Goal: Information Seeking & Learning: Find specific page/section

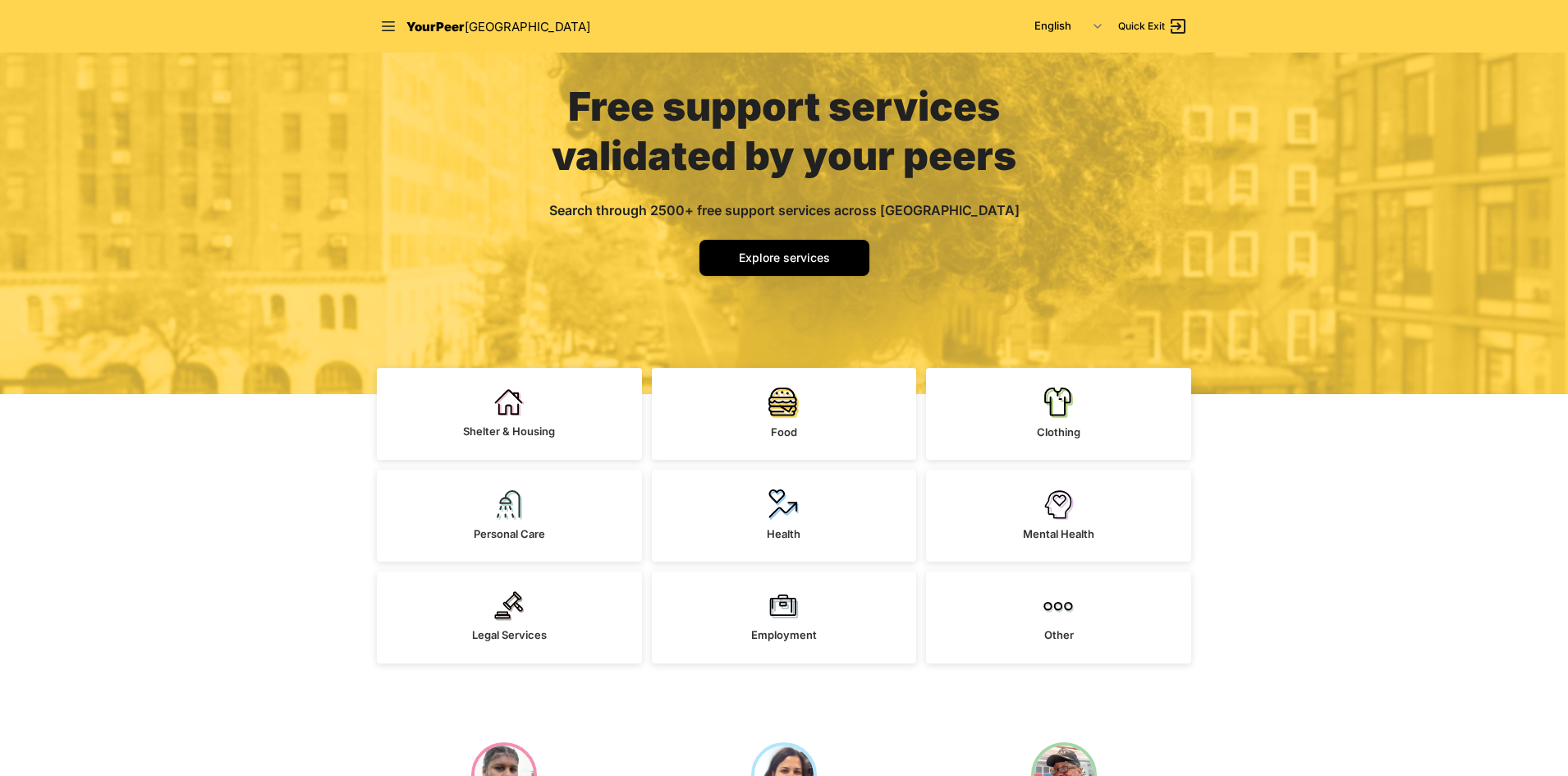
scroll to position [82, 0]
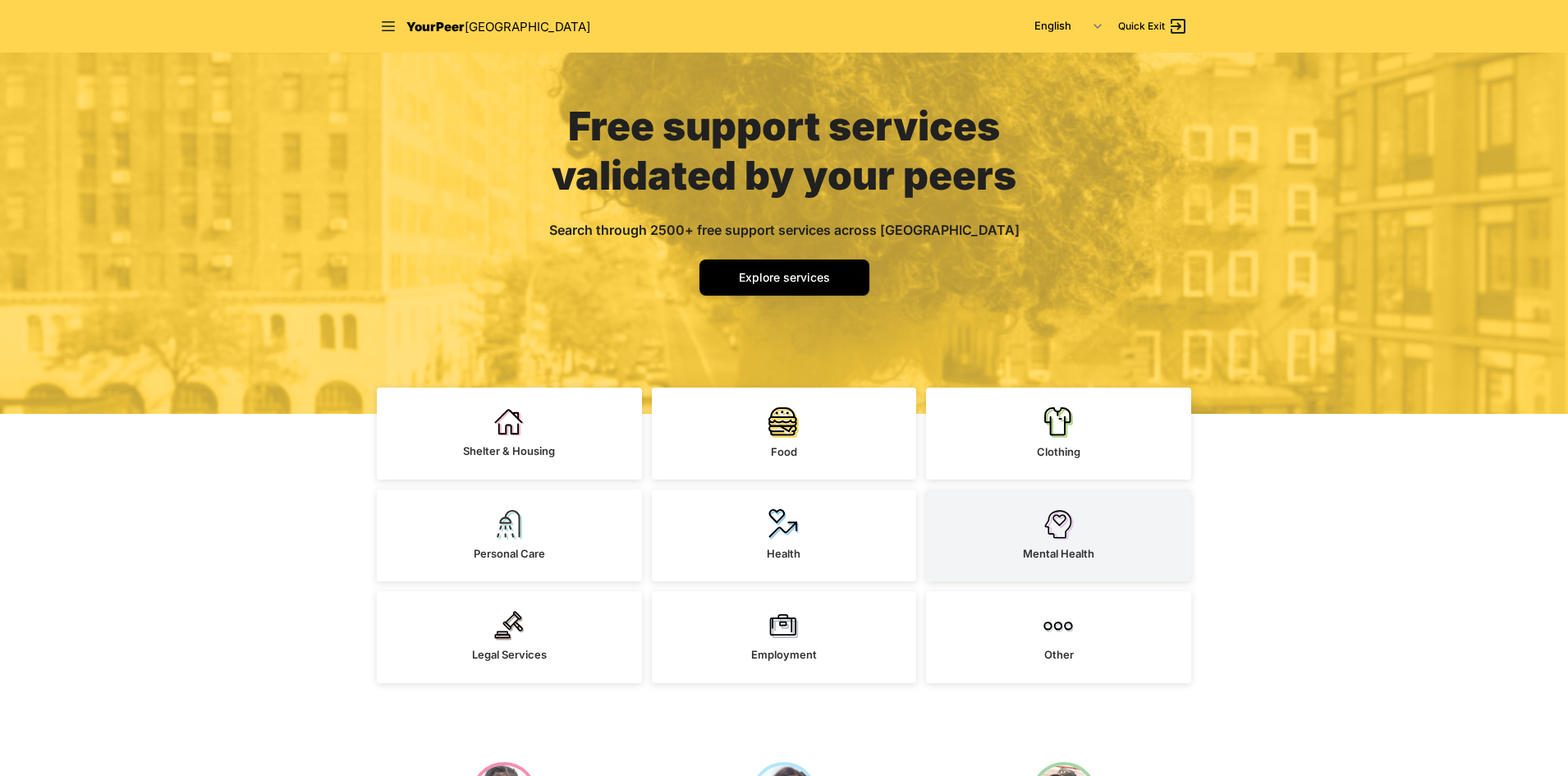
click at [1014, 510] on link "Mental Health" at bounding box center [1059, 535] width 265 height 92
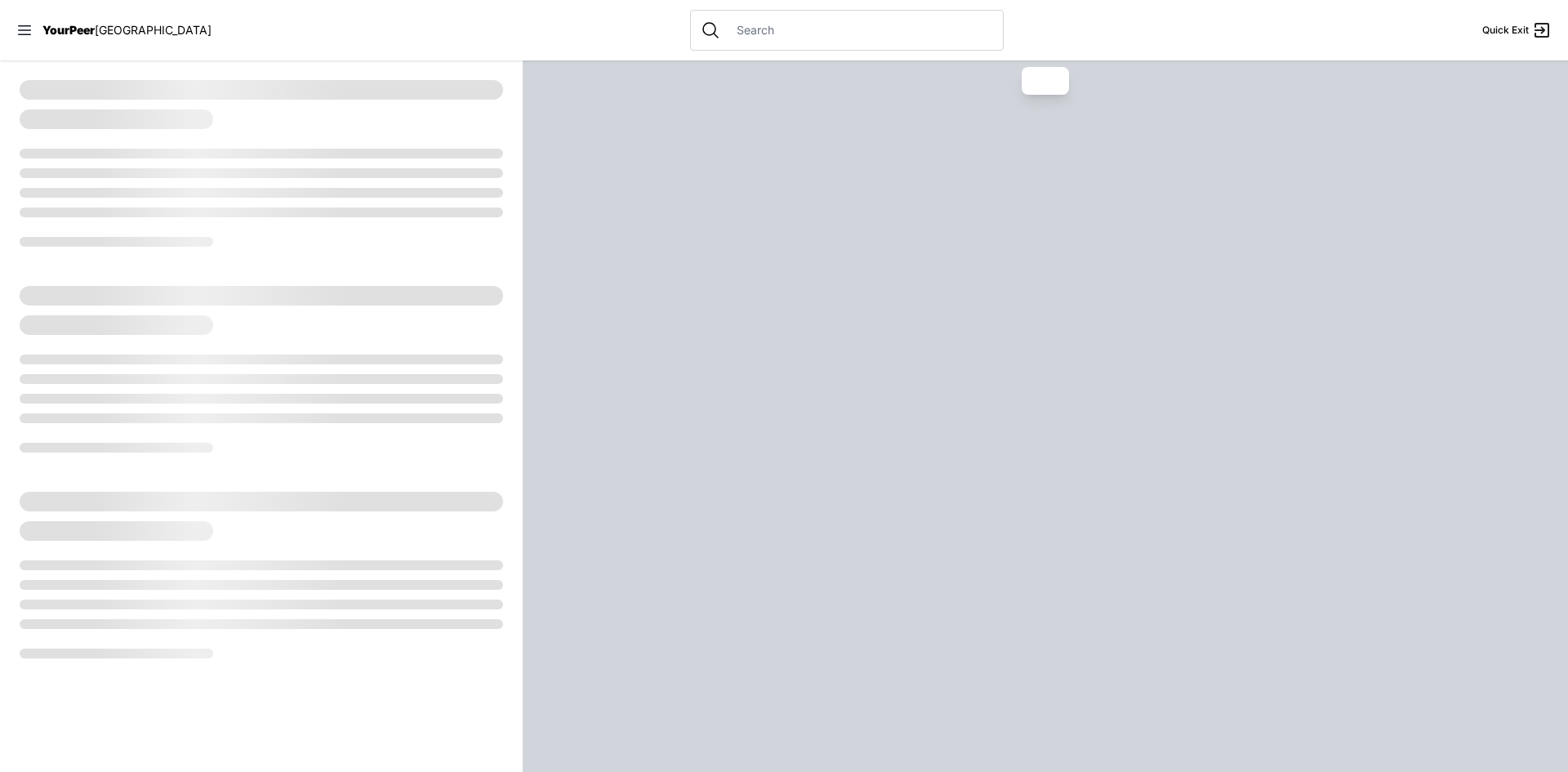
select select "recentlyUpdated"
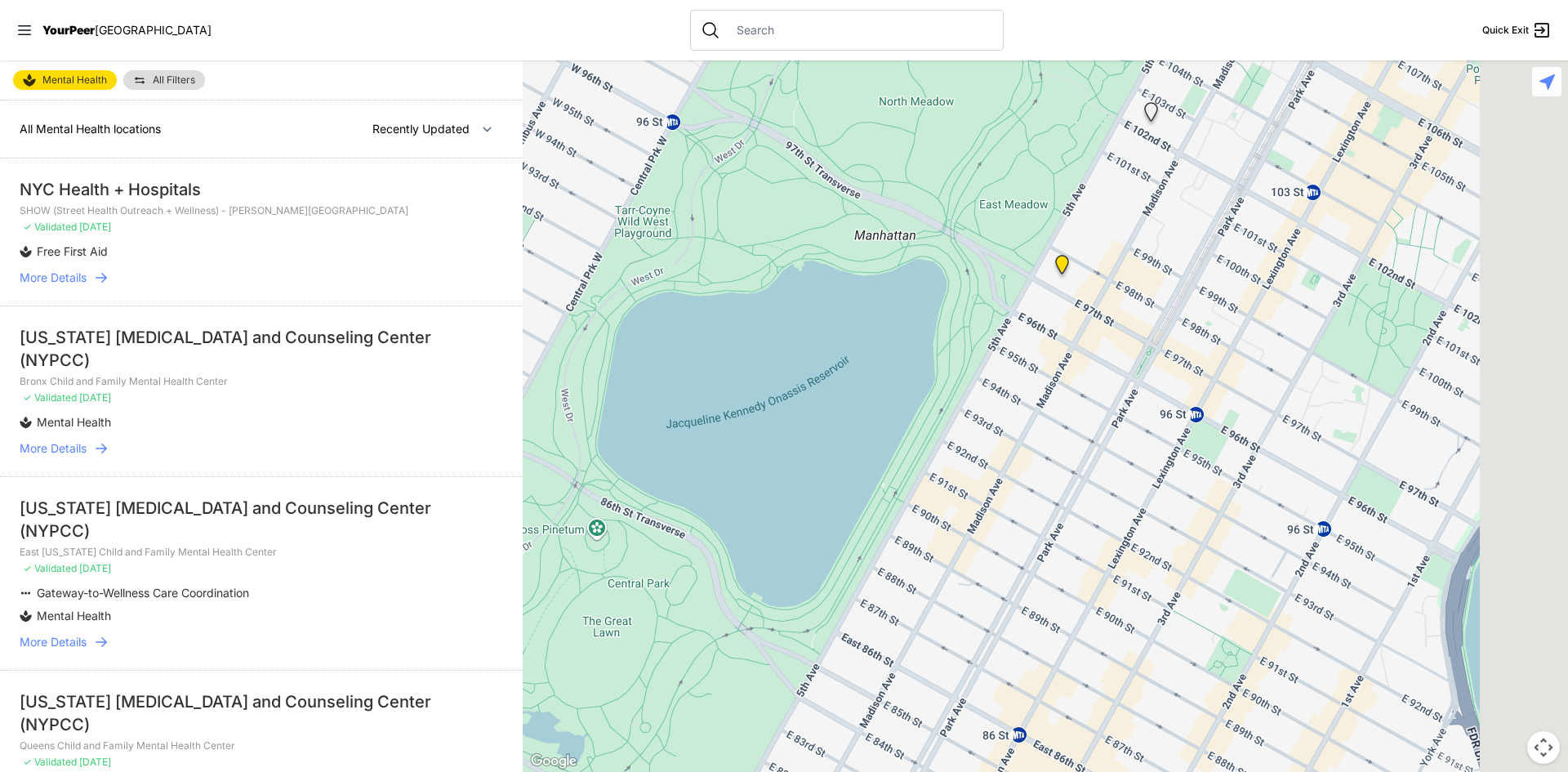
drag, startPoint x: 1485, startPoint y: 300, endPoint x: 1112, endPoint y: 212, distance: 383.2
click at [1163, 211] on div at bounding box center [1045, 416] width 1045 height 711
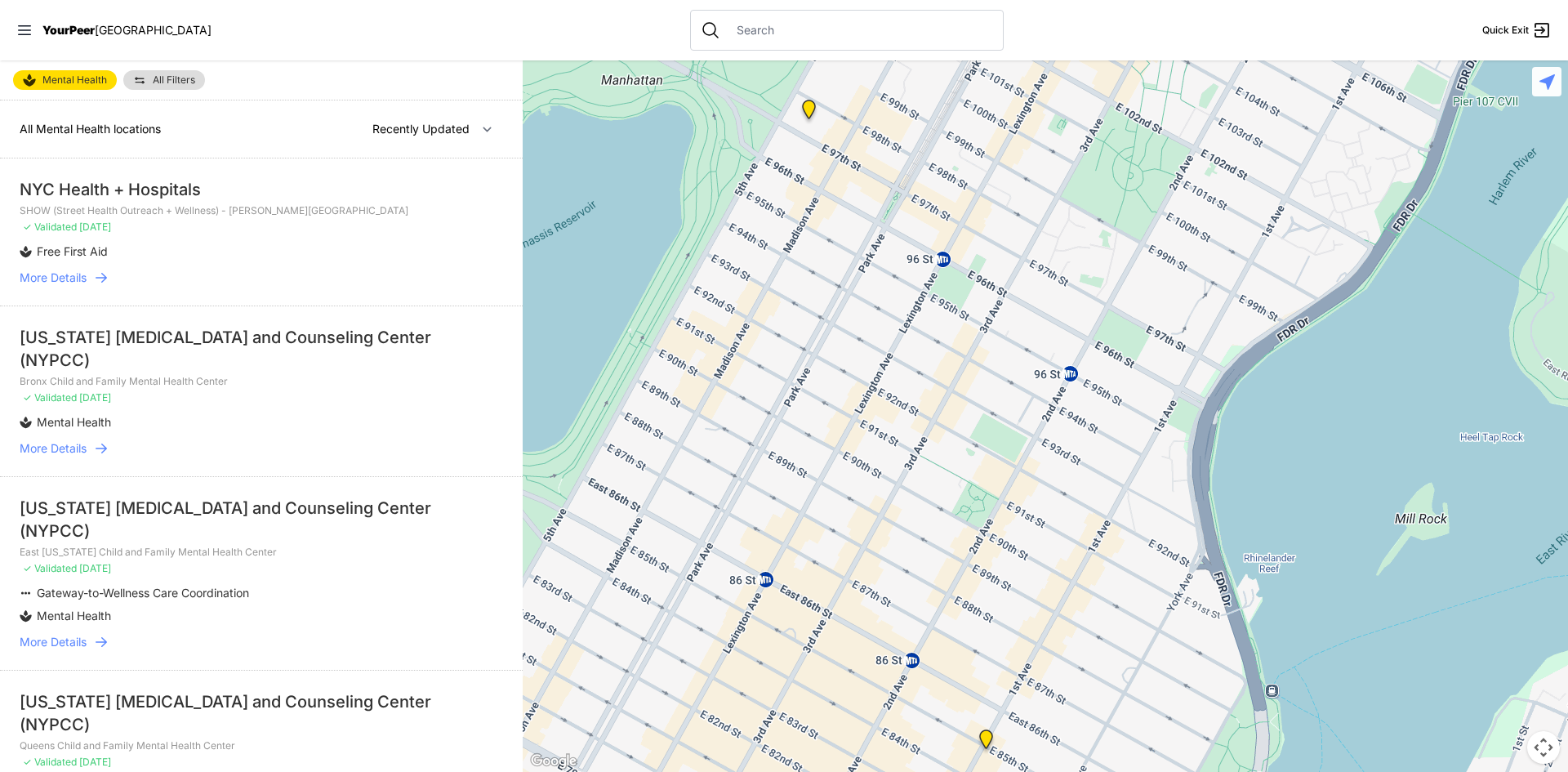
drag, startPoint x: 1265, startPoint y: 434, endPoint x: 1009, endPoint y: 288, distance: 294.7
click at [1009, 290] on div at bounding box center [1045, 416] width 1045 height 711
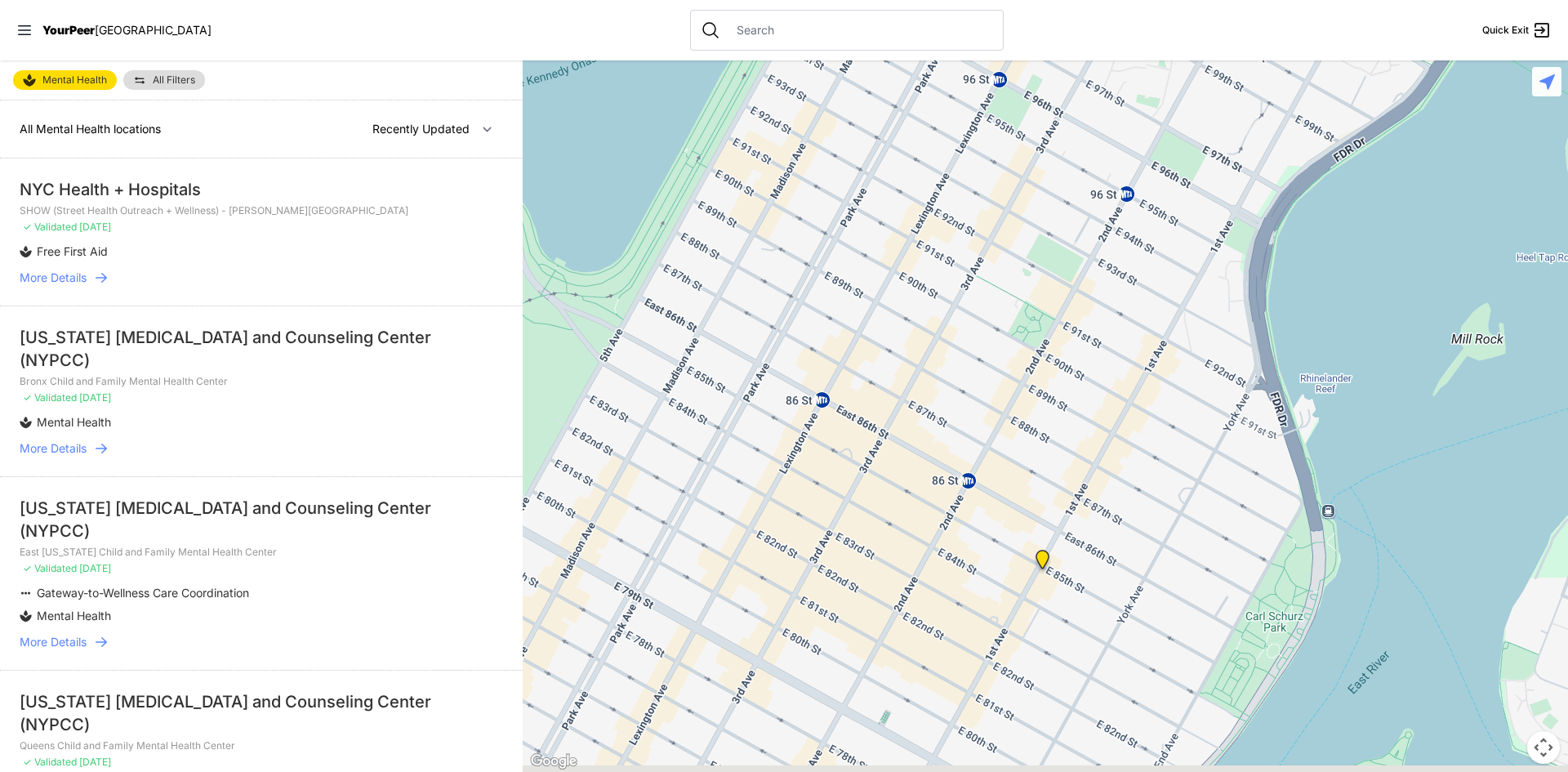
drag, startPoint x: 1001, startPoint y: 517, endPoint x: 1068, endPoint y: 447, distance: 96.9
click at [1068, 337] on div at bounding box center [1045, 416] width 1045 height 711
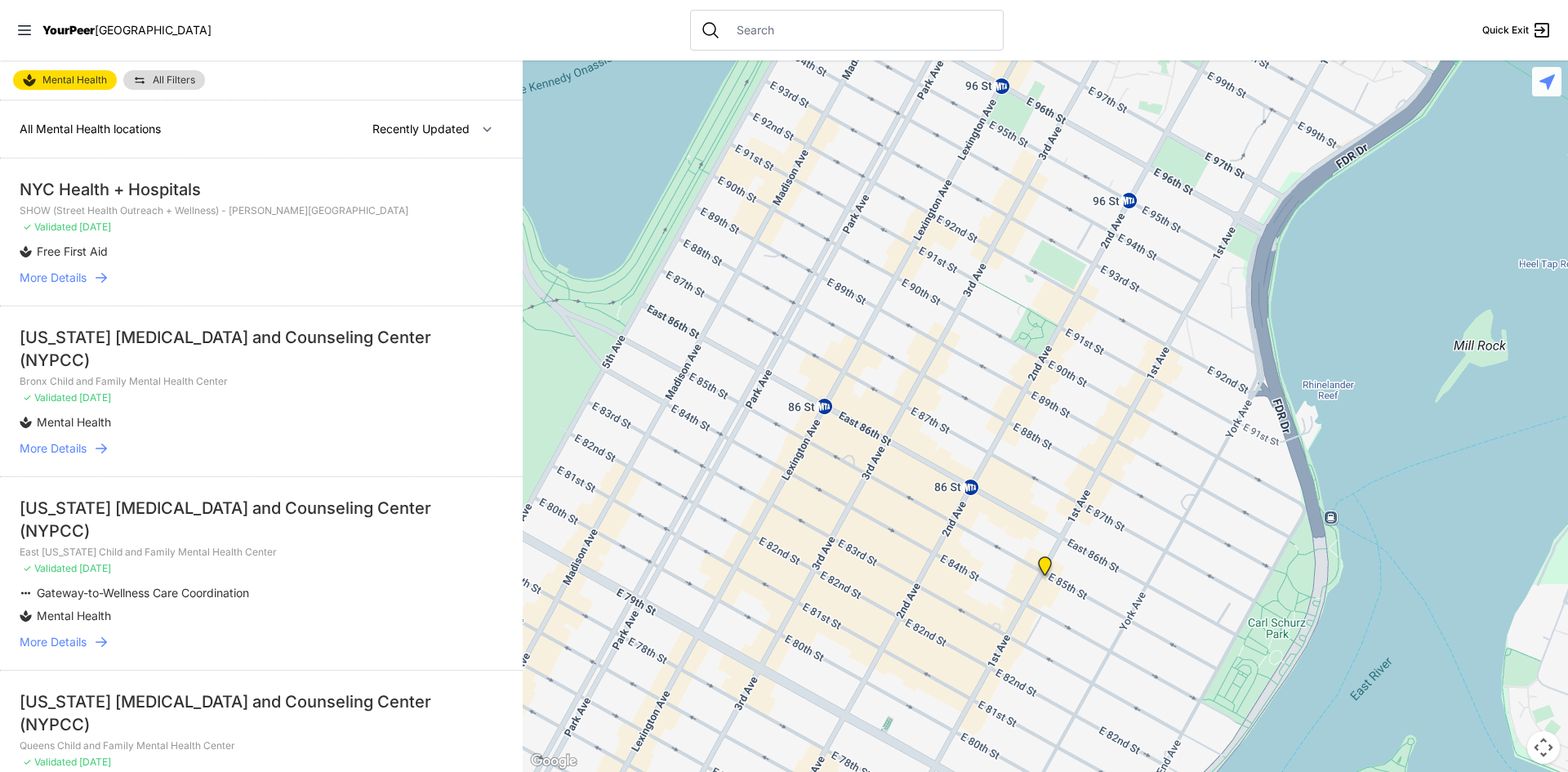
click at [1047, 567] on img "Trauma-Informed Yoga" at bounding box center [1044, 569] width 20 height 26
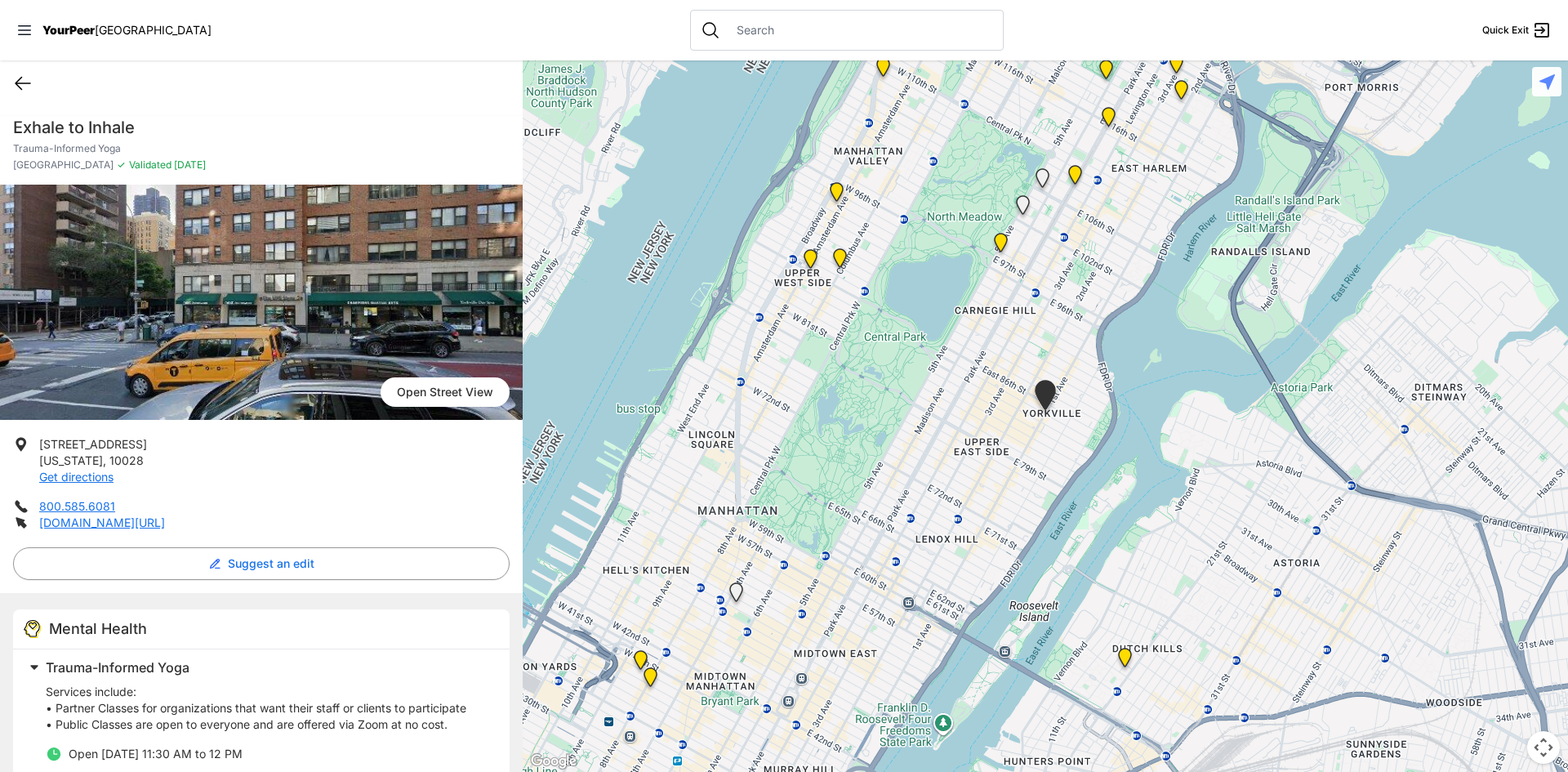
click at [20, 79] on icon at bounding box center [23, 83] width 15 height 12
select select "recentlyUpdated"
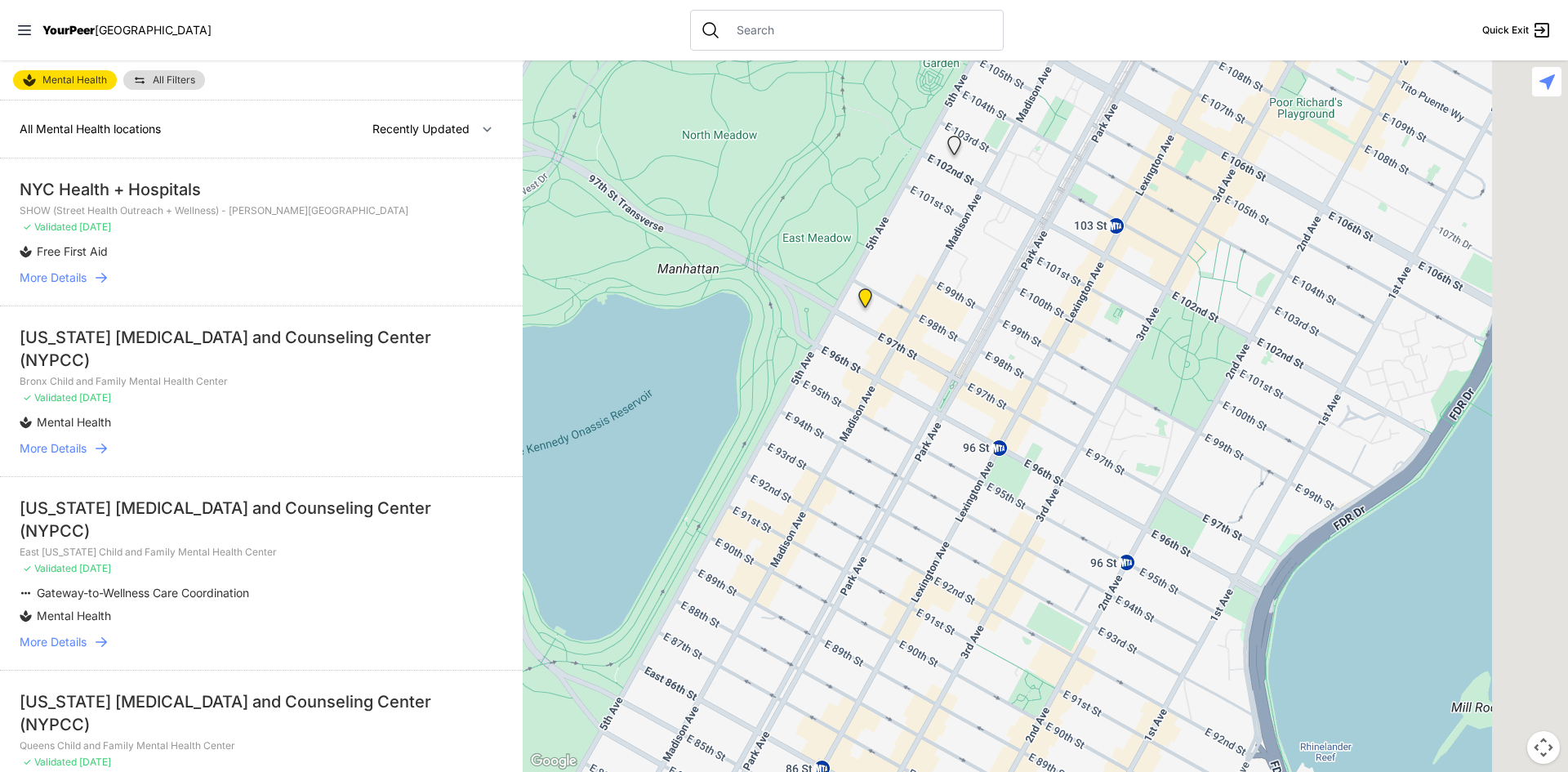
drag, startPoint x: 1187, startPoint y: 350, endPoint x: 666, endPoint y: 297, distance: 523.7
click at [666, 297] on div at bounding box center [1045, 416] width 1045 height 711
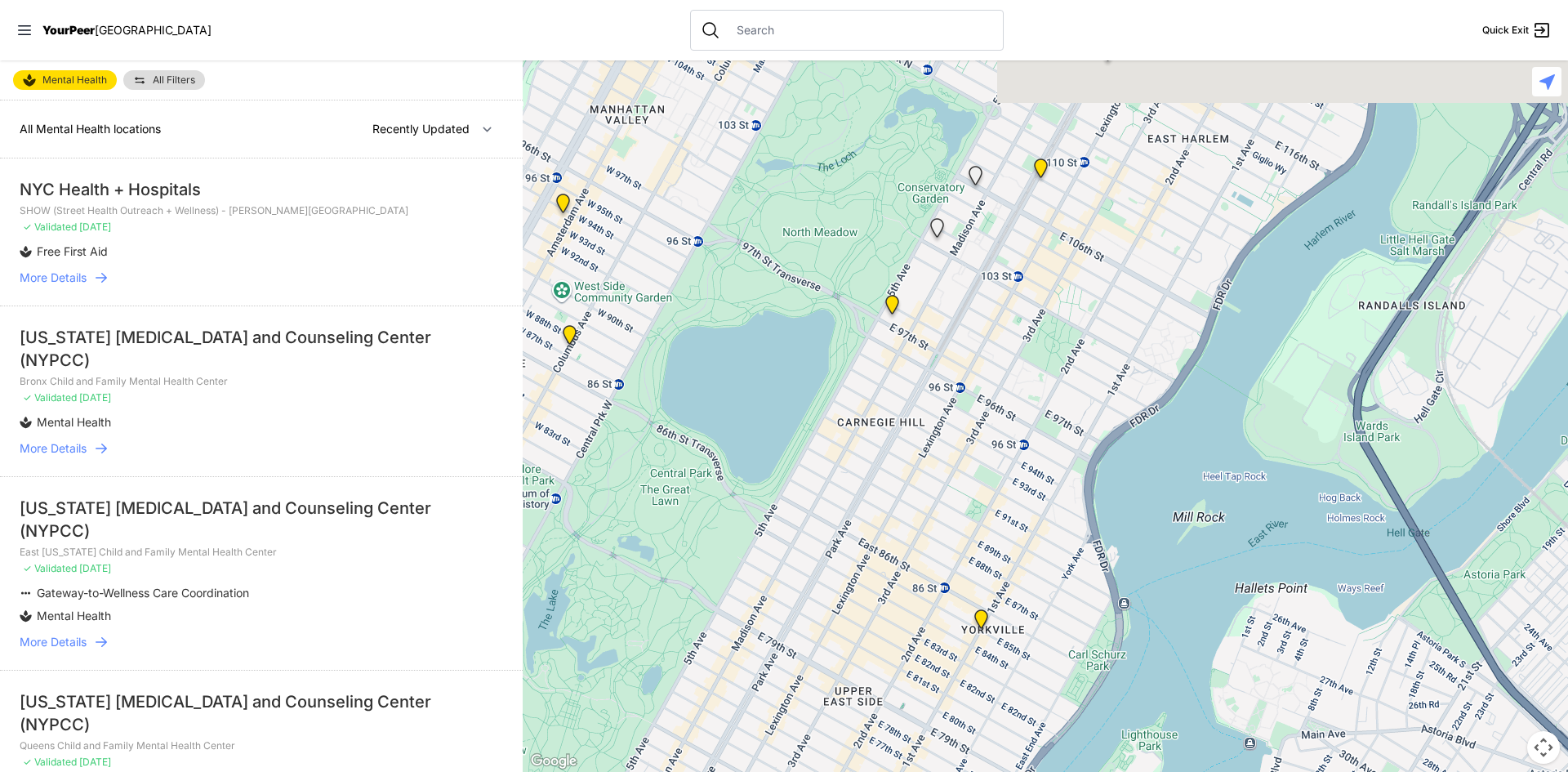
drag, startPoint x: 1049, startPoint y: 232, endPoint x: 1020, endPoint y: 282, distance: 57.8
click at [1016, 290] on div at bounding box center [1045, 416] width 1045 height 711
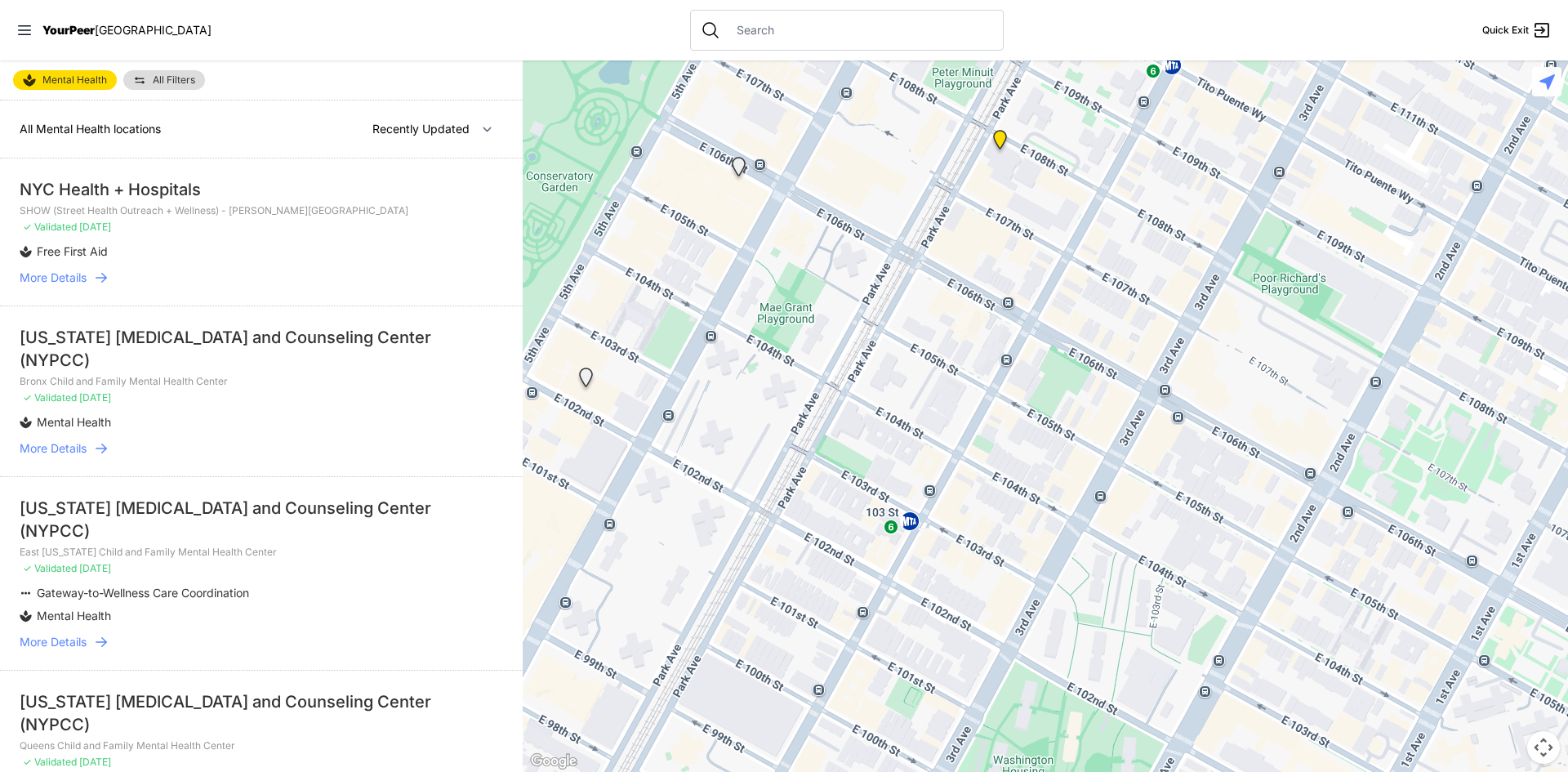
drag, startPoint x: 1035, startPoint y: 154, endPoint x: 976, endPoint y: 266, distance: 126.6
click at [965, 332] on div at bounding box center [1045, 416] width 1045 height 711
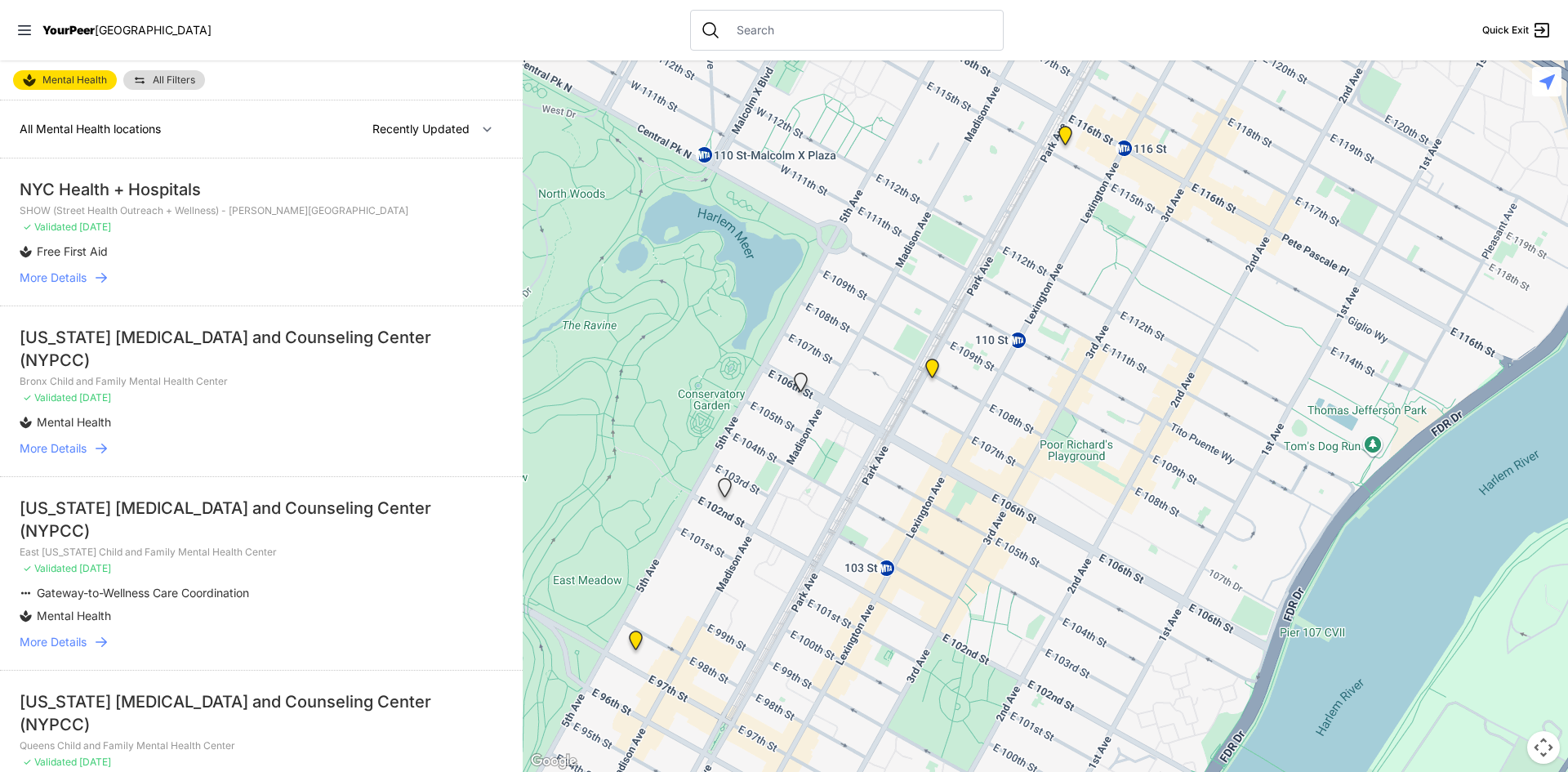
drag, startPoint x: 1070, startPoint y: 180, endPoint x: 1021, endPoint y: 345, distance: 172.1
click at [1012, 376] on div at bounding box center [1045, 416] width 1045 height 711
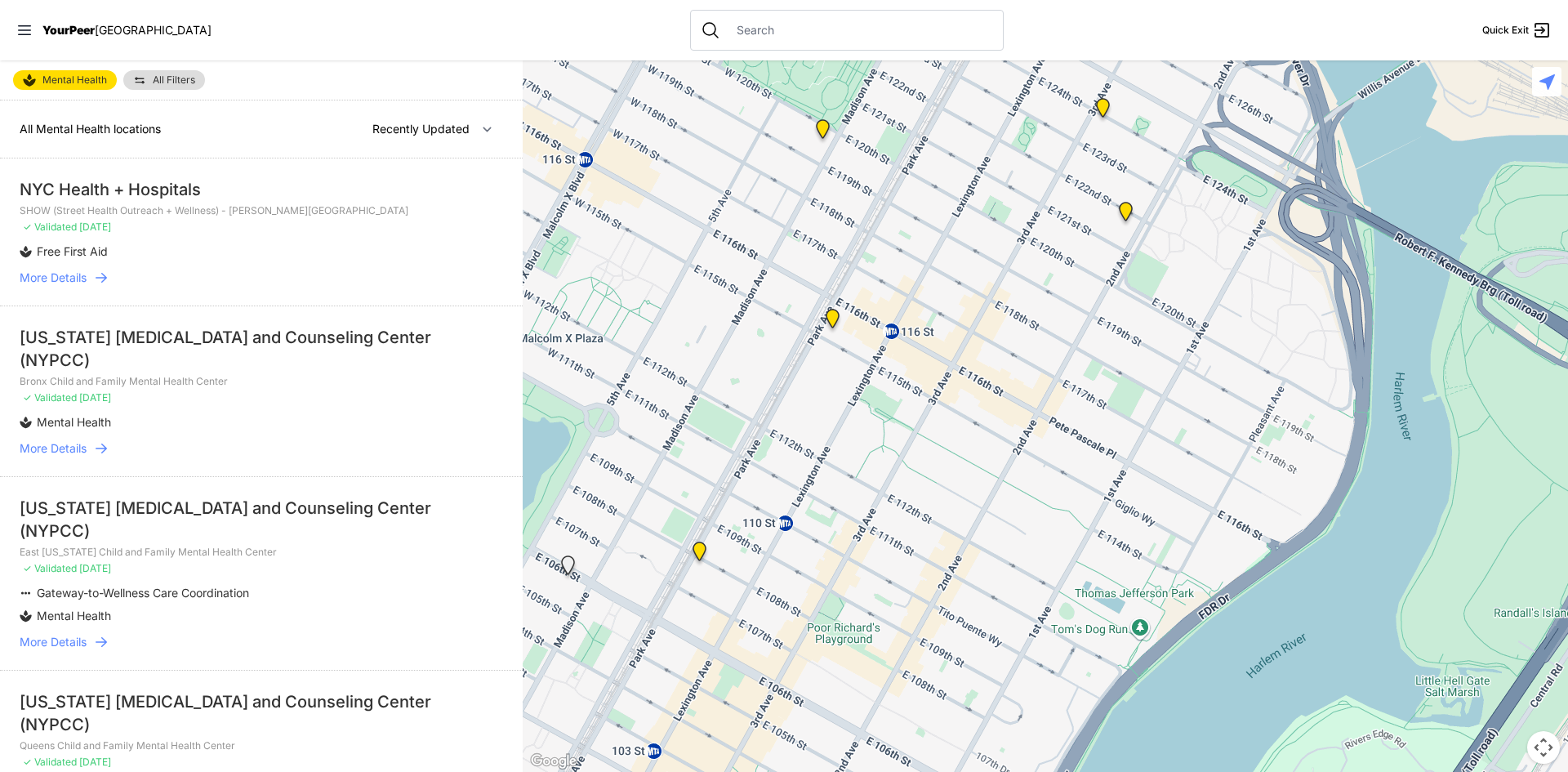
drag, startPoint x: 1157, startPoint y: 169, endPoint x: 944, endPoint y: 327, distance: 265.2
click at [944, 327] on div at bounding box center [1045, 416] width 1045 height 711
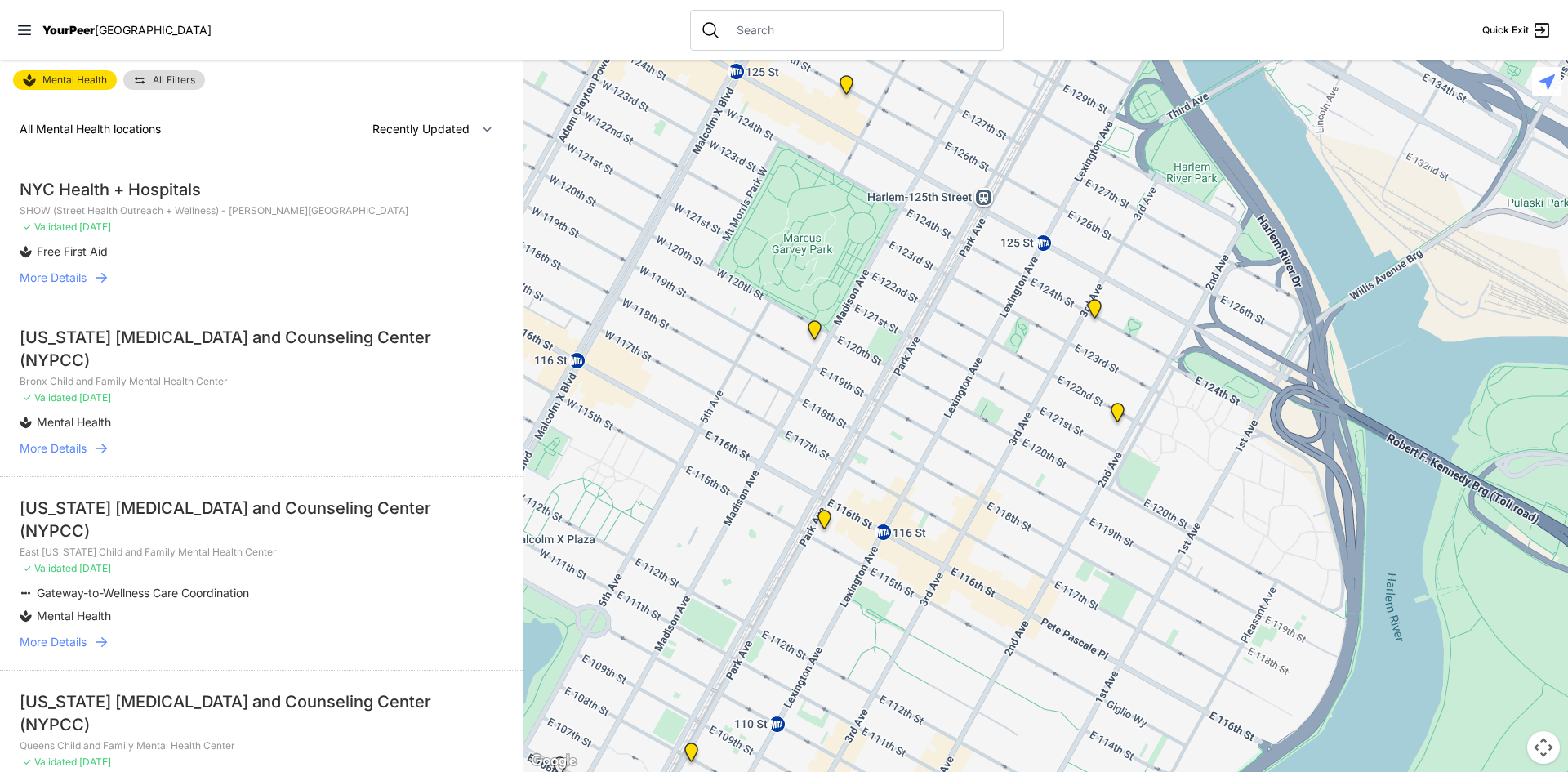
drag, startPoint x: 1153, startPoint y: 145, endPoint x: 1145, endPoint y: 346, distance: 201.2
click at [1145, 346] on div at bounding box center [1045, 416] width 1045 height 711
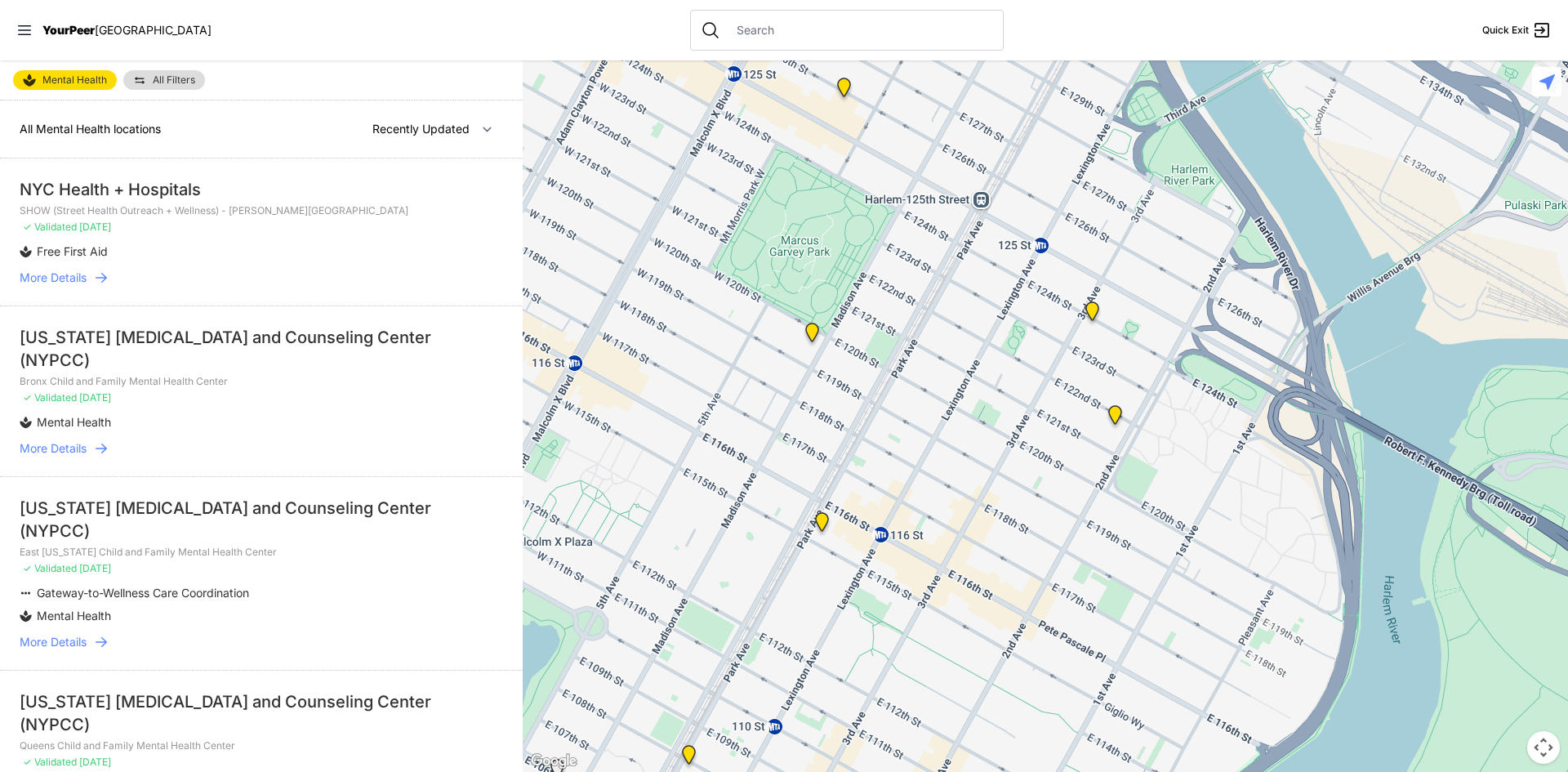
click at [833, 41] on div at bounding box center [847, 30] width 314 height 41
click at [727, 25] on input "text" at bounding box center [860, 30] width 267 height 17
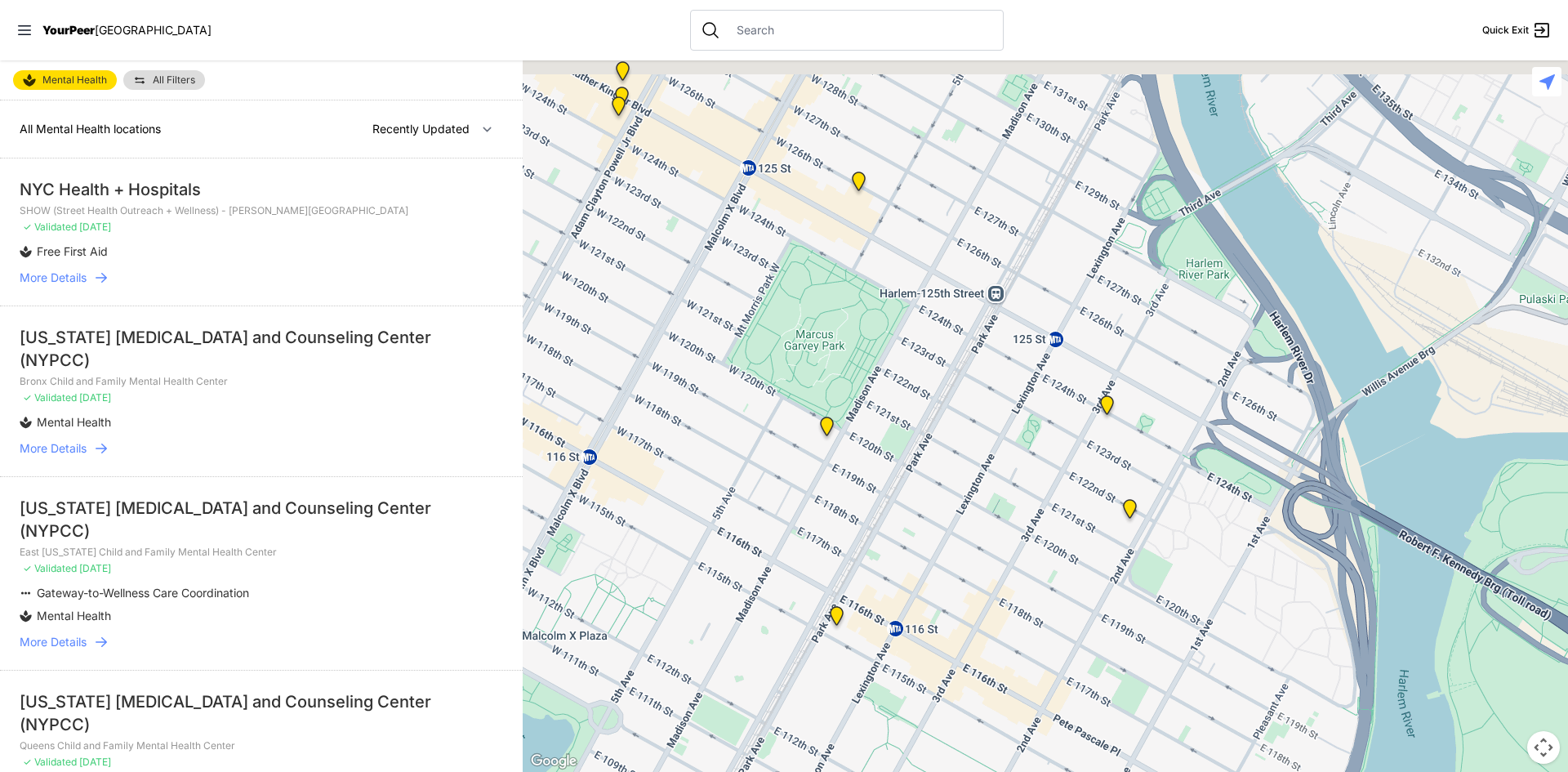
drag, startPoint x: 991, startPoint y: 312, endPoint x: 985, endPoint y: 304, distance: 10.0
click at [991, 312] on div at bounding box center [1045, 416] width 1045 height 711
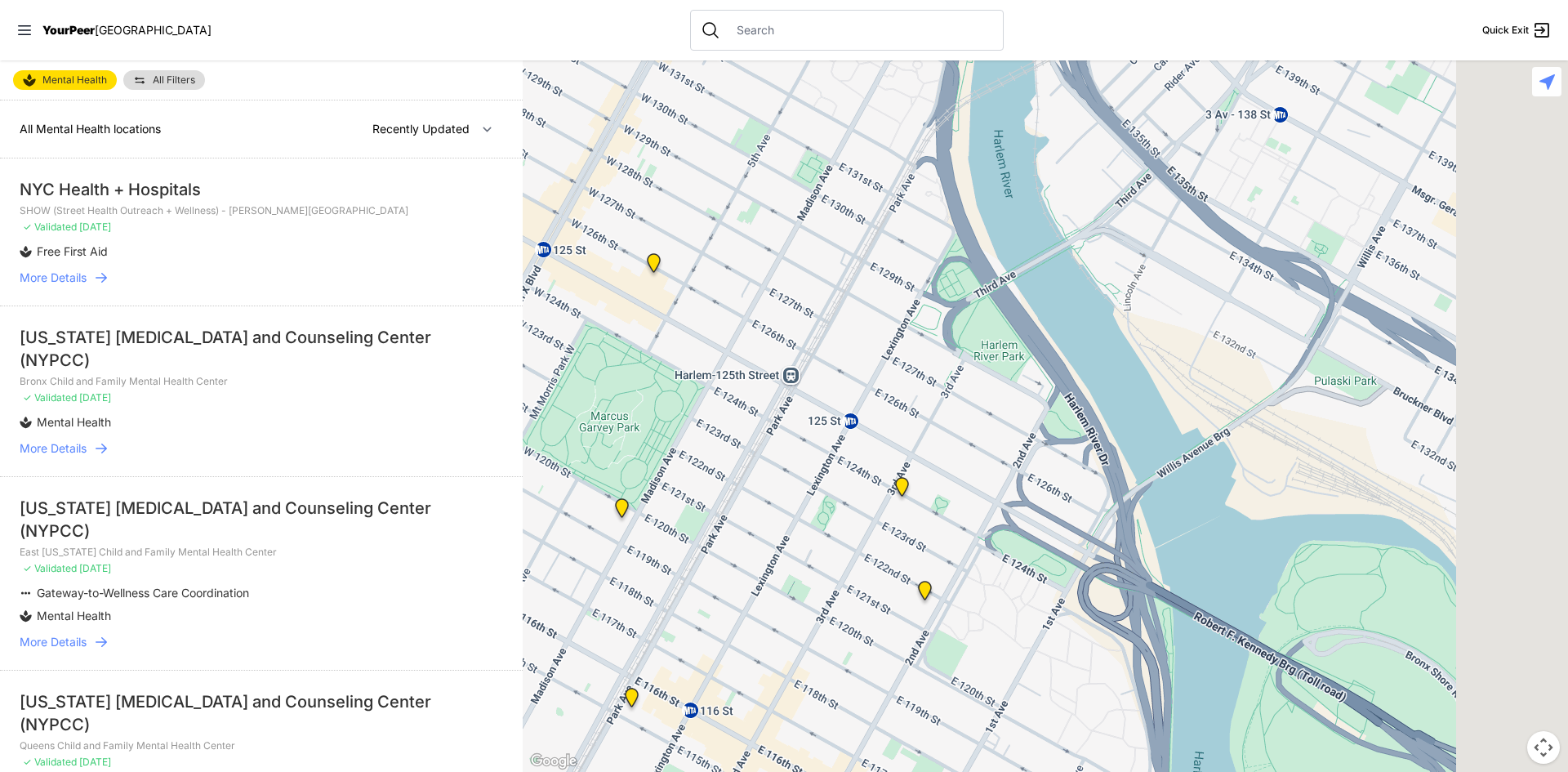
drag, startPoint x: 1143, startPoint y: 243, endPoint x: 933, endPoint y: 389, distance: 255.8
click at [933, 389] on div at bounding box center [1045, 416] width 1045 height 711
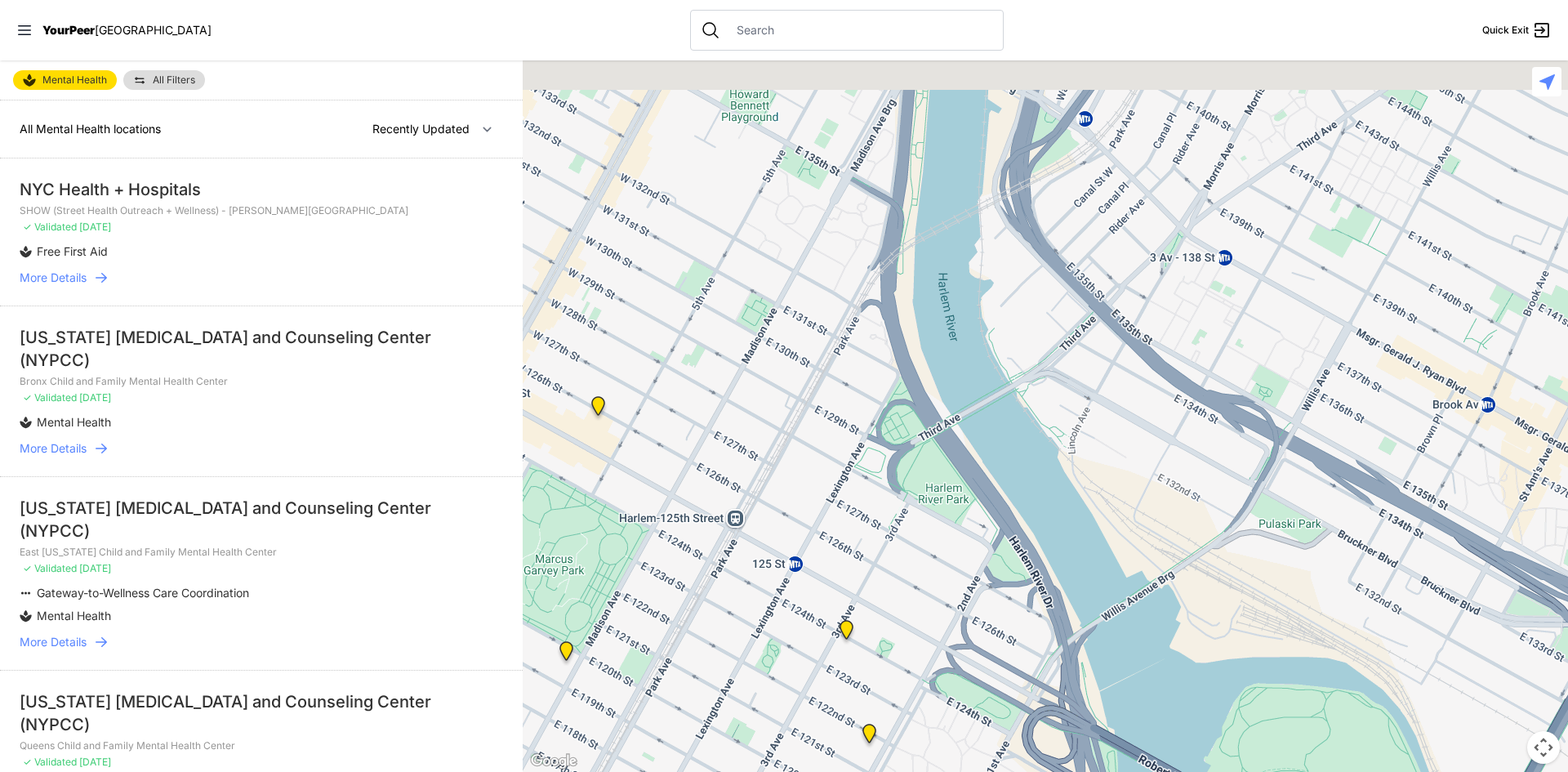
drag, startPoint x: 1063, startPoint y: 281, endPoint x: 1075, endPoint y: 324, distance: 44.6
click at [1075, 324] on div at bounding box center [1045, 416] width 1045 height 711
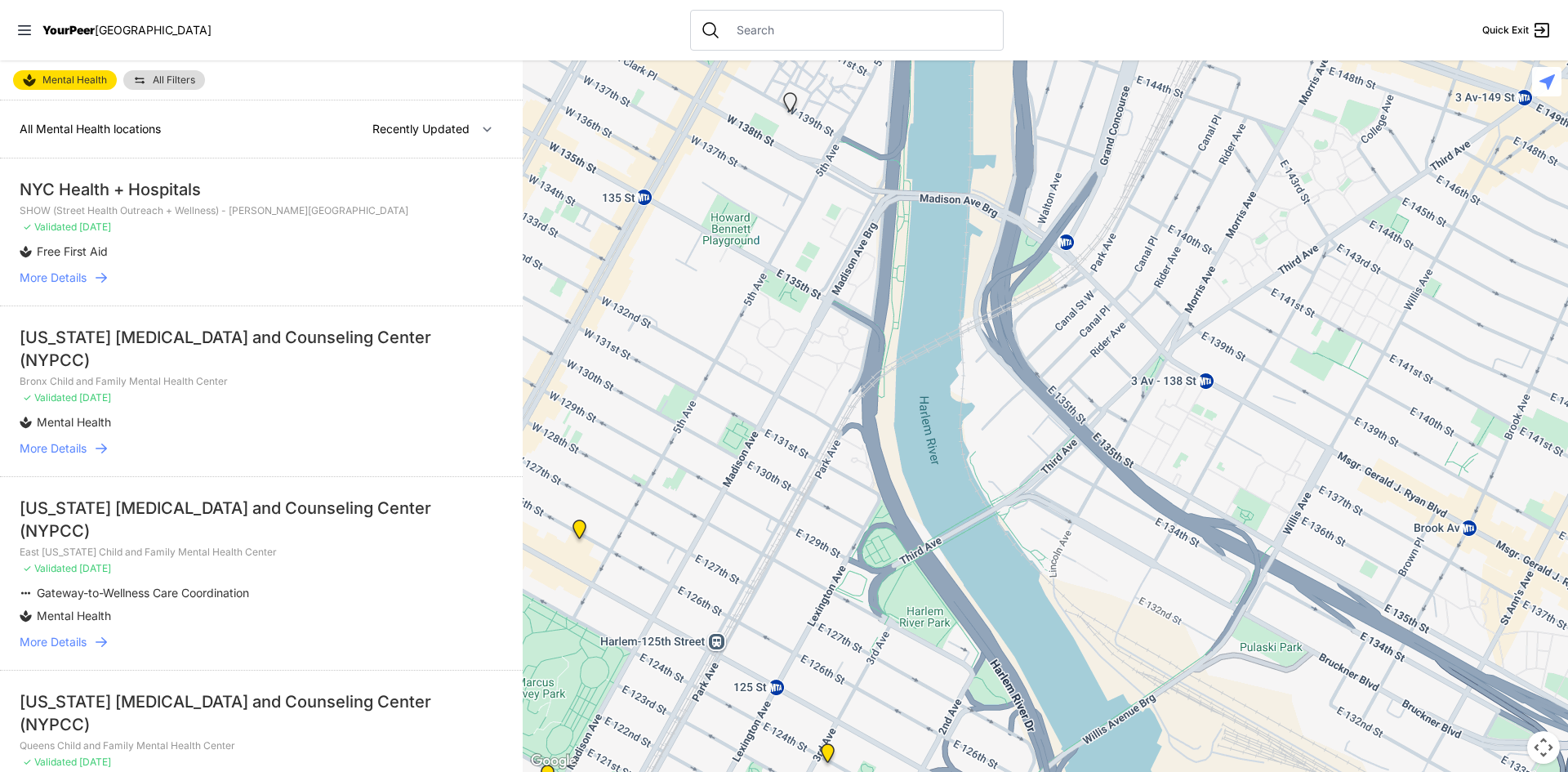
drag, startPoint x: 1080, startPoint y: 189, endPoint x: 1060, endPoint y: 316, distance: 128.6
click at [1060, 316] on div at bounding box center [1045, 416] width 1045 height 711
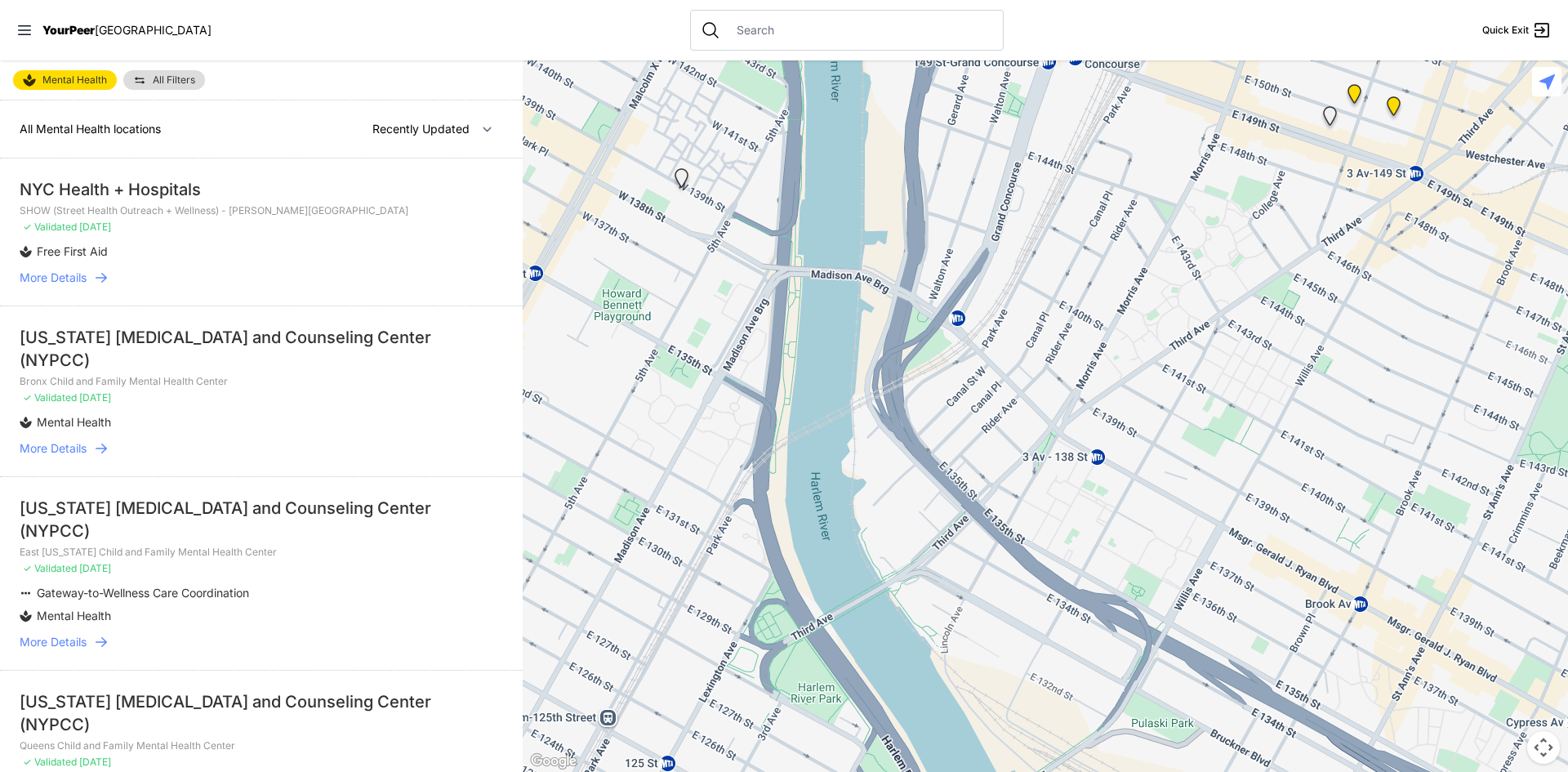
drag, startPoint x: 1187, startPoint y: 159, endPoint x: 1097, endPoint y: 222, distance: 109.9
click at [1097, 222] on div at bounding box center [1045, 416] width 1045 height 711
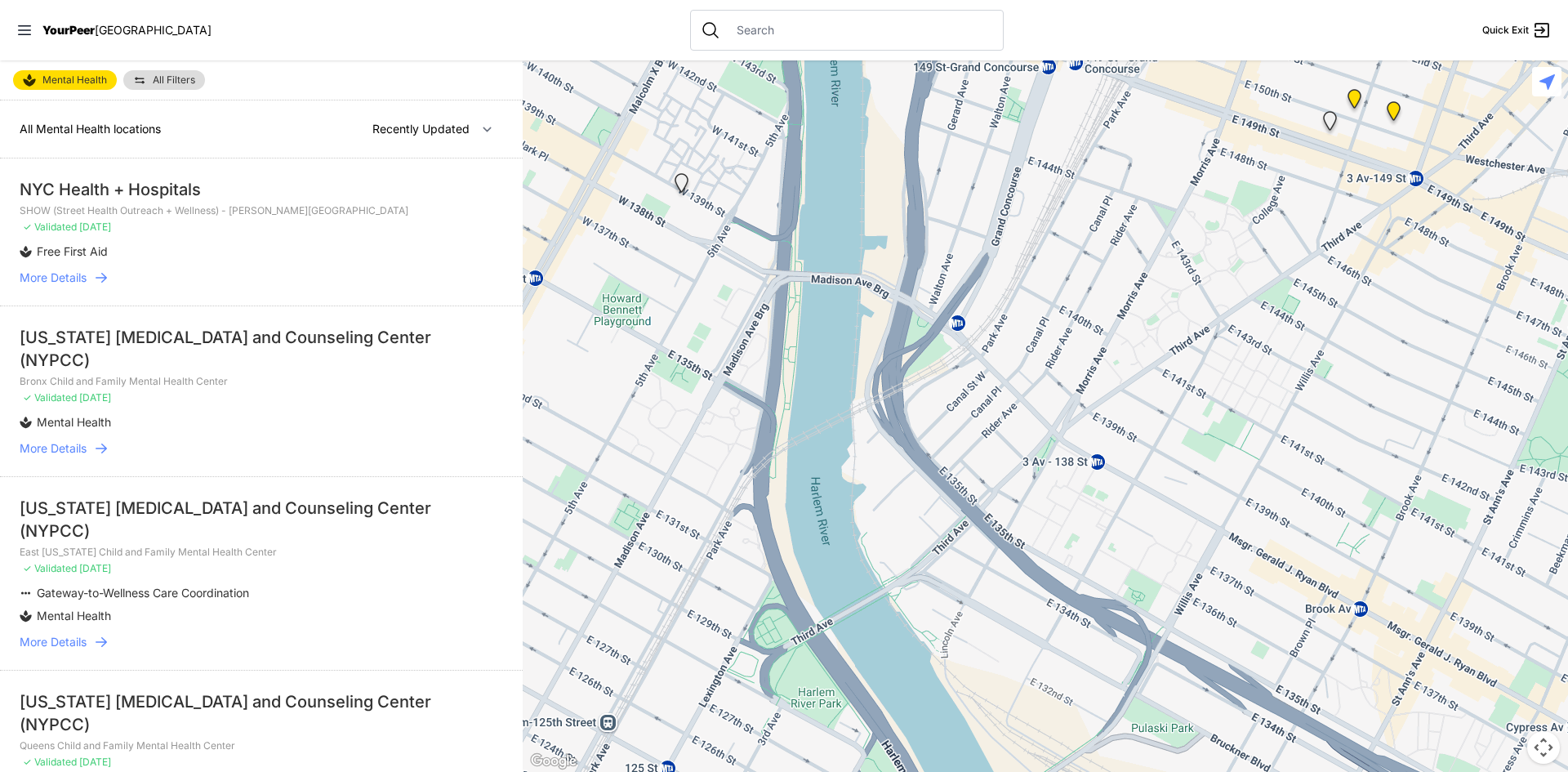
drag, startPoint x: 1174, startPoint y: 268, endPoint x: 1103, endPoint y: 405, distance: 154.3
click at [1104, 405] on div at bounding box center [1045, 416] width 1045 height 711
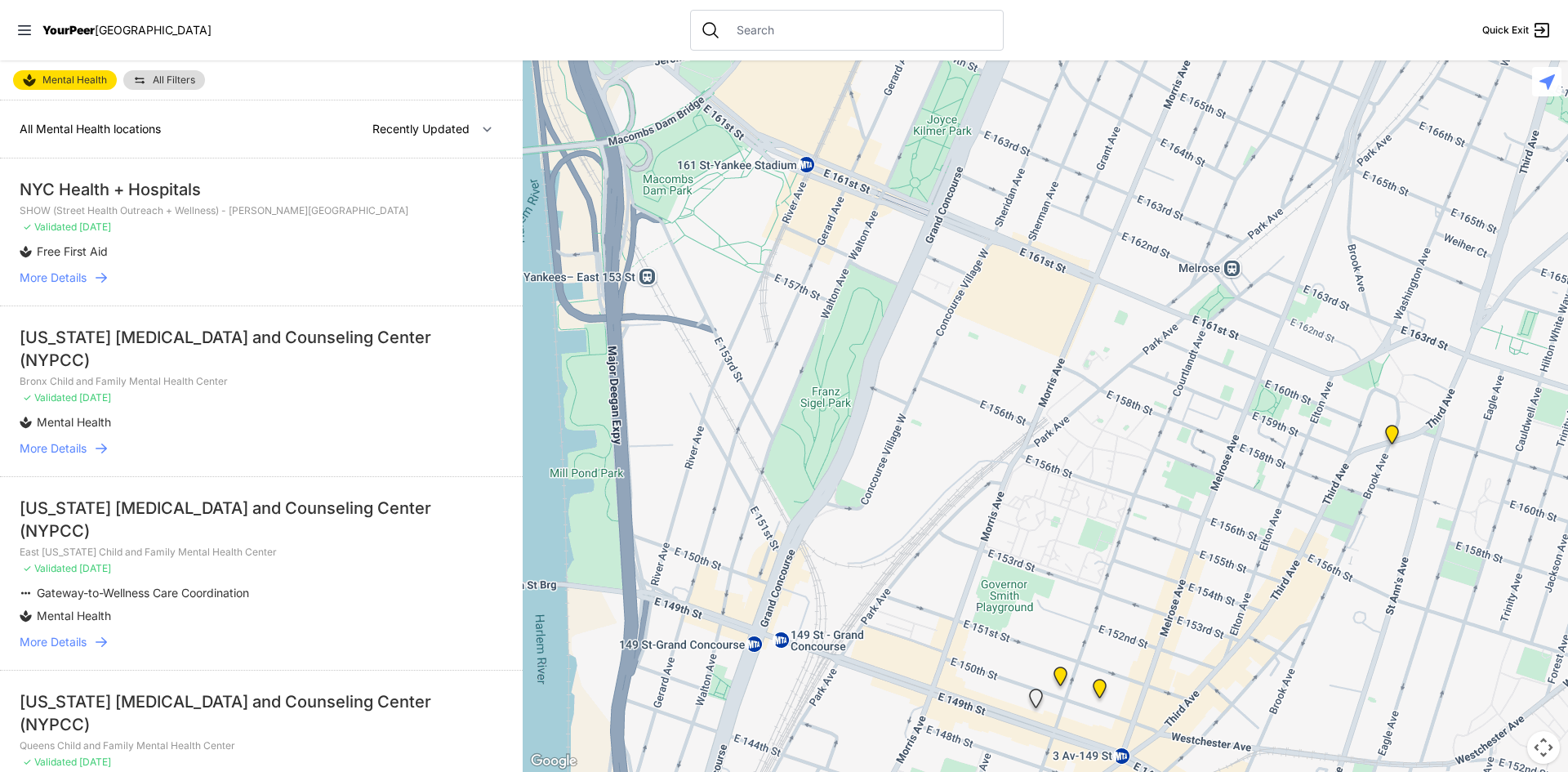
click at [1111, 397] on div at bounding box center [1045, 416] width 1045 height 711
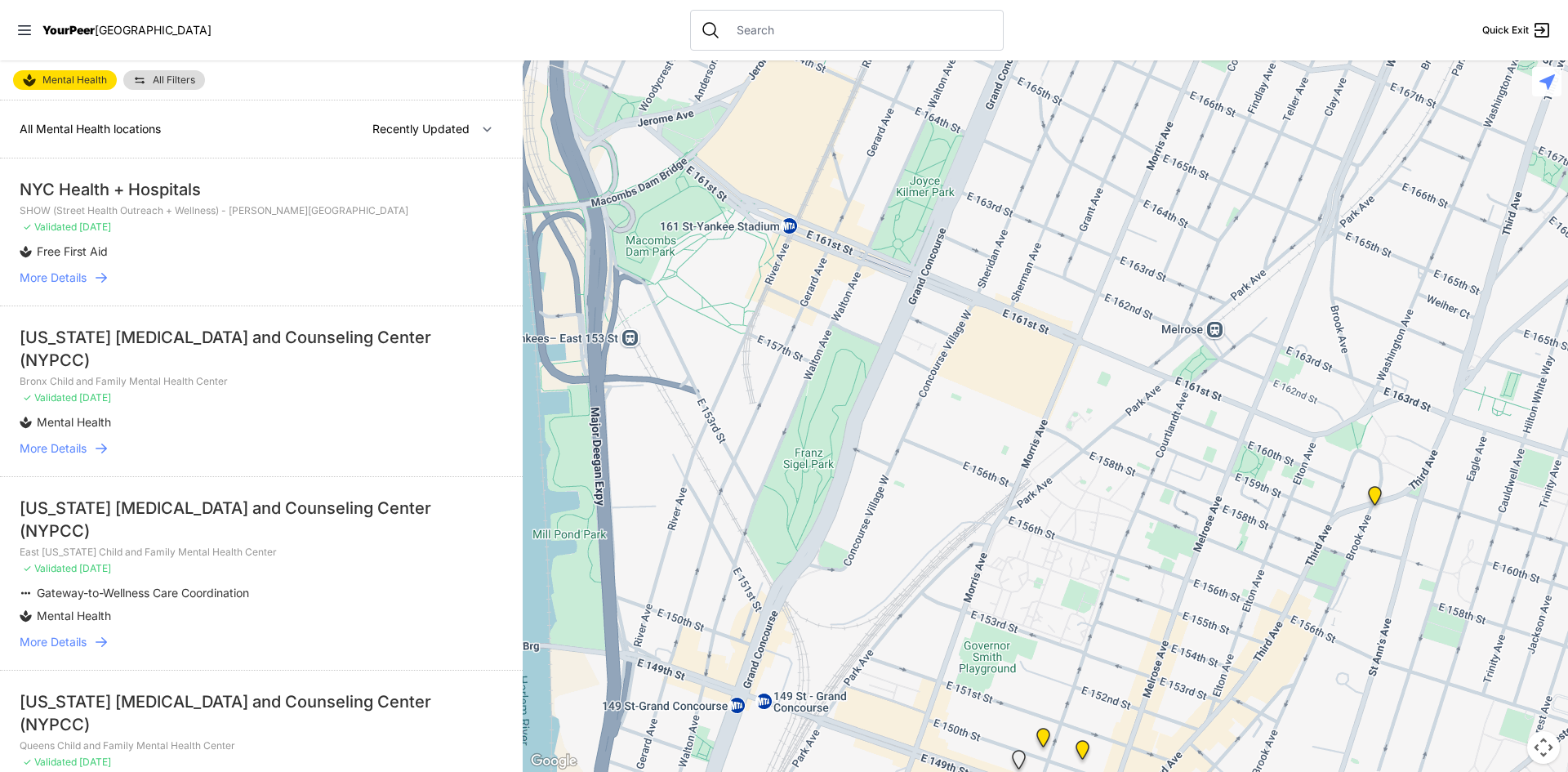
drag, startPoint x: 1132, startPoint y: 284, endPoint x: 1123, endPoint y: 308, distance: 25.6
click at [1124, 310] on div at bounding box center [1045, 416] width 1045 height 711
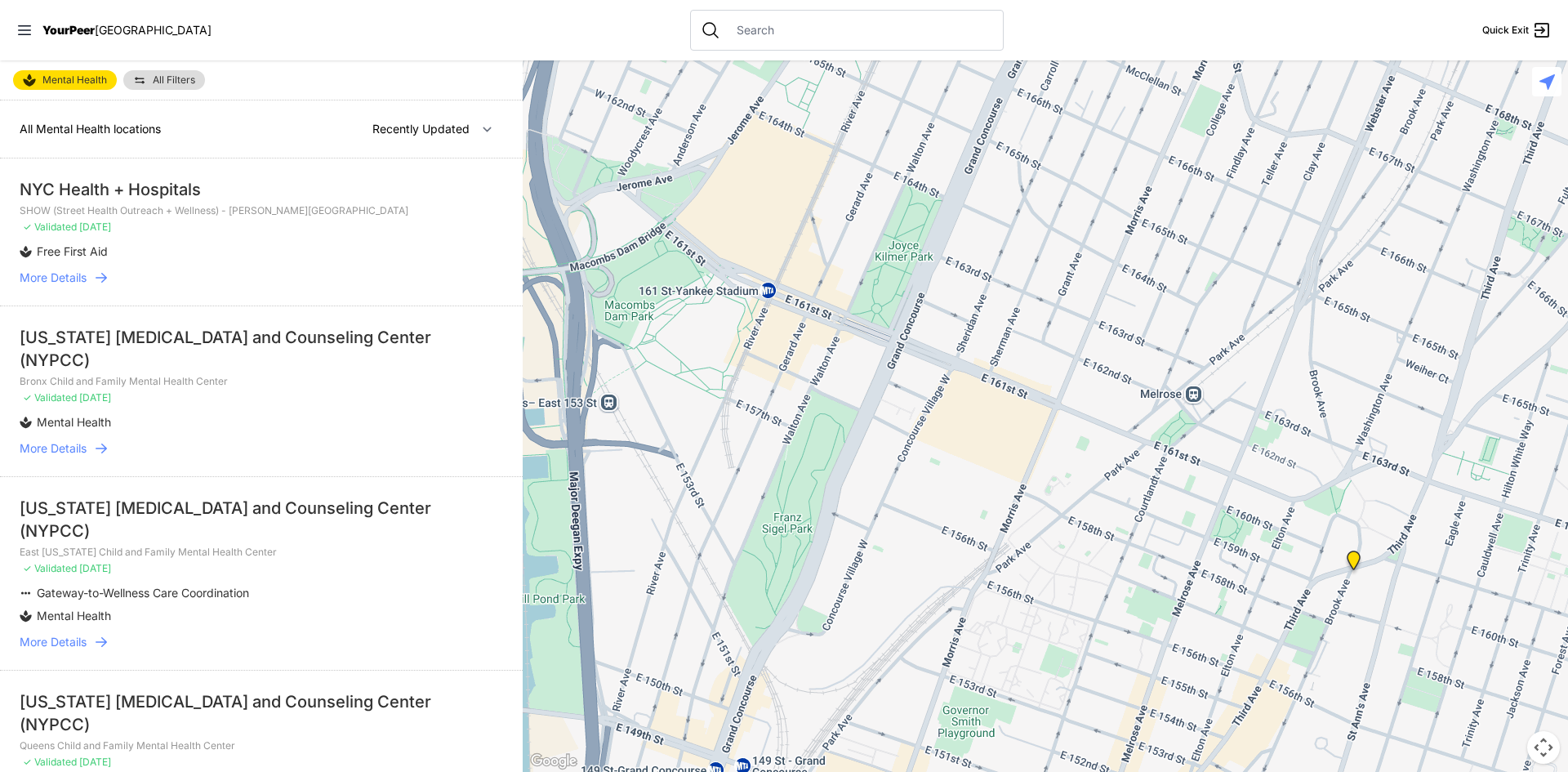
drag, startPoint x: 1082, startPoint y: 304, endPoint x: 1044, endPoint y: 315, distance: 39.6
click at [1064, 309] on div at bounding box center [1045, 416] width 1045 height 711
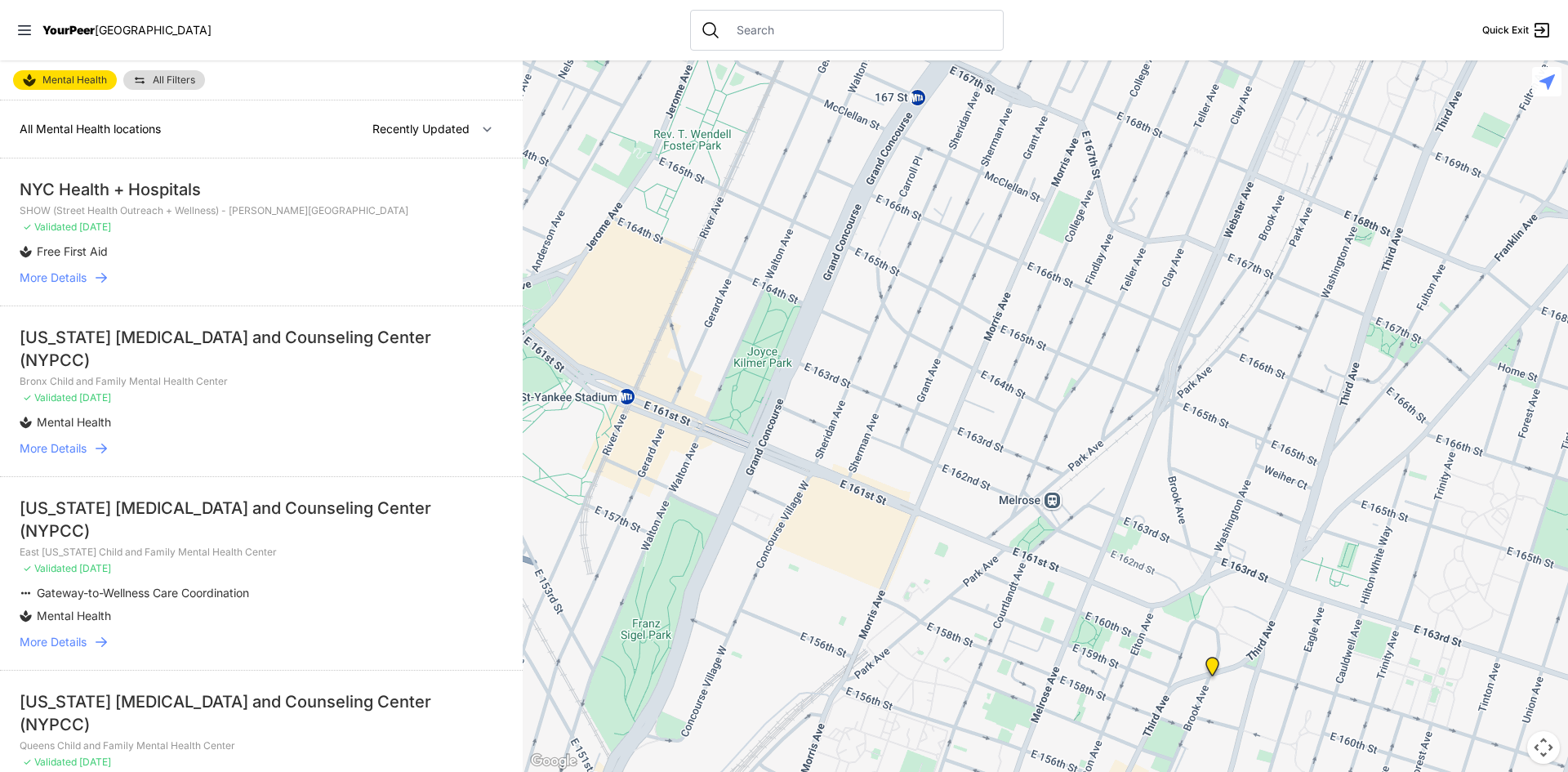
drag, startPoint x: 1132, startPoint y: 197, endPoint x: 1124, endPoint y: 317, distance: 120.3
click at [1128, 317] on div at bounding box center [1045, 416] width 1045 height 711
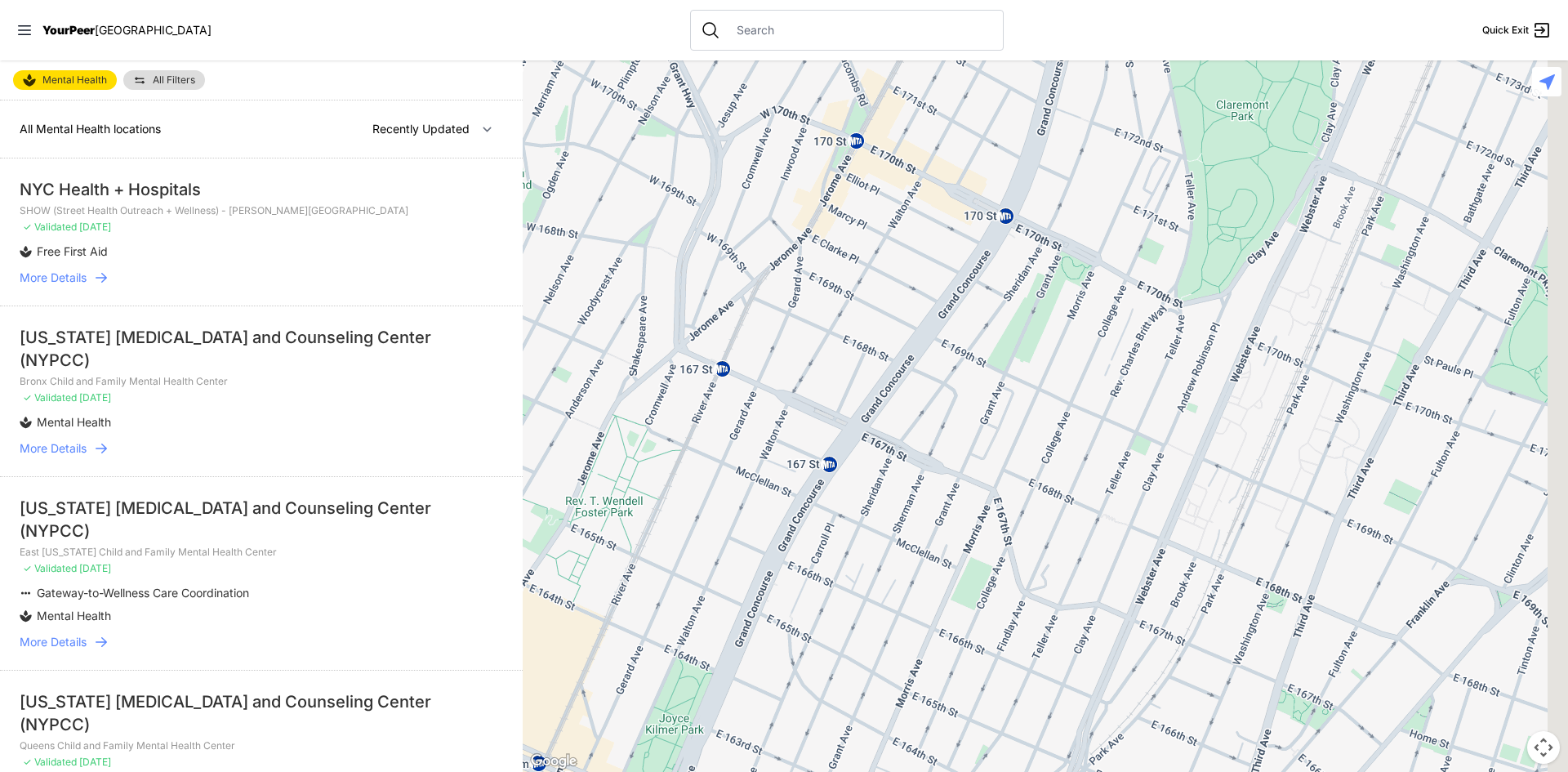
drag, startPoint x: 1151, startPoint y: 213, endPoint x: 1070, endPoint y: 344, distance: 154.0
click at [1070, 344] on div at bounding box center [1045, 416] width 1045 height 711
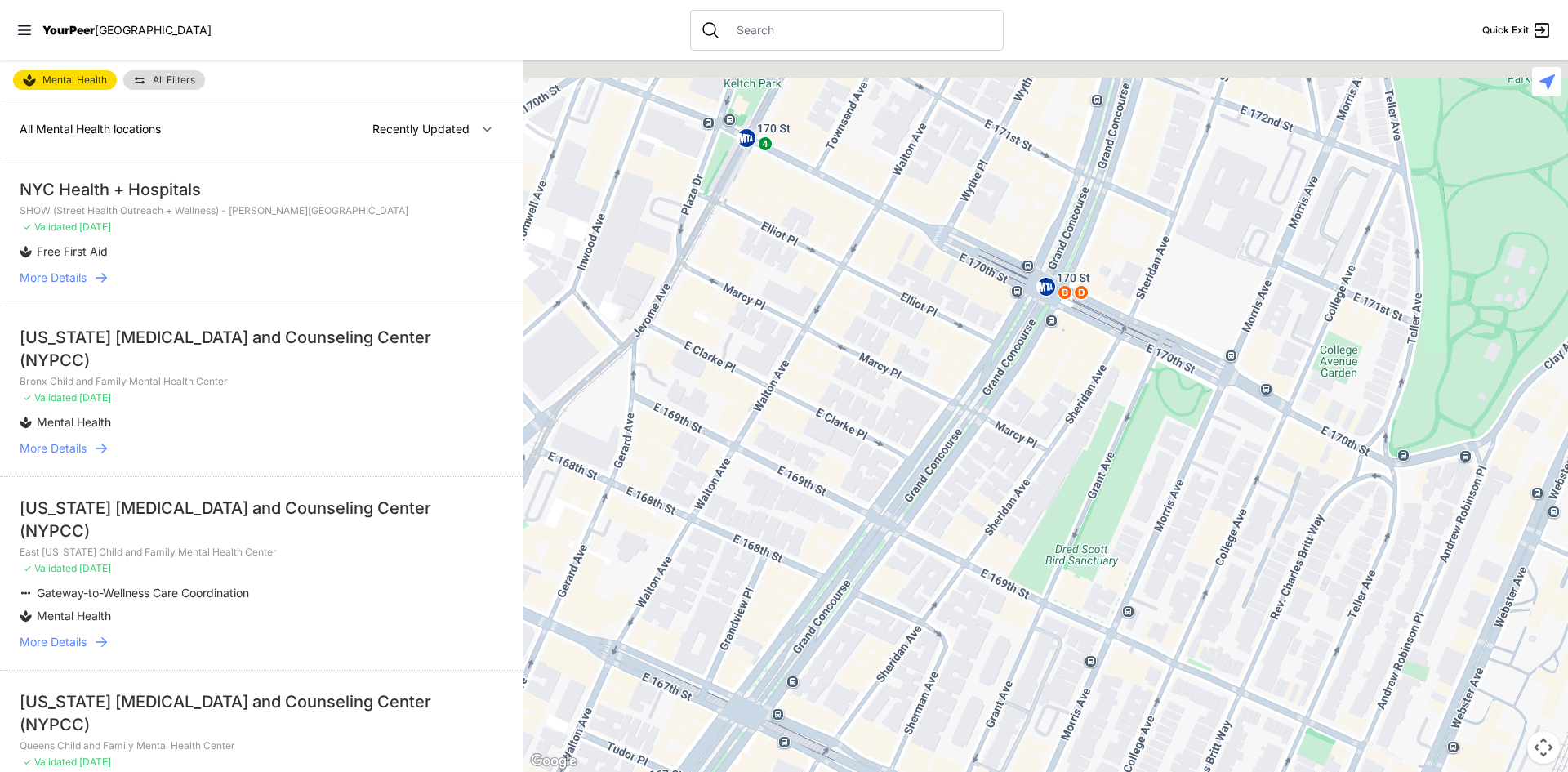
drag, startPoint x: 937, startPoint y: 225, endPoint x: 1010, endPoint y: 271, distance: 86.3
click at [981, 347] on div at bounding box center [1045, 416] width 1045 height 711
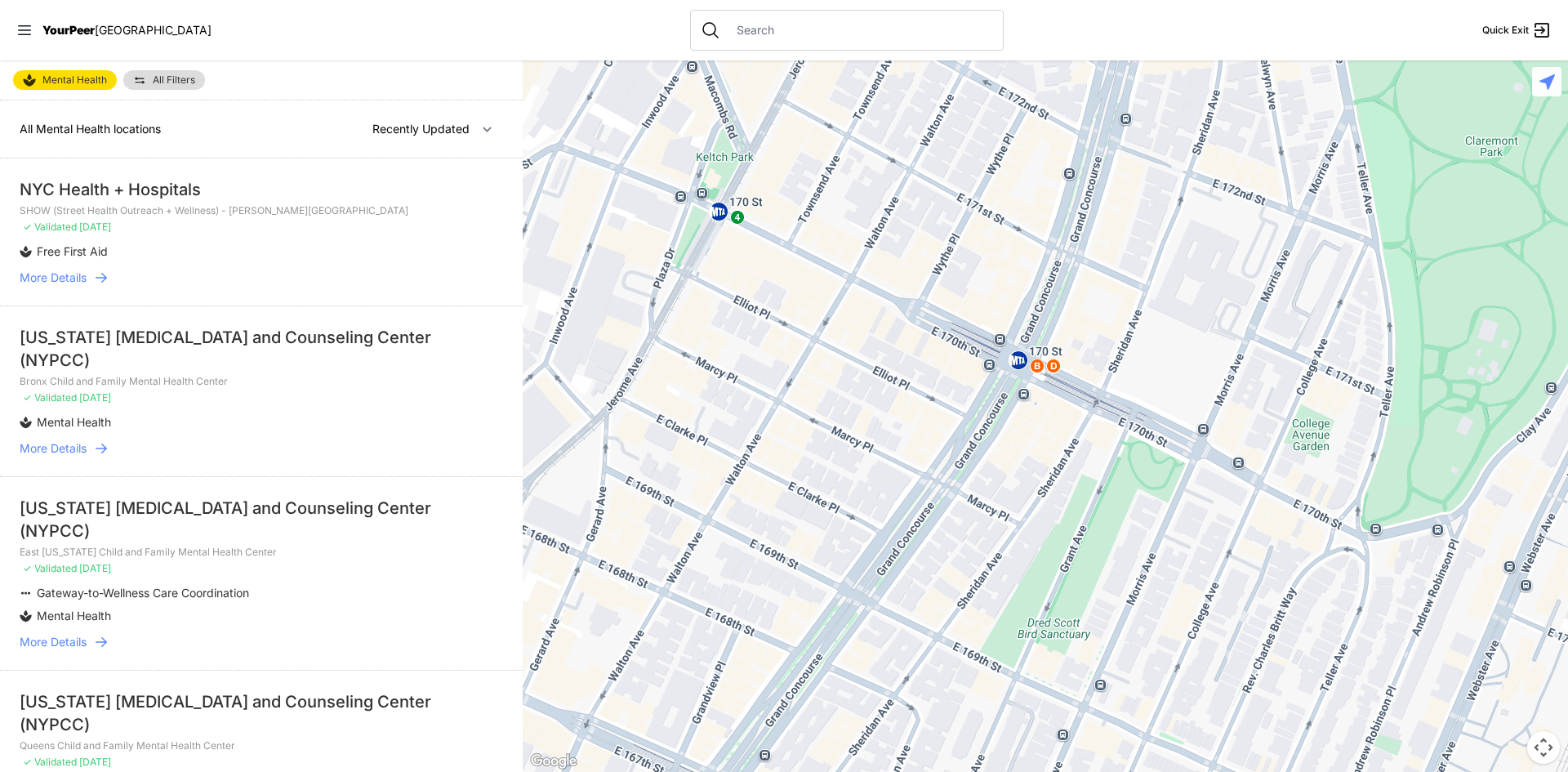
drag, startPoint x: 1007, startPoint y: 221, endPoint x: 987, endPoint y: 262, distance: 45.6
click at [993, 268] on div at bounding box center [1045, 416] width 1045 height 711
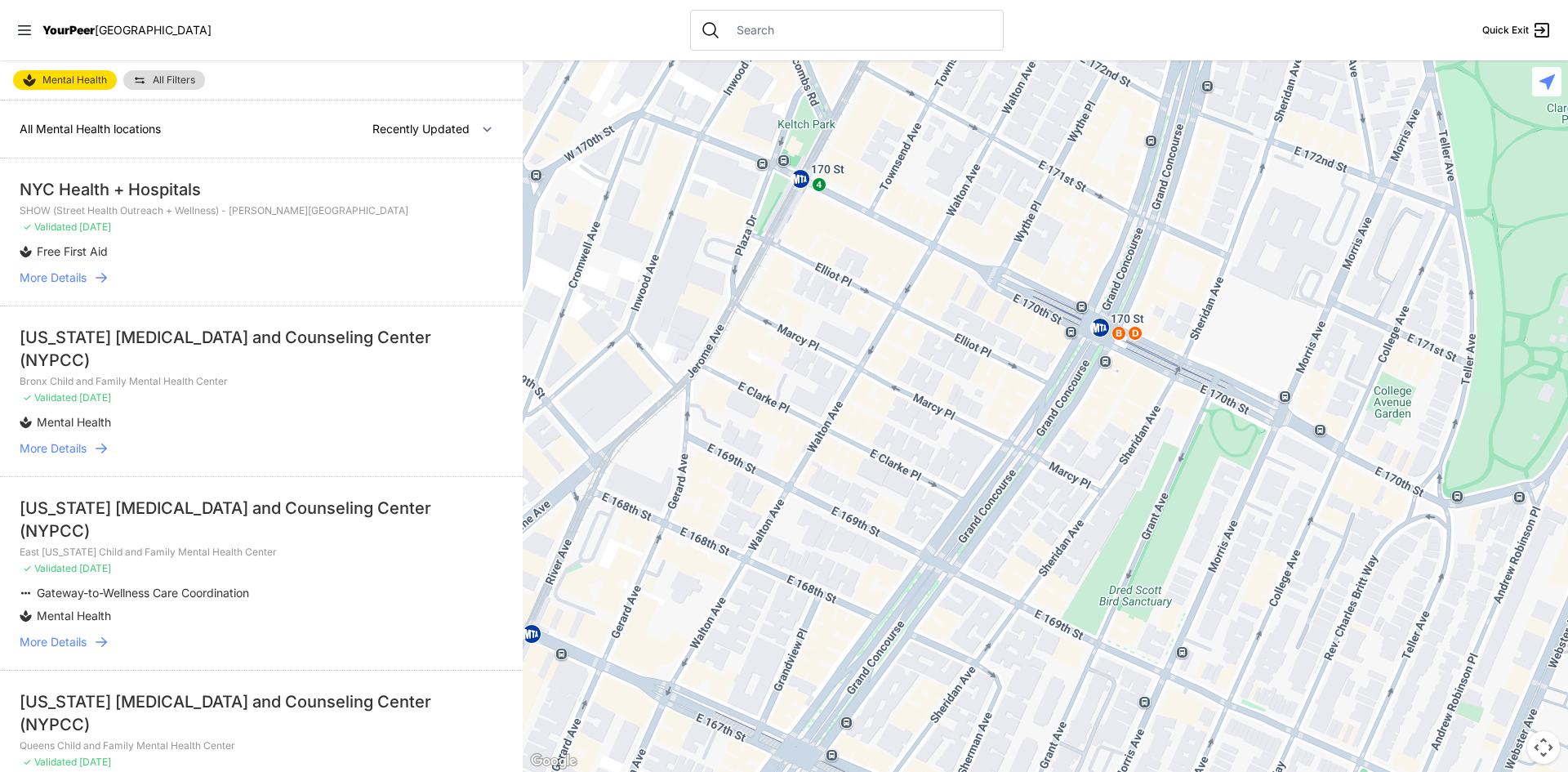
drag, startPoint x: 974, startPoint y: 268, endPoint x: 1051, endPoint y: 227, distance: 87.2
click at [1051, 227] on div at bounding box center [1045, 416] width 1045 height 711
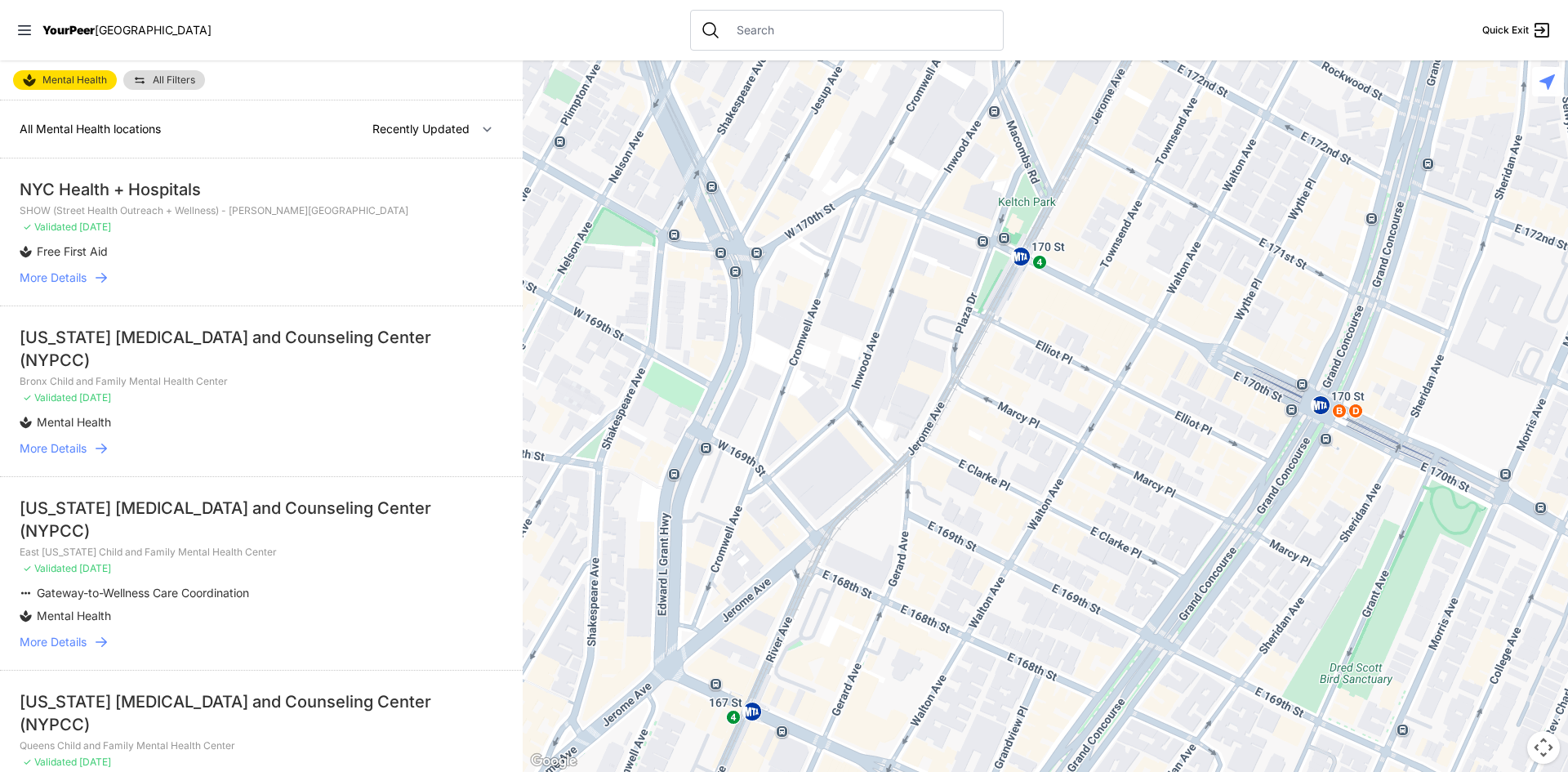
click at [1172, 294] on div at bounding box center [1045, 416] width 1045 height 711
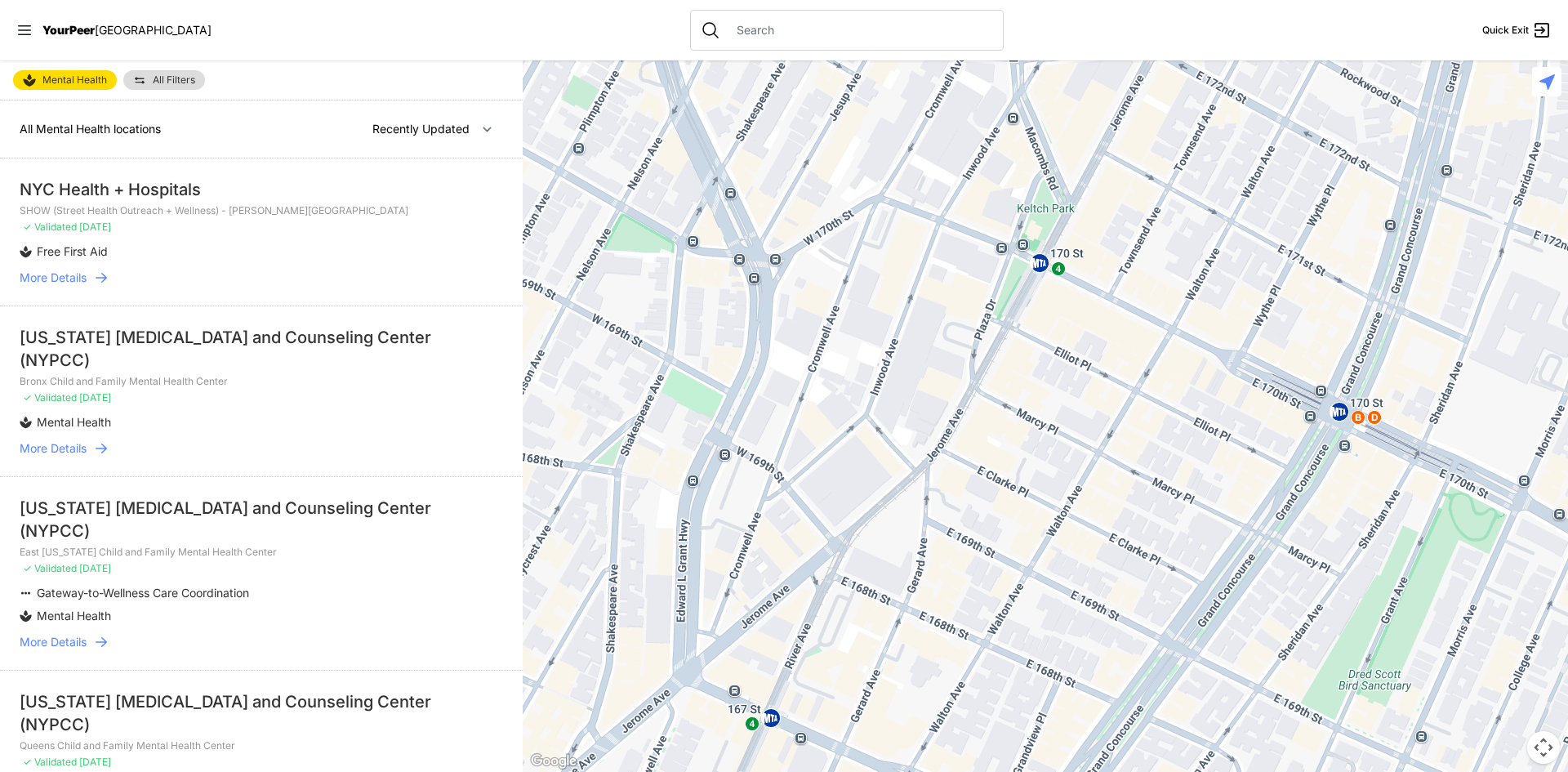
click at [1085, 277] on div at bounding box center [1045, 416] width 1045 height 711
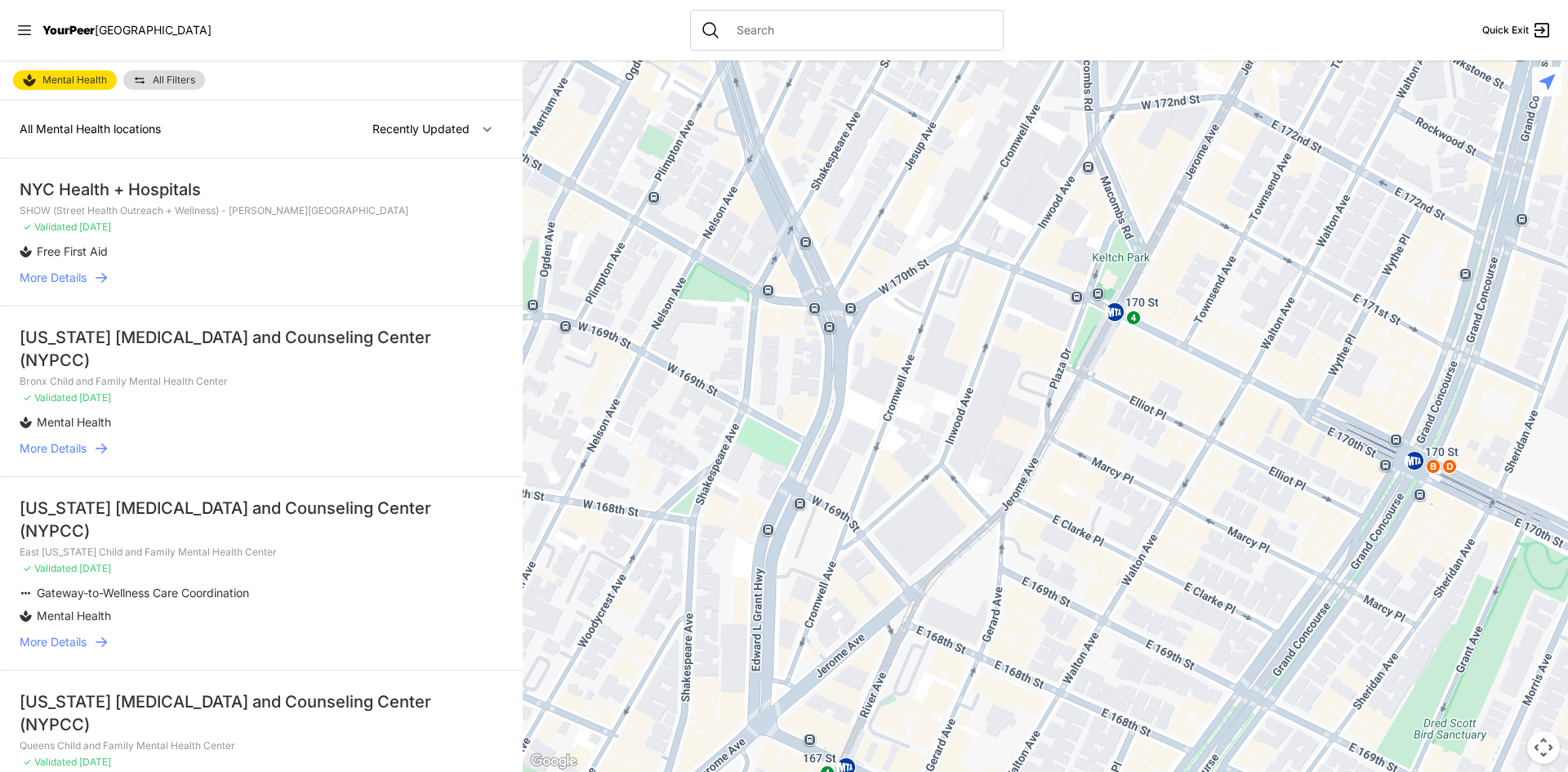
drag, startPoint x: 1022, startPoint y: 235, endPoint x: 1100, endPoint y: 285, distance: 92.6
click at [1101, 290] on div at bounding box center [1045, 416] width 1045 height 711
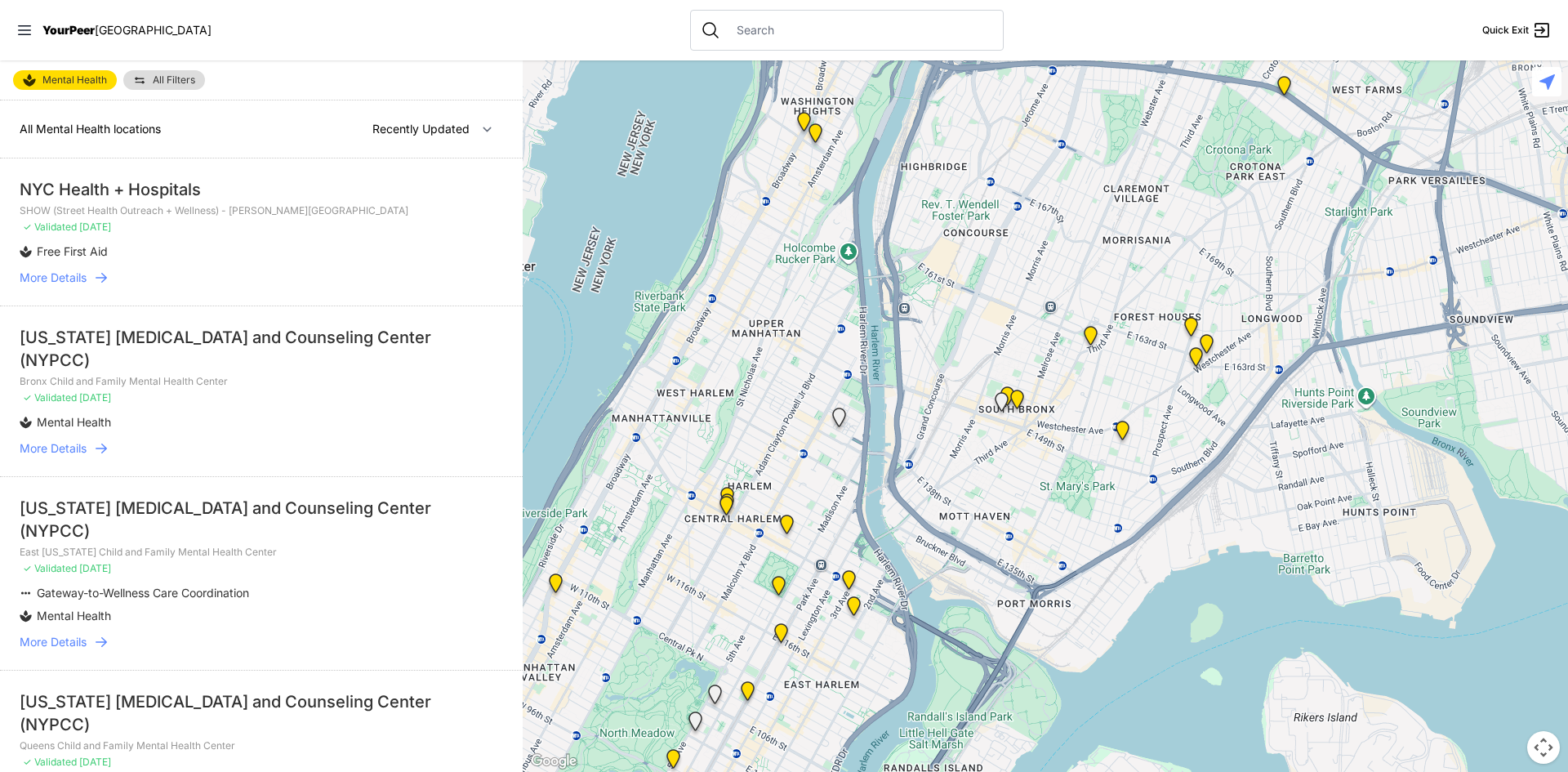
drag, startPoint x: 1044, startPoint y: 340, endPoint x: 1005, endPoint y: 187, distance: 157.9
click at [1005, 187] on div at bounding box center [1045, 416] width 1045 height 711
click at [1054, 195] on div at bounding box center [1045, 416] width 1045 height 711
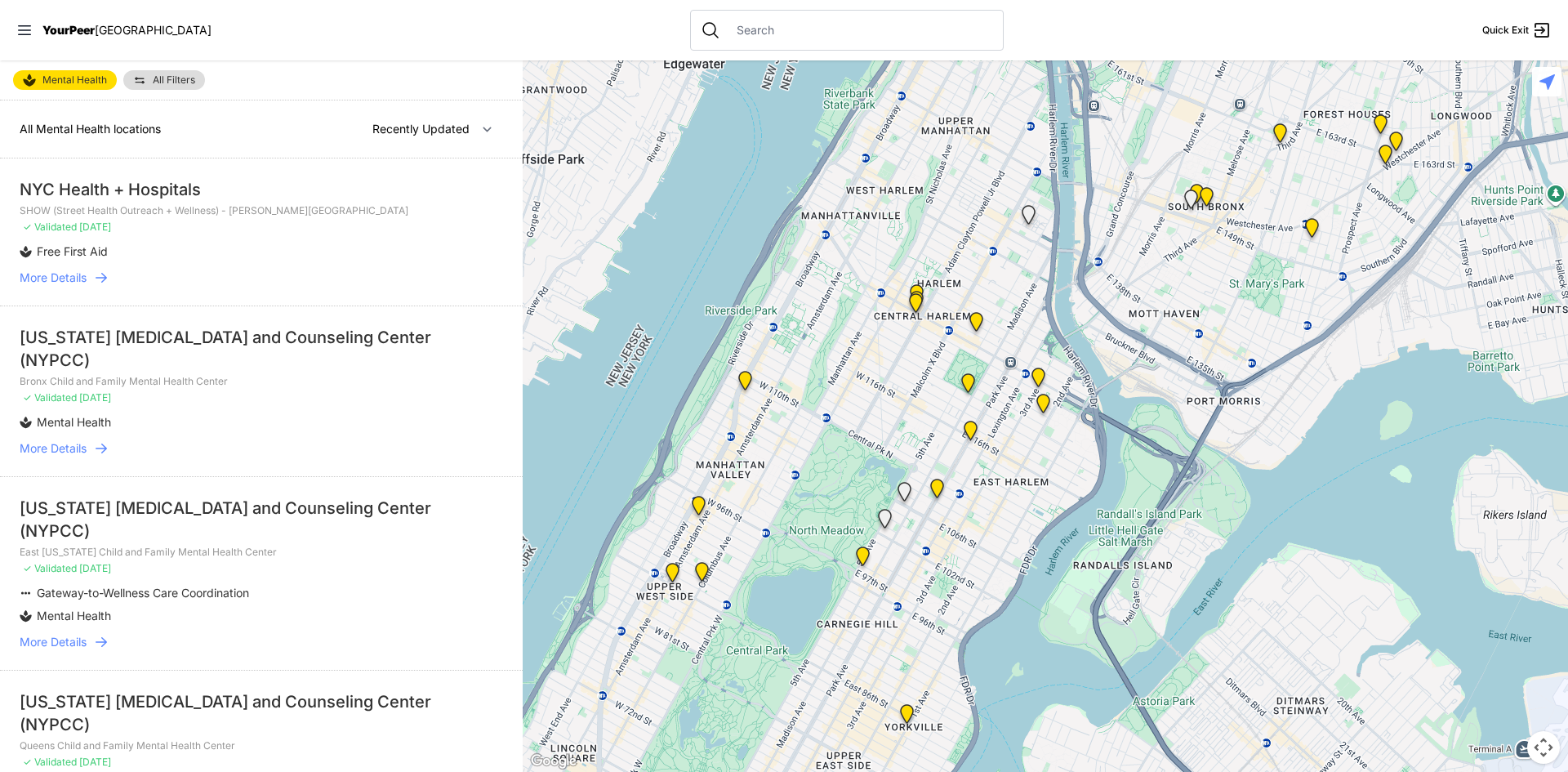
drag, startPoint x: 1080, startPoint y: 263, endPoint x: 1067, endPoint y: 244, distance: 23.0
click at [1104, 227] on div at bounding box center [1045, 416] width 1045 height 711
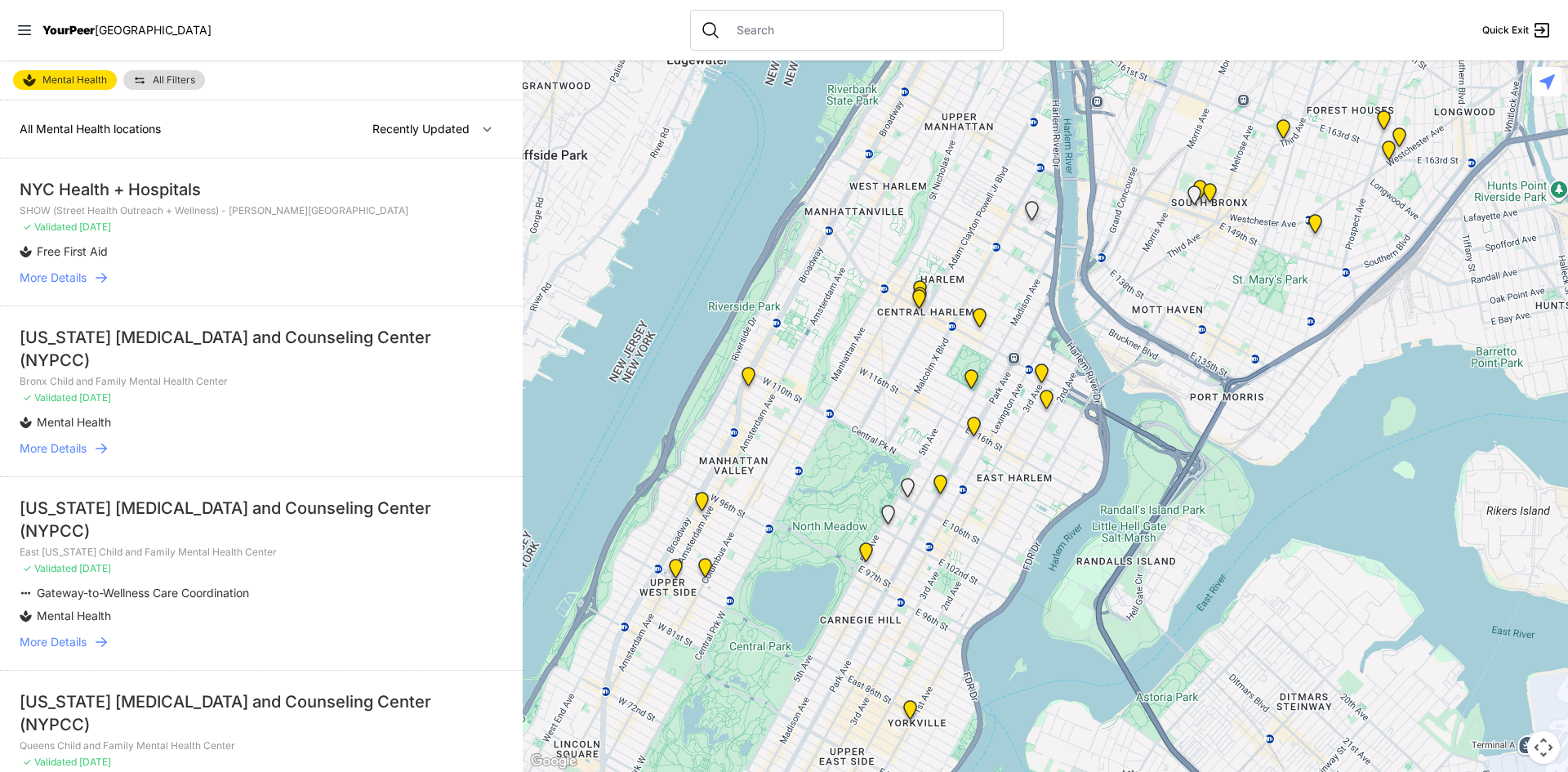
click at [727, 24] on input "text" at bounding box center [860, 30] width 267 height 17
click at [68, 38] on div "YourPeer [GEOGRAPHIC_DATA]" at bounding box center [114, 30] width 196 height 17
click at [74, 31] on span "YourPeer" at bounding box center [68, 30] width 53 height 14
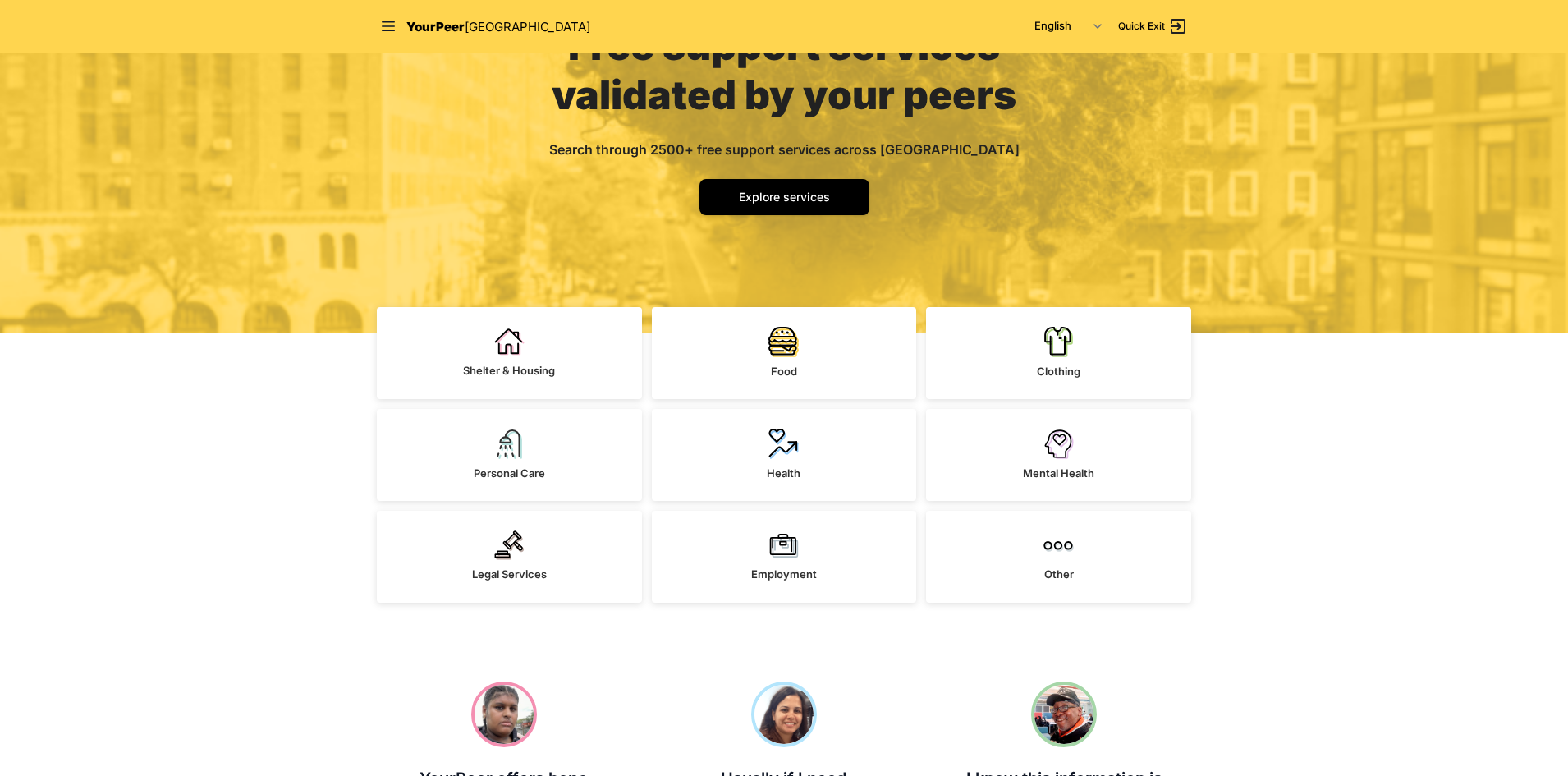
scroll to position [164, 0]
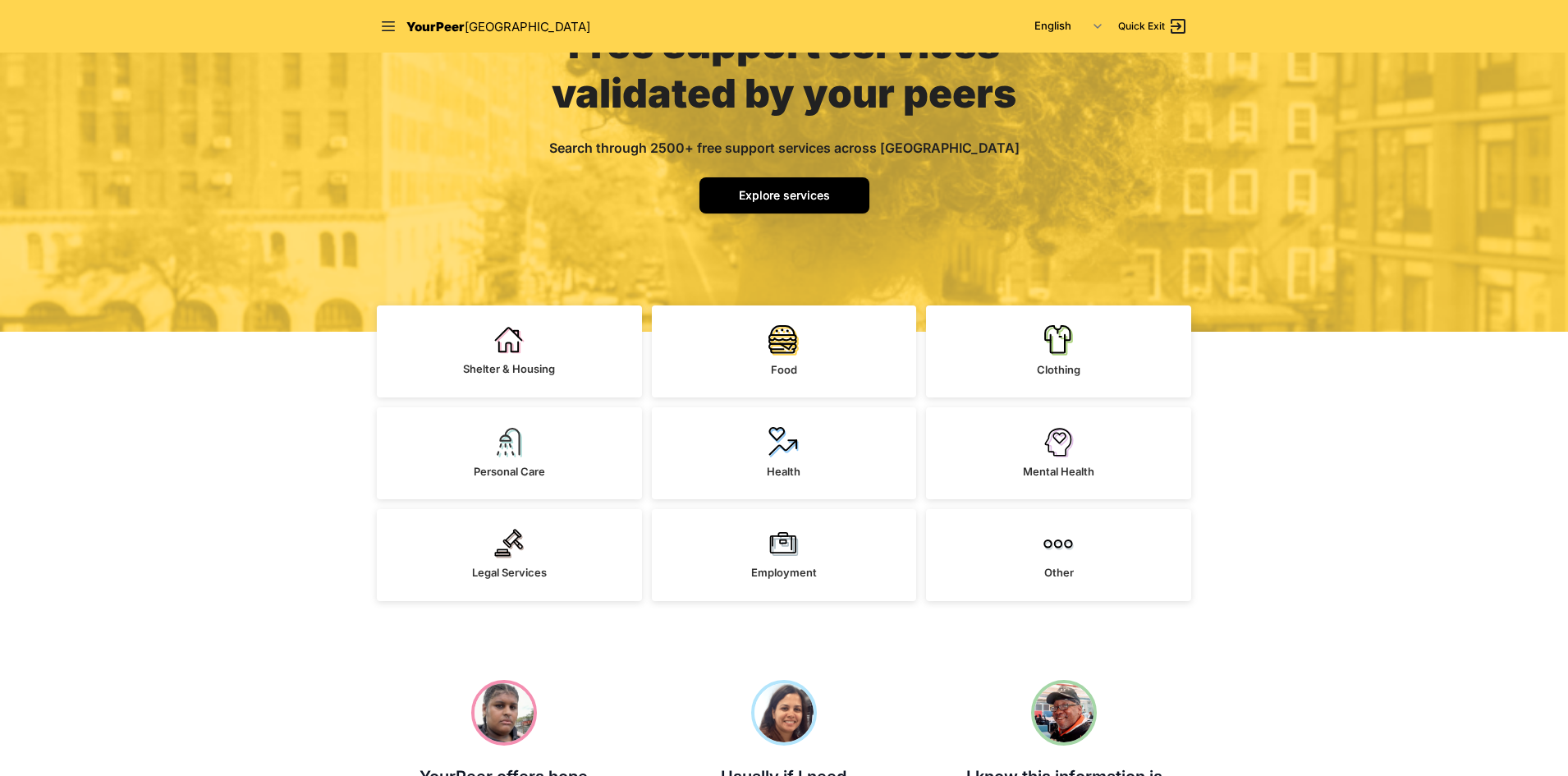
click at [757, 198] on span "Explore services" at bounding box center [784, 195] width 91 height 14
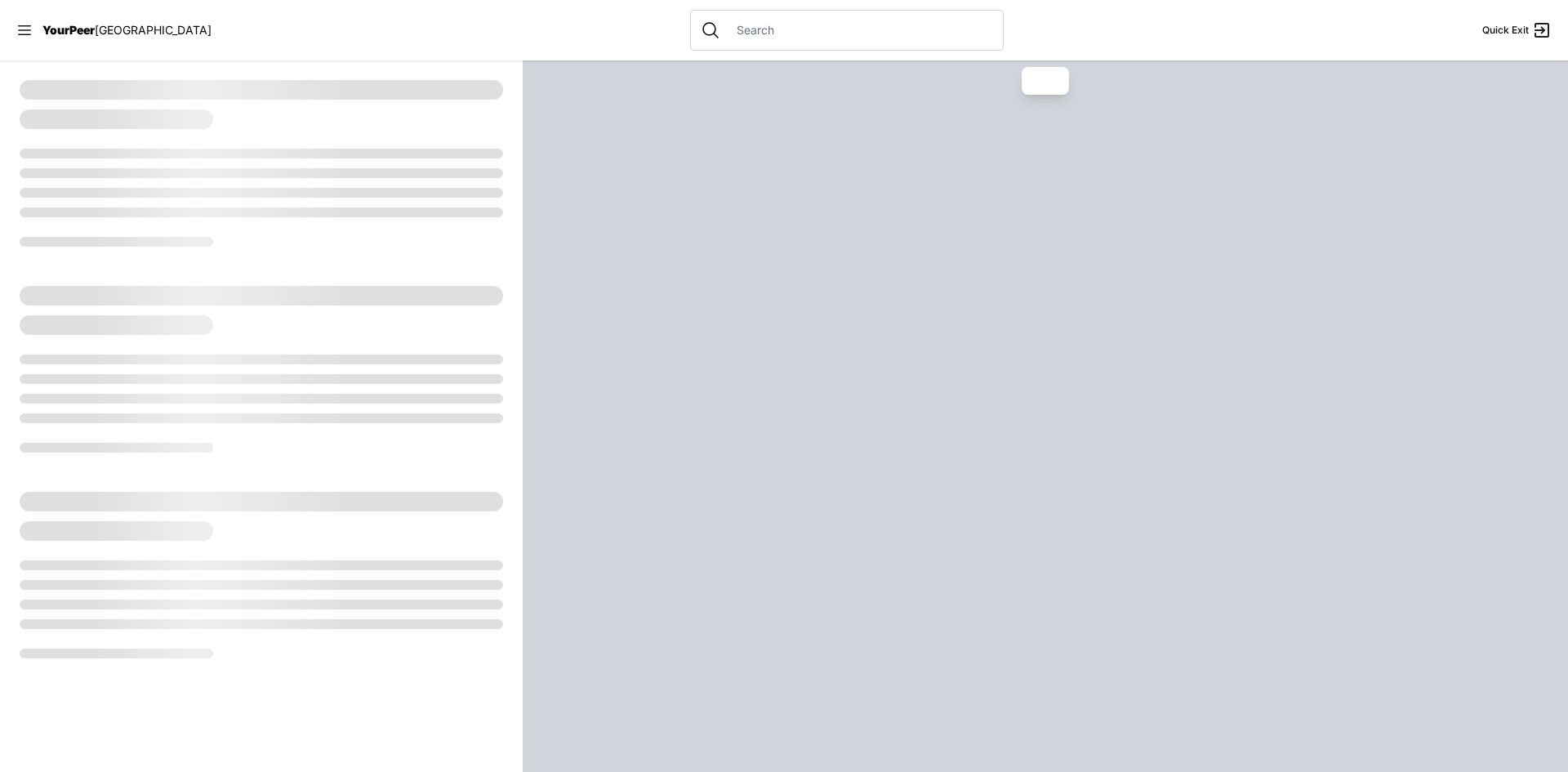
select select "recentlyUpdated"
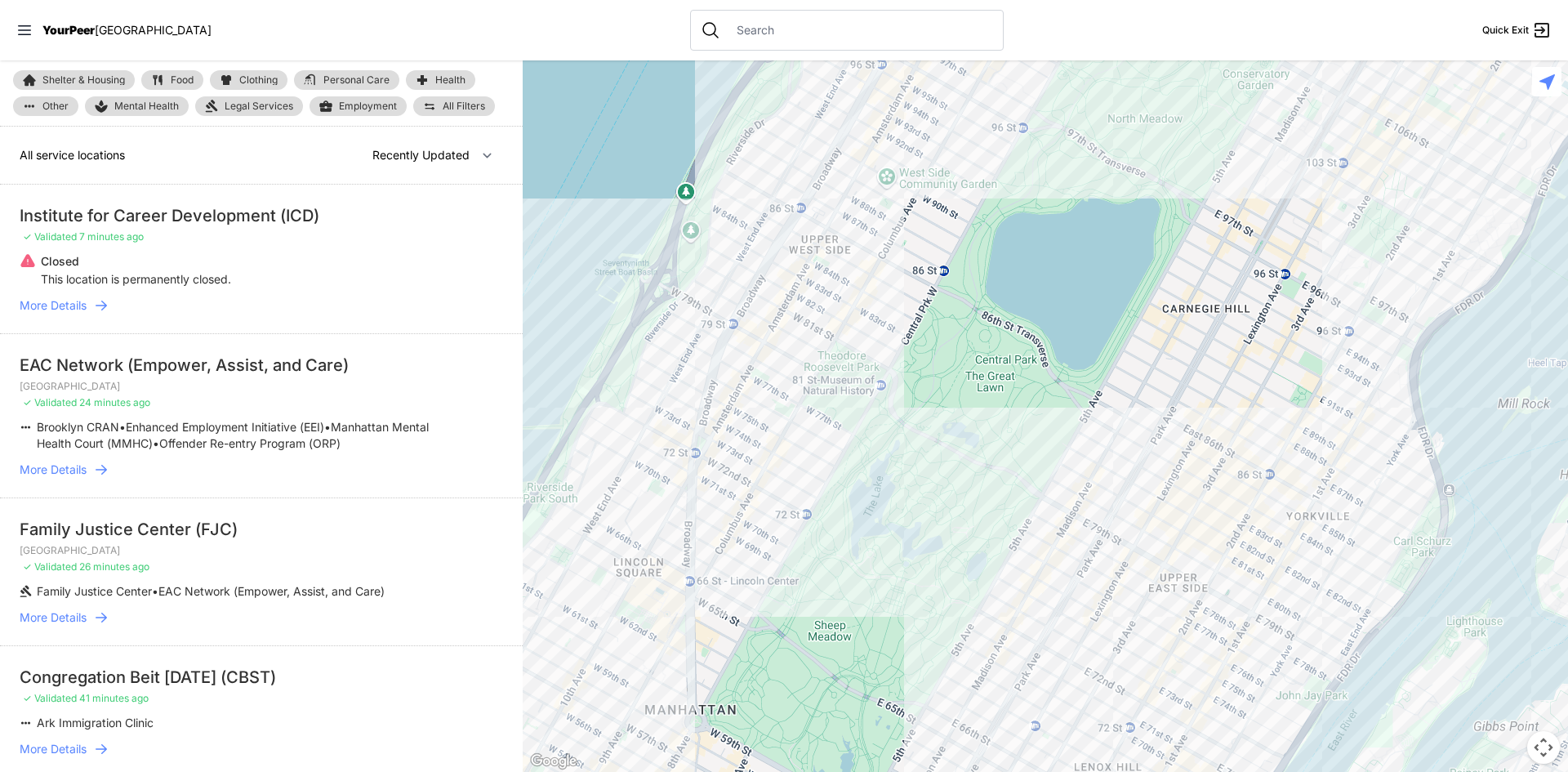
drag, startPoint x: 1279, startPoint y: 347, endPoint x: 1322, endPoint y: 354, distance: 43.6
click at [1230, 332] on div at bounding box center [1045, 416] width 1045 height 711
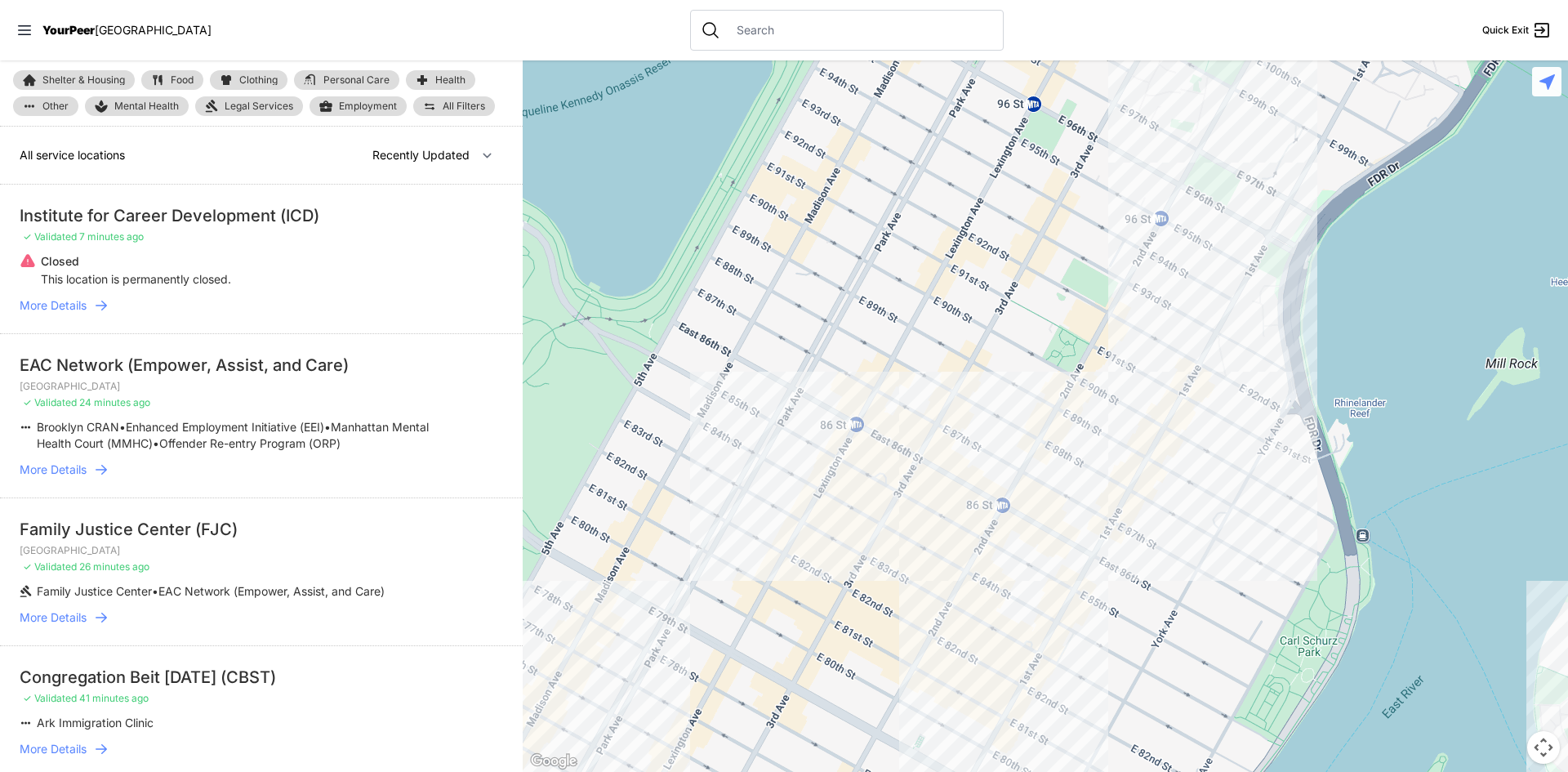
drag, startPoint x: 1388, startPoint y: 478, endPoint x: 1193, endPoint y: 440, distance: 198.7
click at [1193, 440] on div at bounding box center [1045, 416] width 1045 height 711
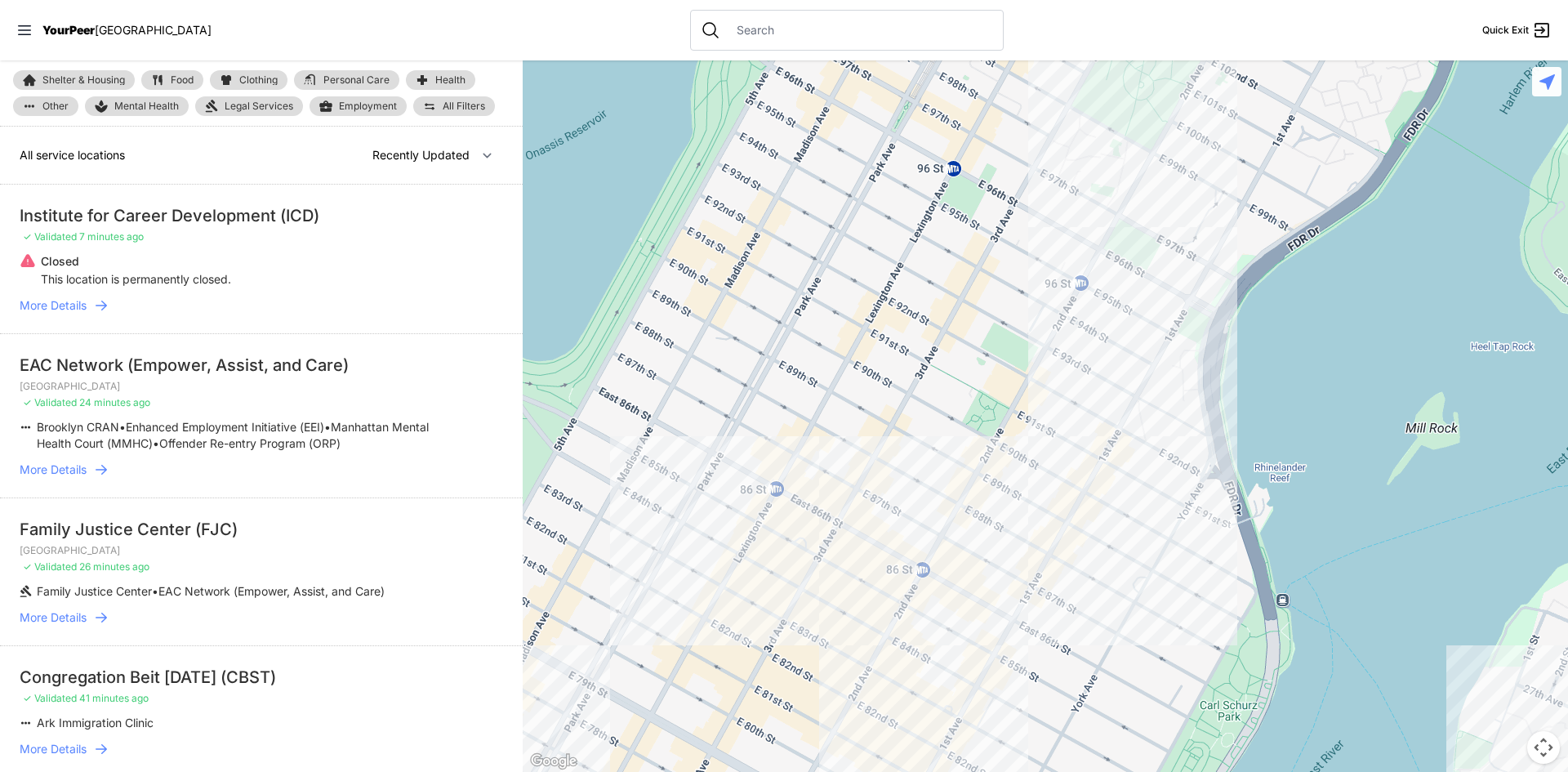
drag, startPoint x: 1191, startPoint y: 447, endPoint x: 1141, endPoint y: 502, distance: 74.3
click at [1141, 502] on div at bounding box center [1045, 416] width 1045 height 711
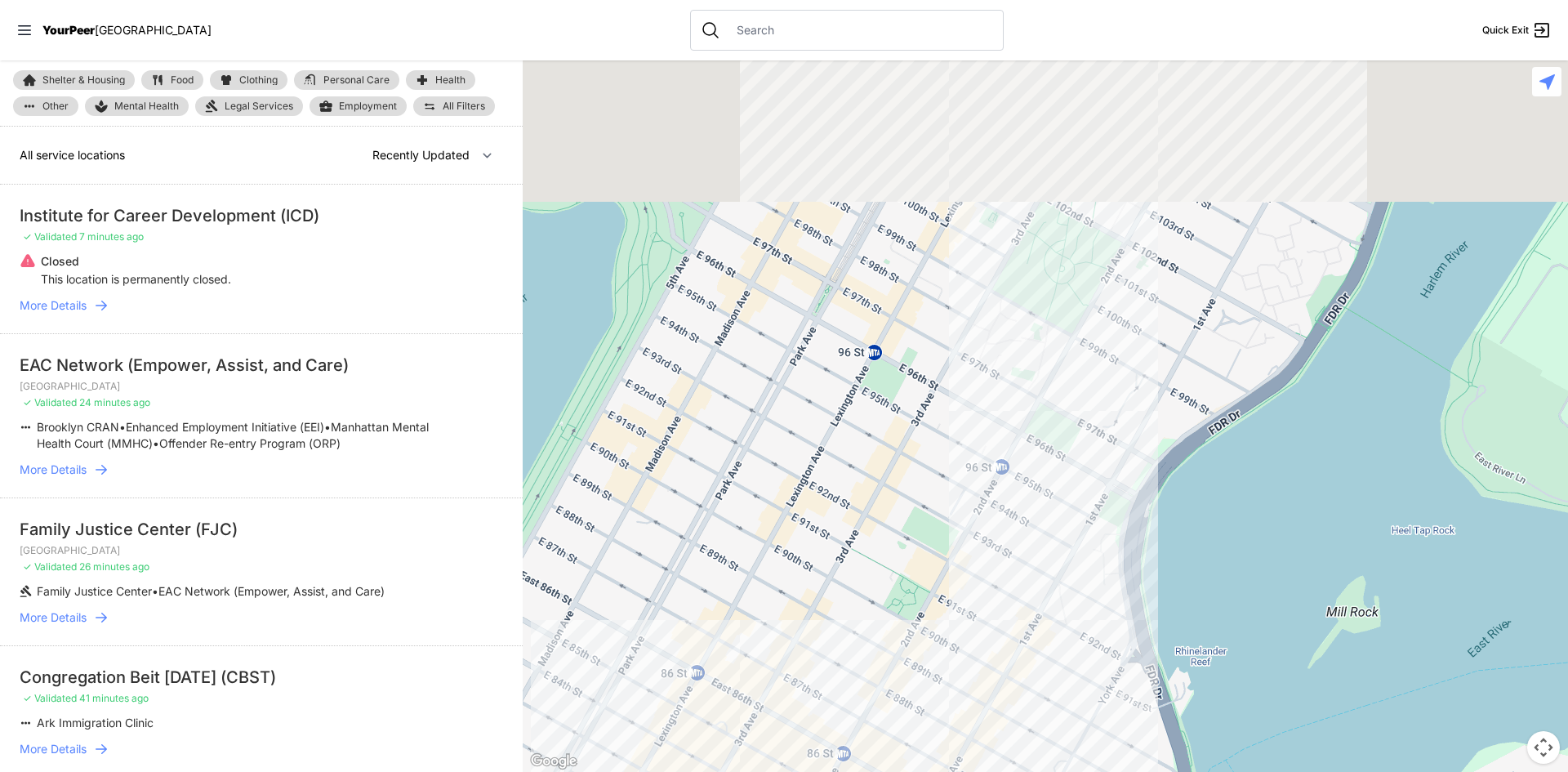
drag, startPoint x: 1147, startPoint y: 256, endPoint x: 1057, endPoint y: 483, distance: 244.2
click at [1057, 484] on div at bounding box center [1045, 416] width 1045 height 711
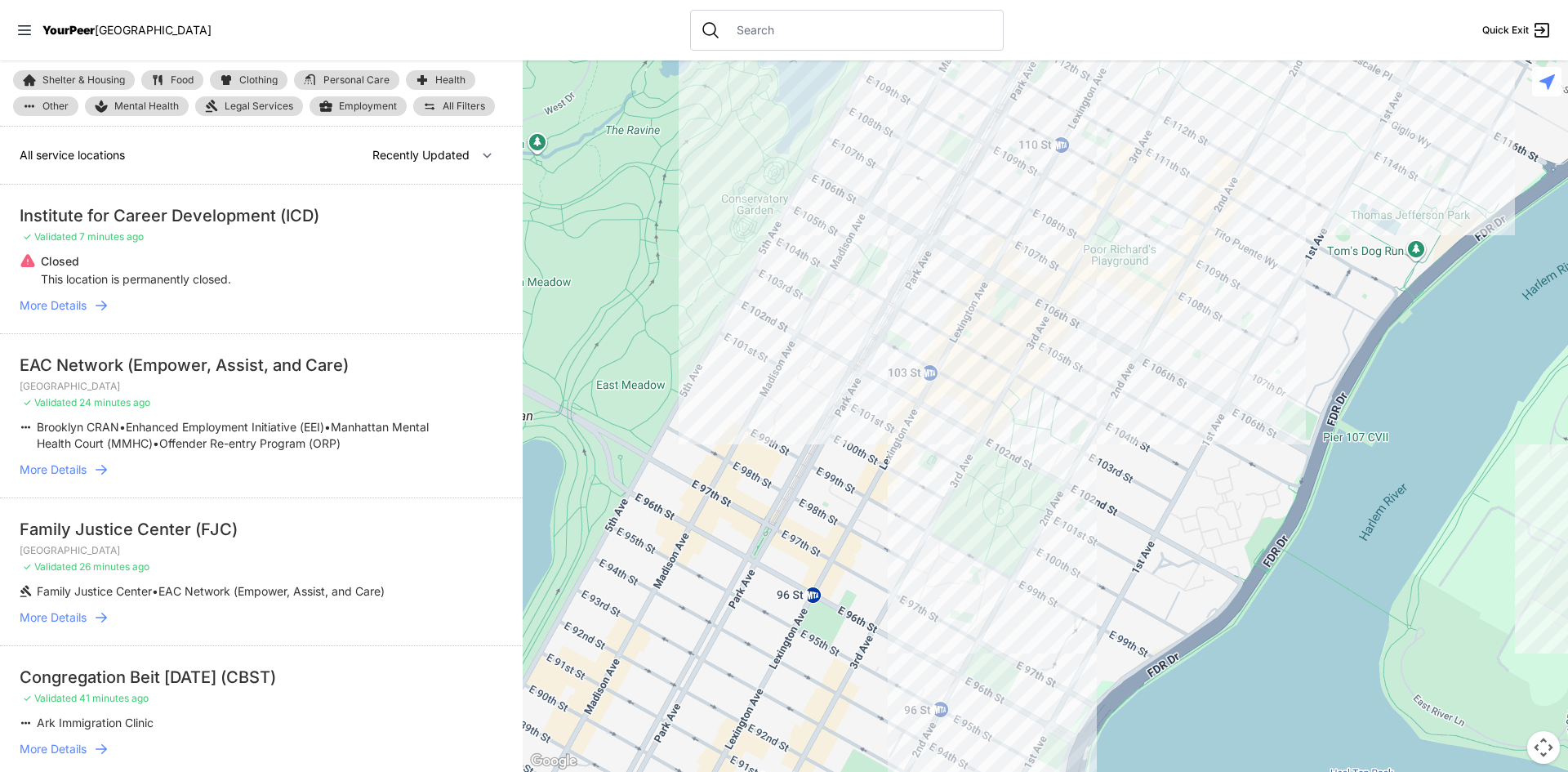
drag, startPoint x: 1146, startPoint y: 266, endPoint x: 1094, endPoint y: 461, distance: 201.8
click at [1094, 461] on div at bounding box center [1045, 416] width 1045 height 711
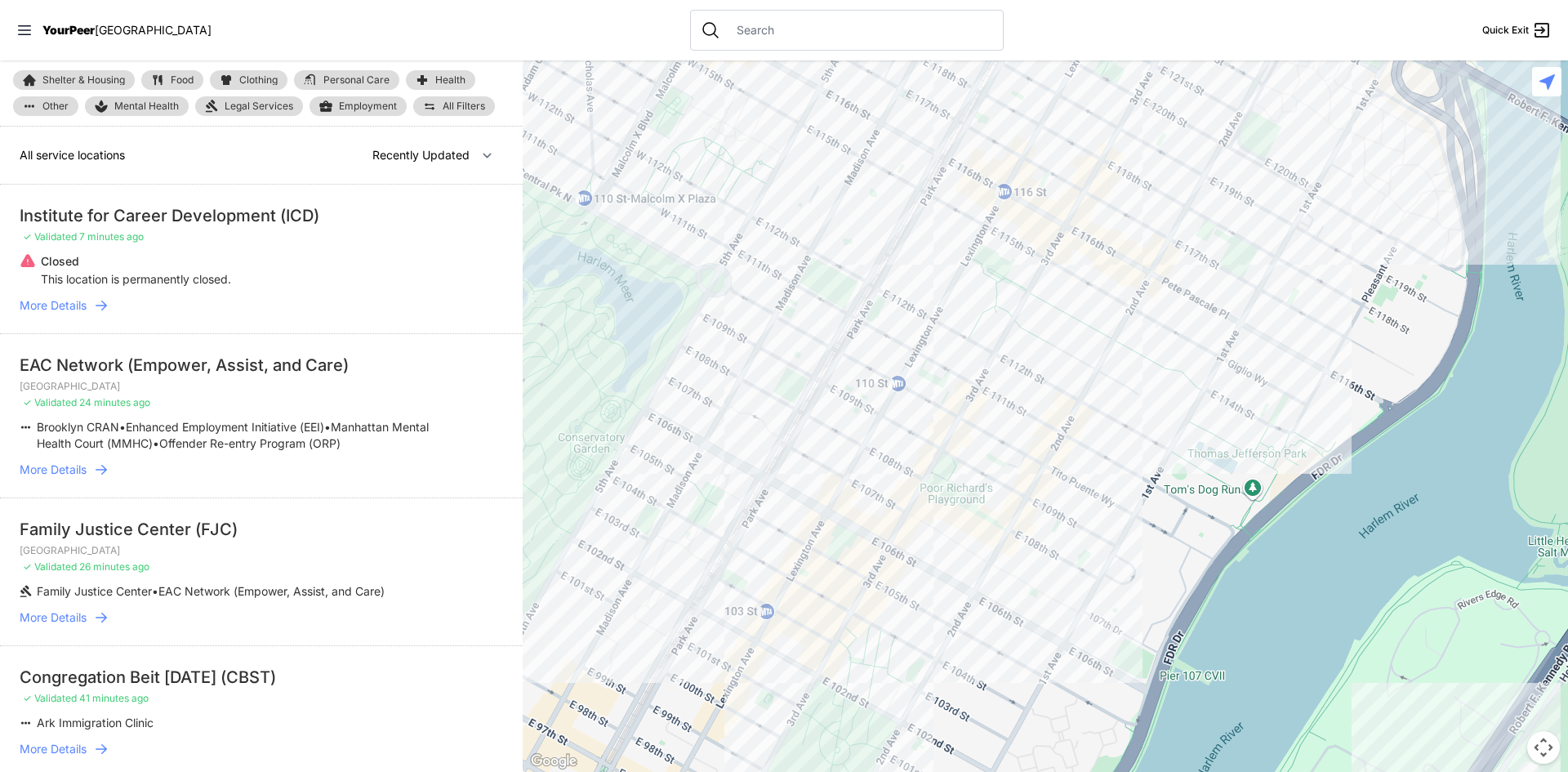
drag, startPoint x: 1131, startPoint y: 332, endPoint x: 1027, endPoint y: 424, distance: 138.9
click at [1027, 424] on div at bounding box center [1045, 416] width 1045 height 711
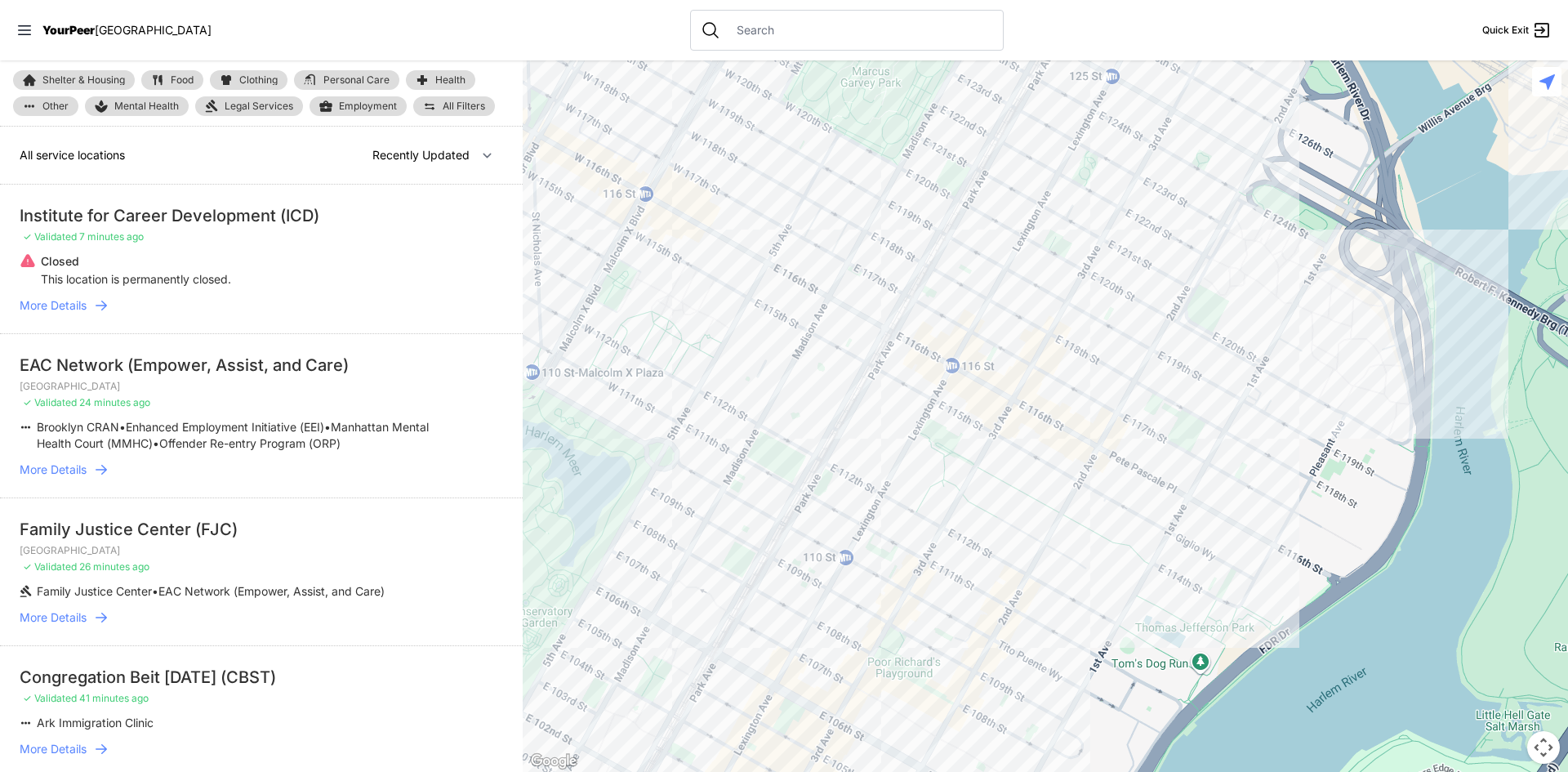
drag, startPoint x: 1093, startPoint y: 239, endPoint x: 939, endPoint y: 311, distance: 170.0
click at [1075, 395] on div at bounding box center [1045, 416] width 1045 height 711
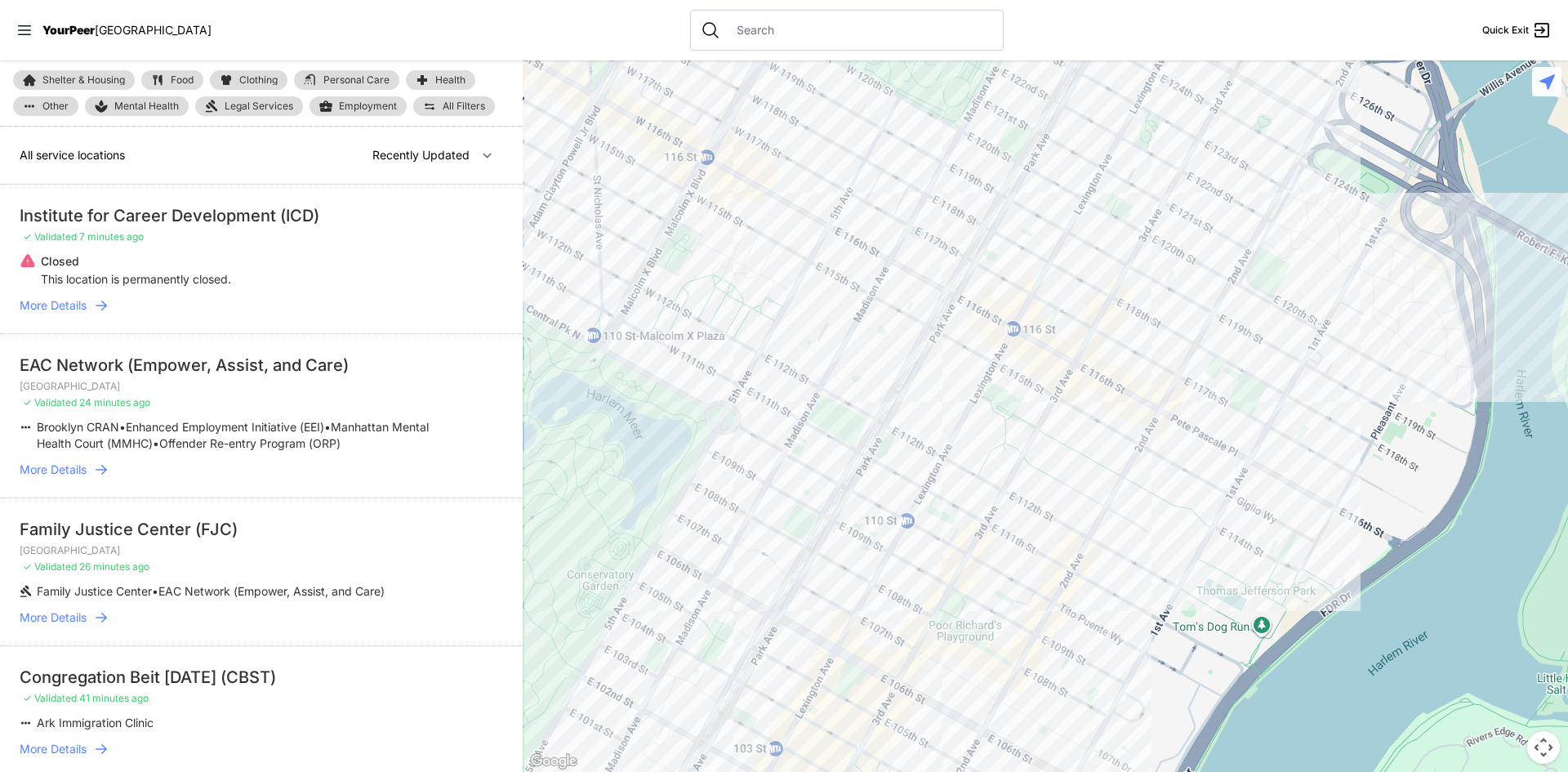
click at [756, 18] on div at bounding box center [847, 30] width 314 height 41
drag, startPoint x: 740, startPoint y: 29, endPoint x: 730, endPoint y: 24, distance: 11.2
click at [731, 24] on input "text" at bounding box center [860, 30] width 267 height 17
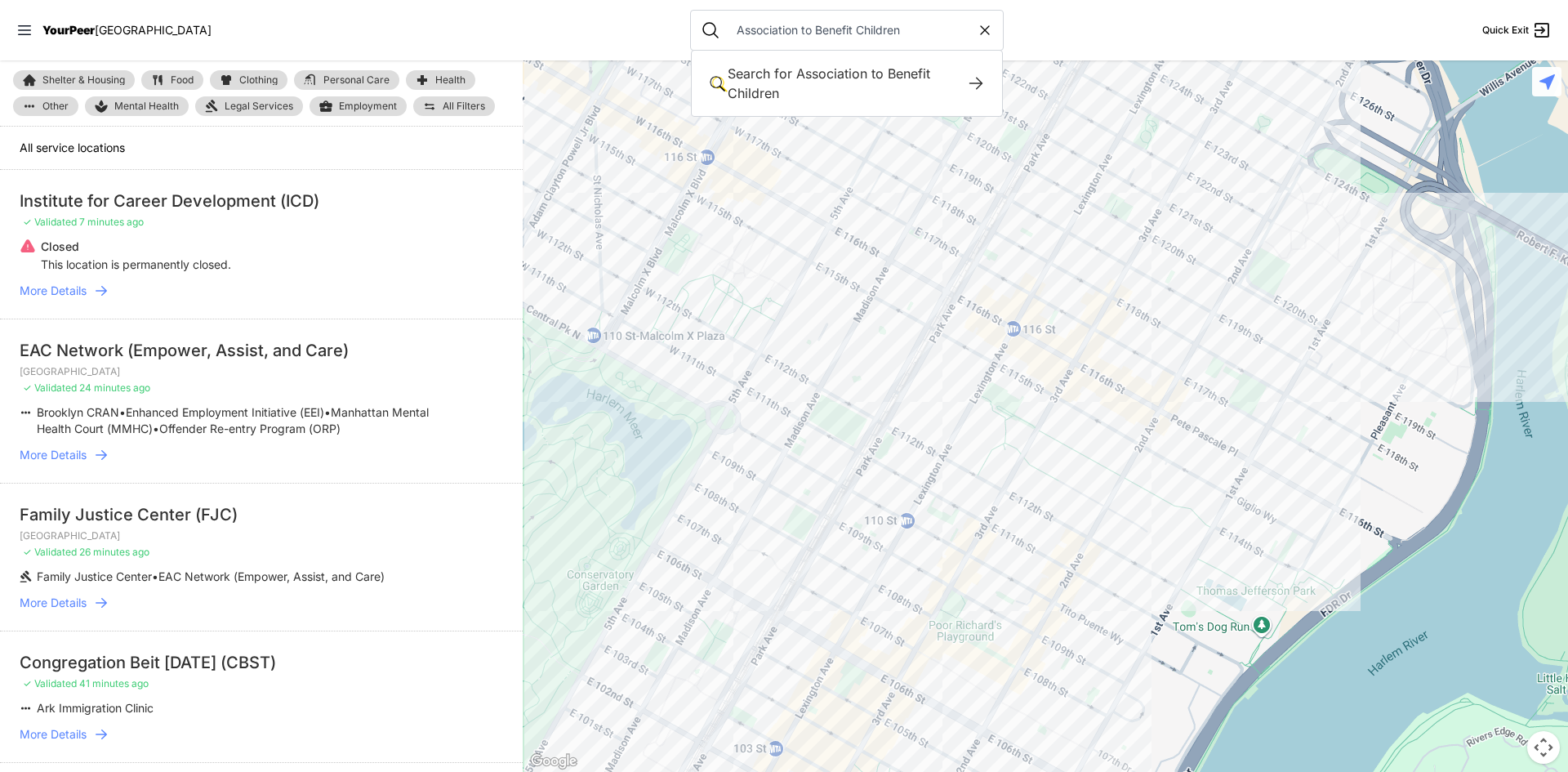
type input "Association to Benefit Children"
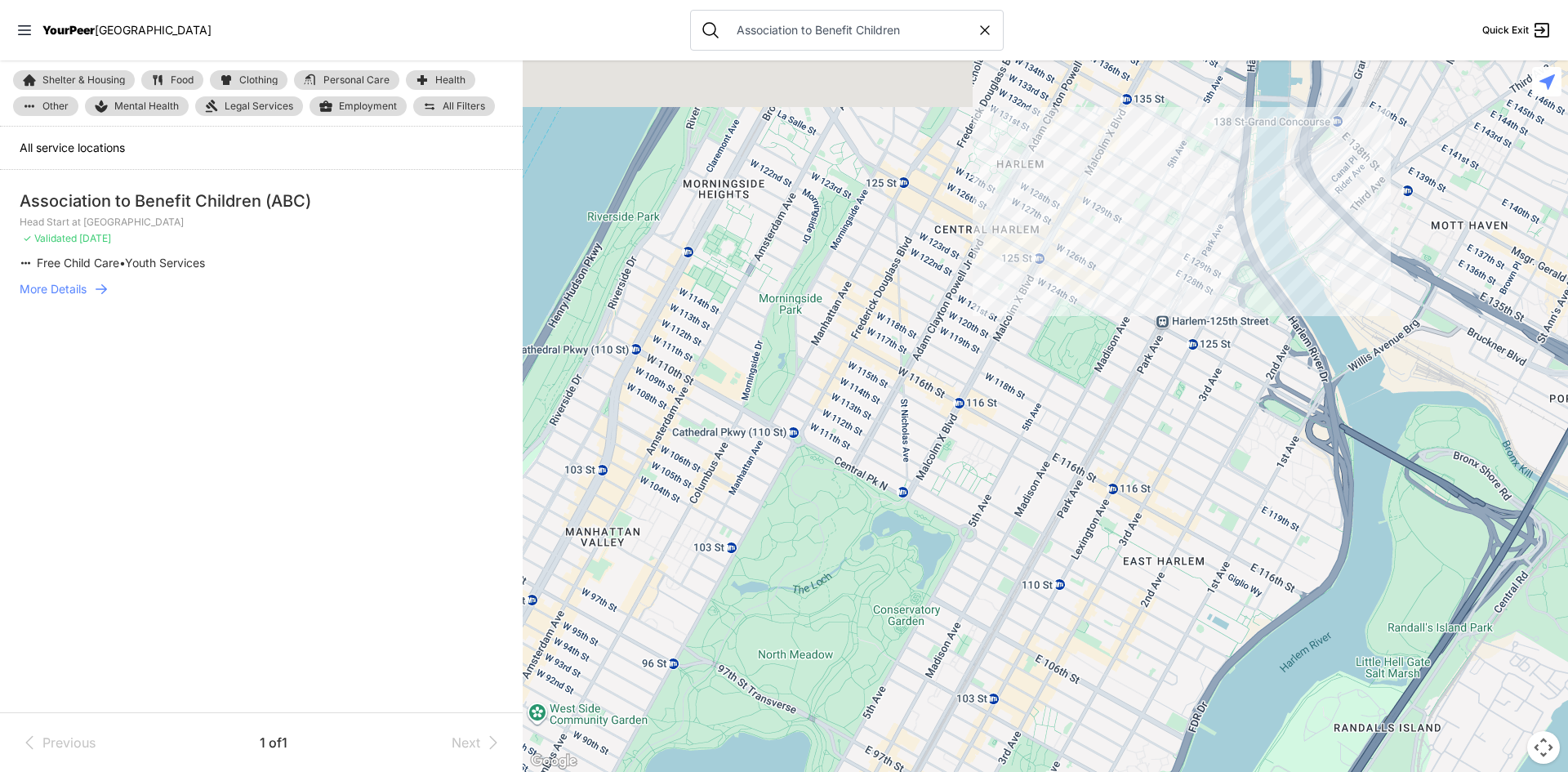
drag, startPoint x: 936, startPoint y: 201, endPoint x: 803, endPoint y: 413, distance: 250.3
click at [803, 413] on div at bounding box center [1045, 416] width 1045 height 711
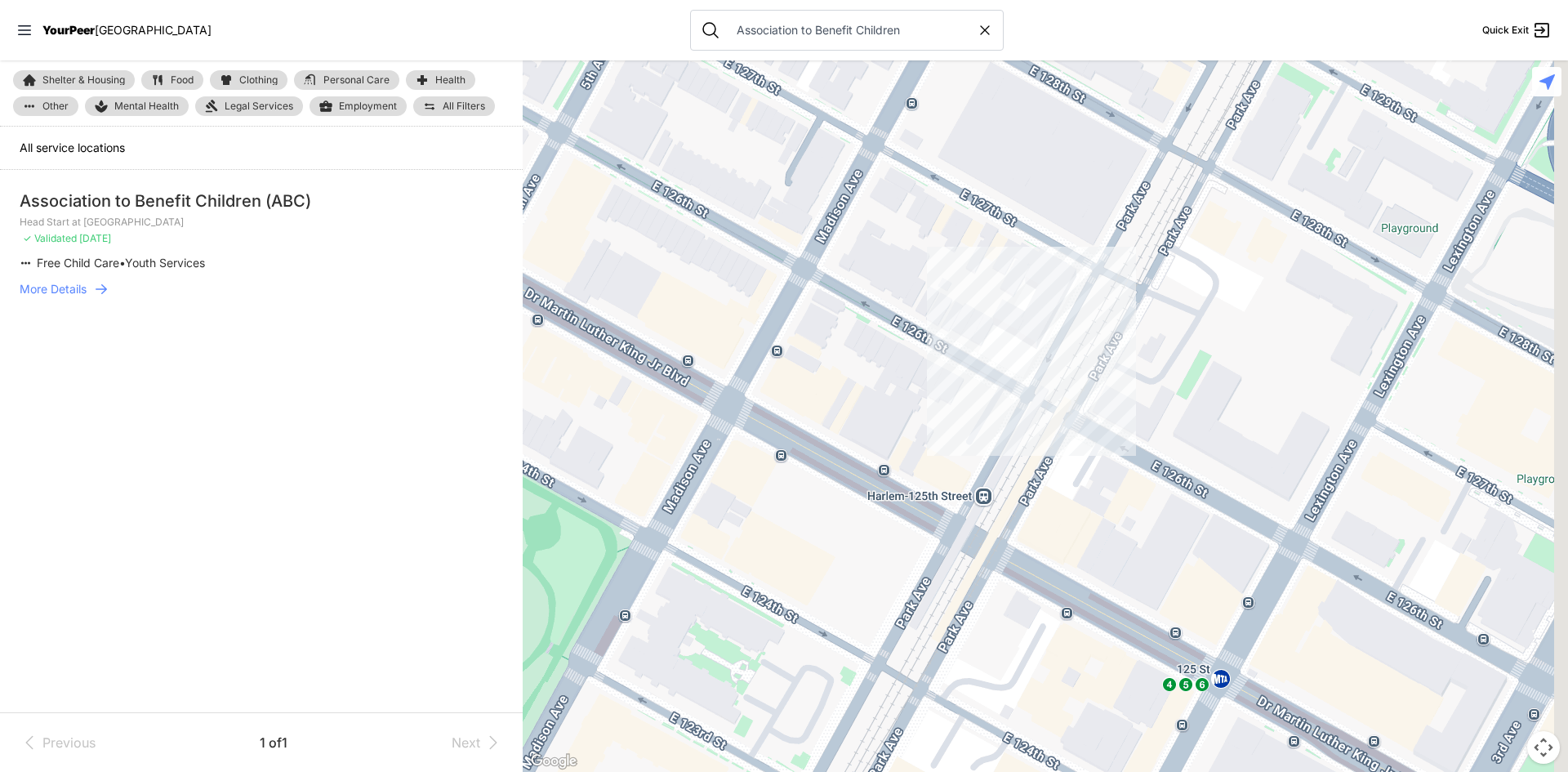
drag, startPoint x: 1246, startPoint y: 363, endPoint x: 1185, endPoint y: 357, distance: 61.3
click at [1185, 357] on div at bounding box center [1045, 416] width 1045 height 711
click at [1120, 388] on div at bounding box center [1045, 416] width 1045 height 711
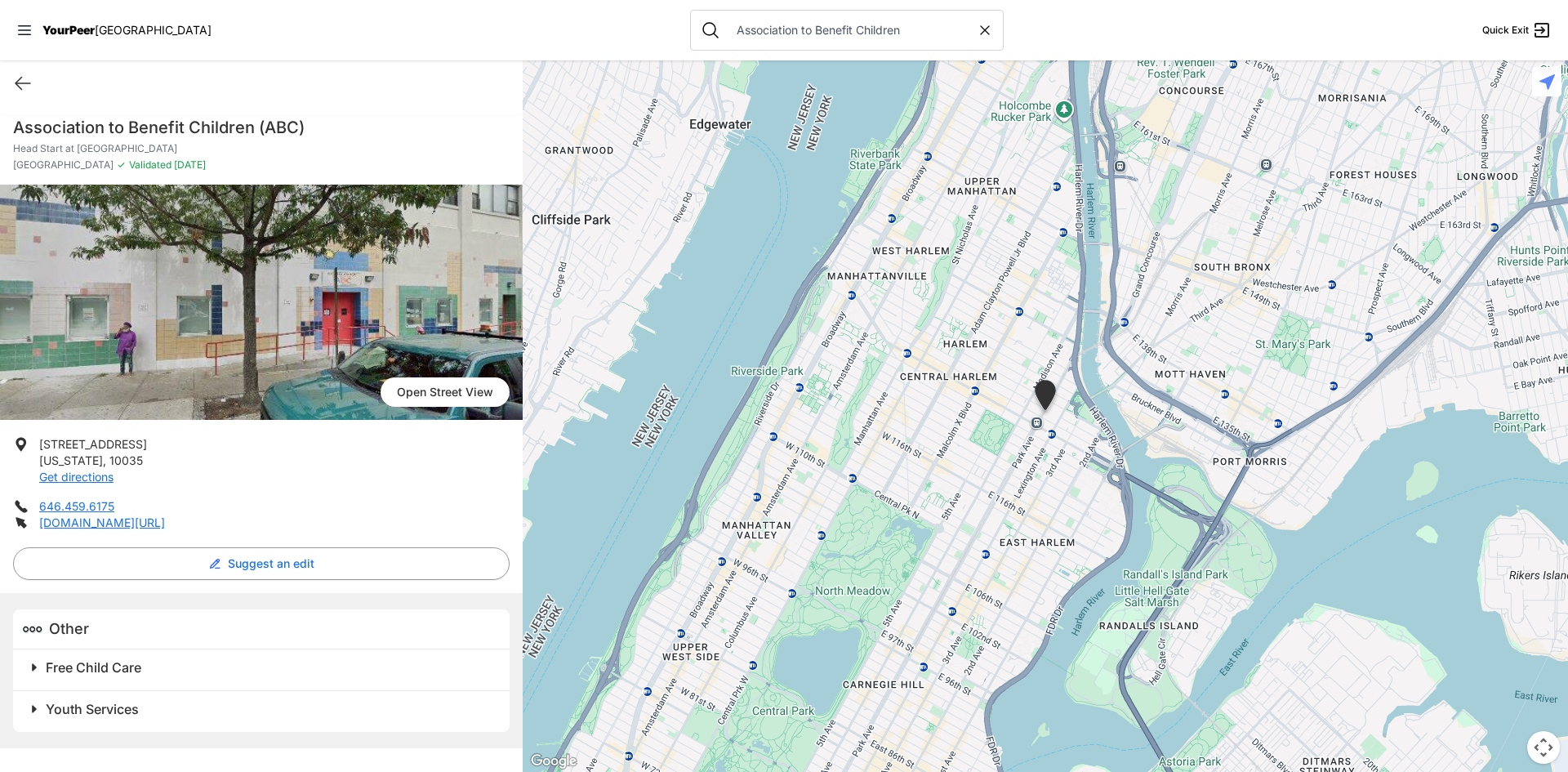
click at [91, 702] on span "Youth Services" at bounding box center [92, 709] width 93 height 17
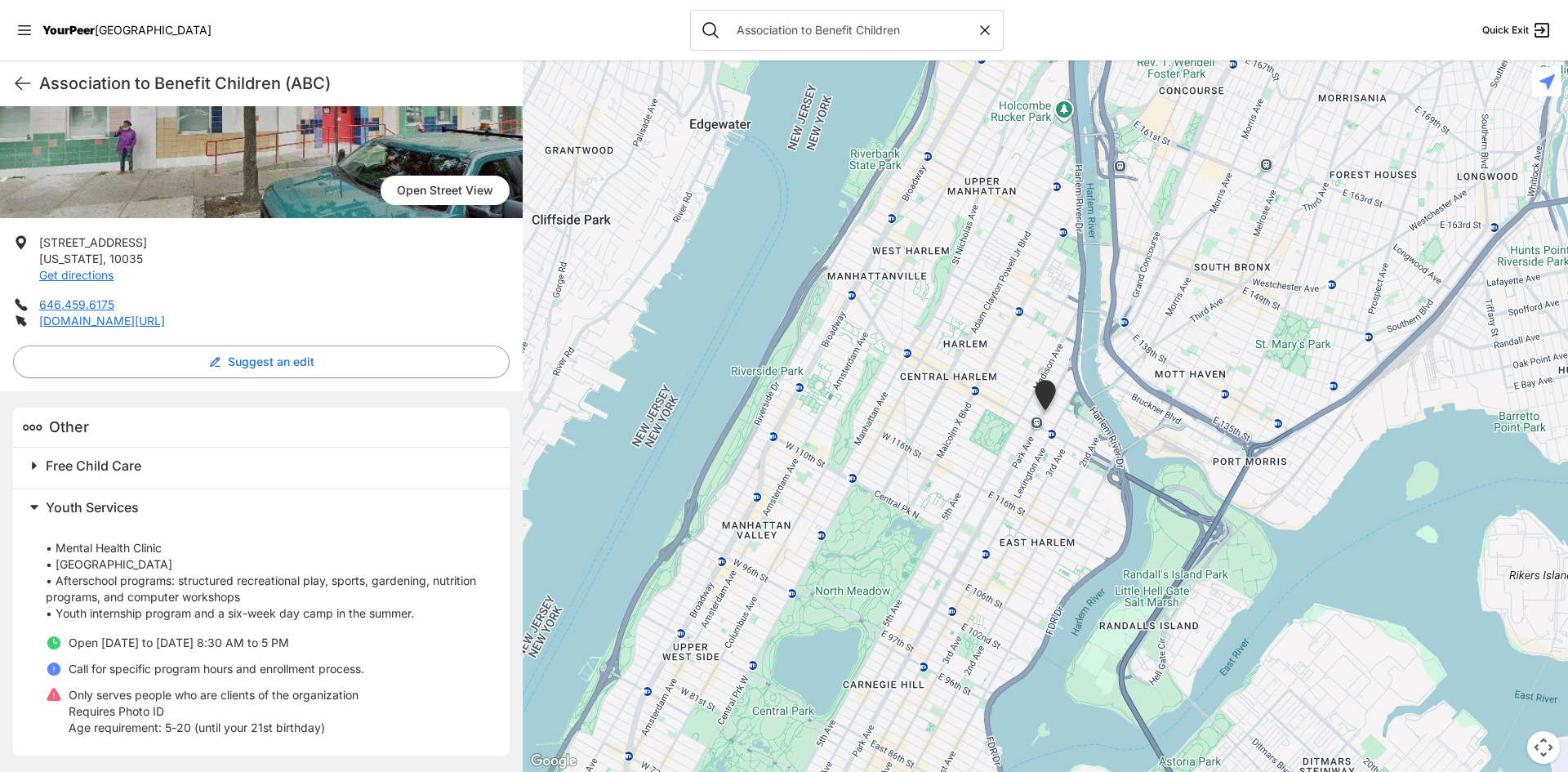
click at [115, 464] on span "Free Child Care" at bounding box center [93, 466] width 96 height 17
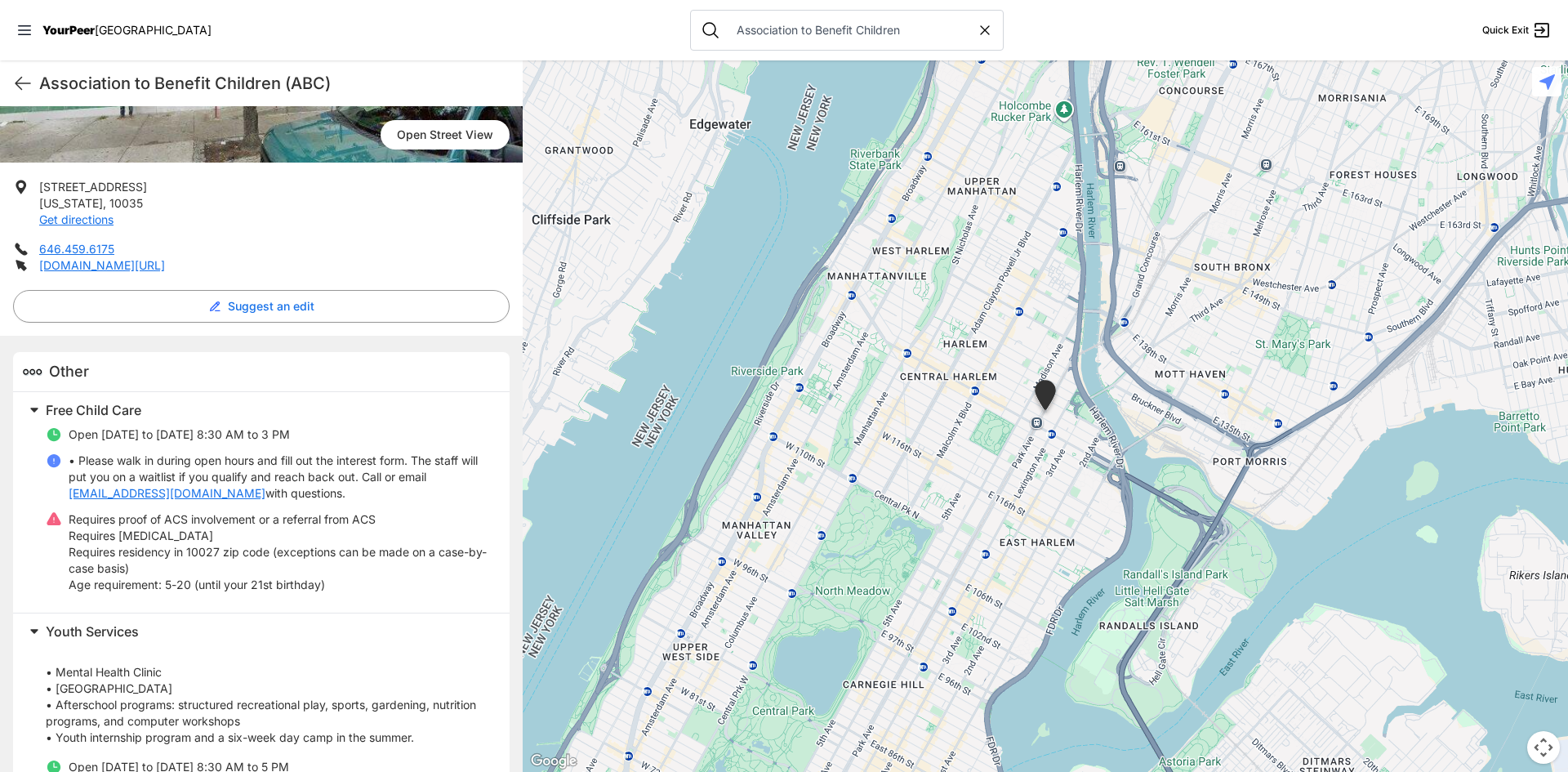
scroll to position [365, 0]
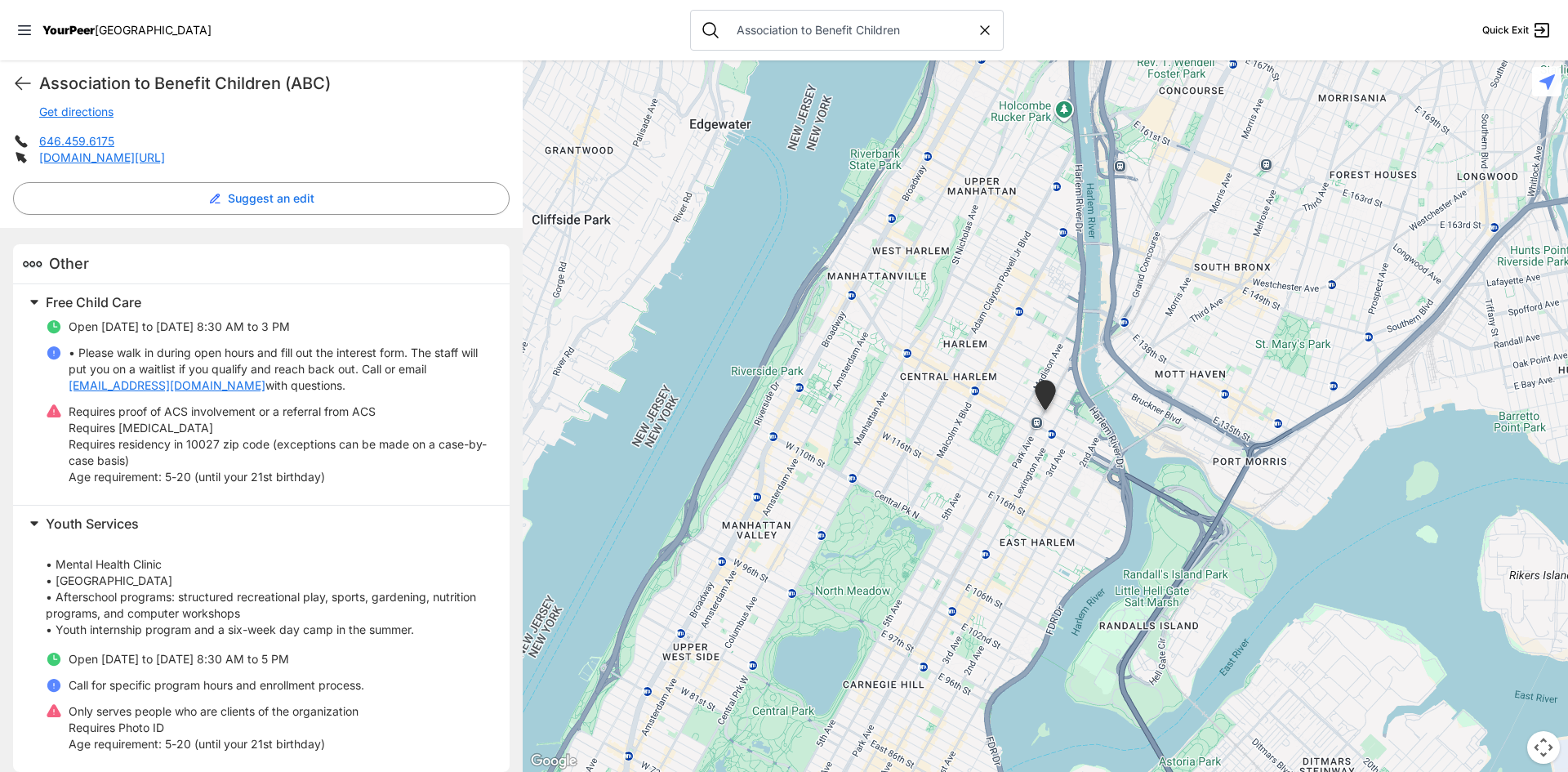
click at [372, 300] on h2 "Free Child Care" at bounding box center [267, 302] width 445 height 19
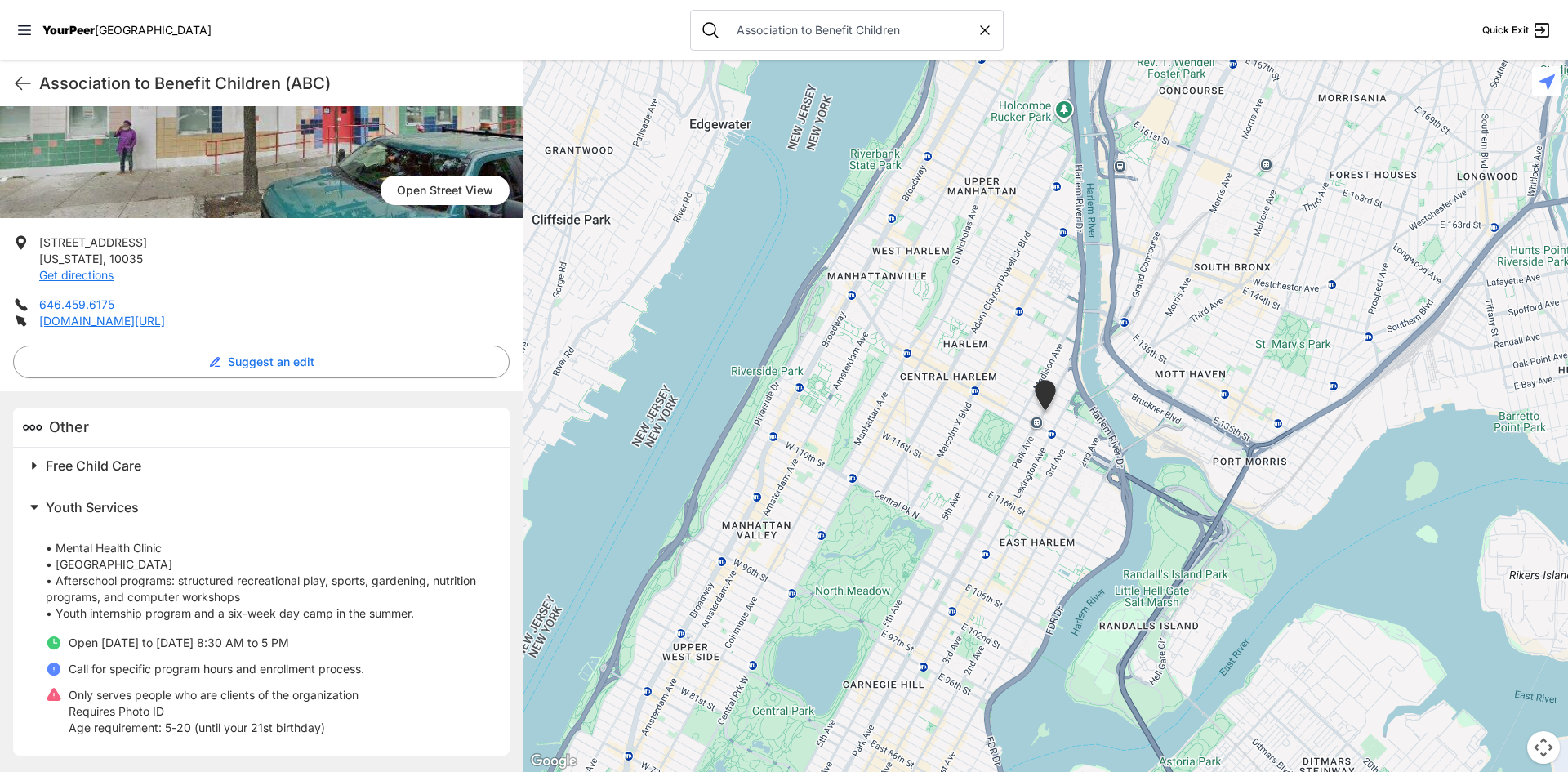
click at [201, 499] on h2 "Youth Services" at bounding box center [267, 507] width 445 height 19
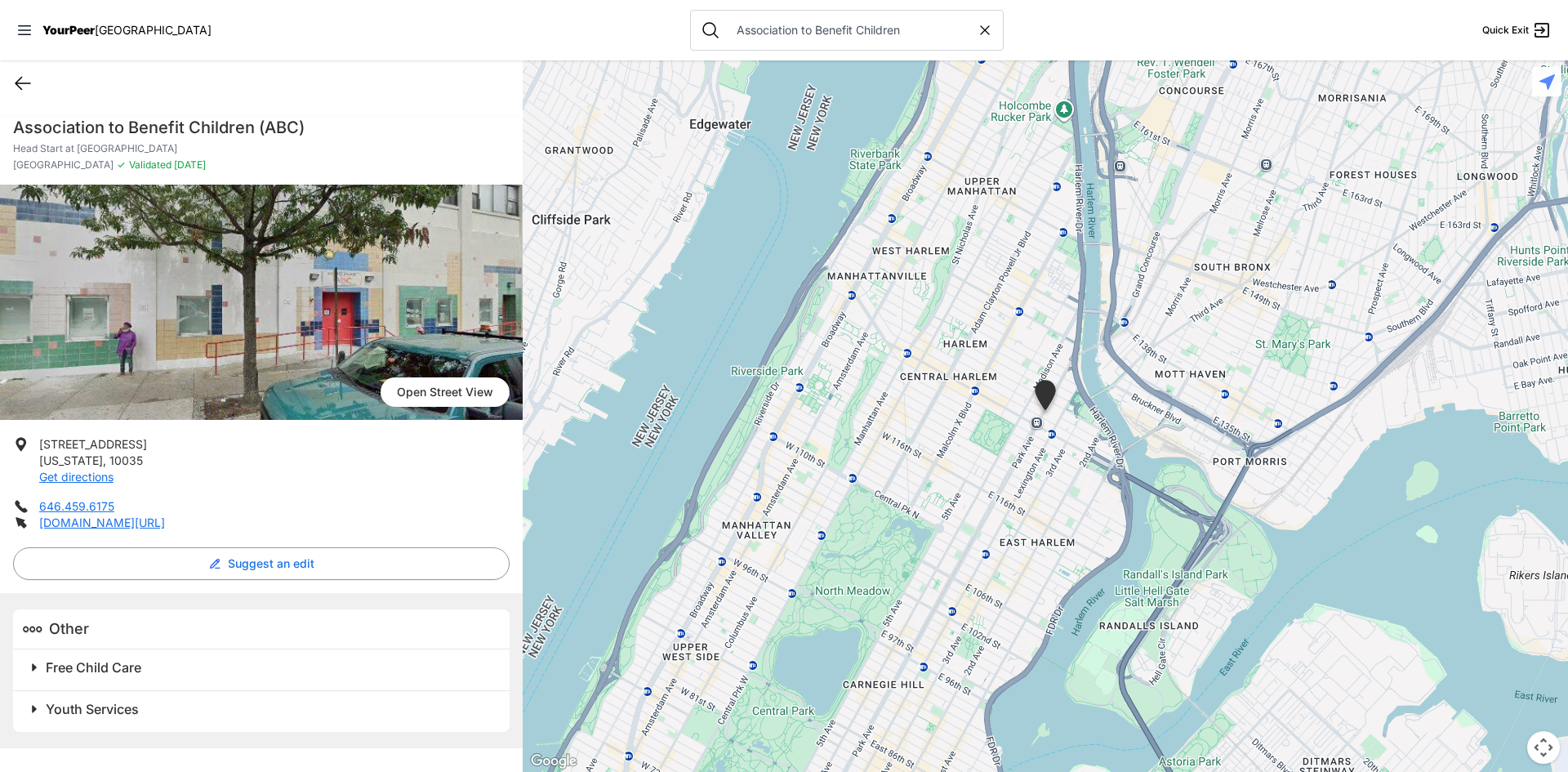
click at [22, 80] on icon at bounding box center [23, 83] width 19 height 19
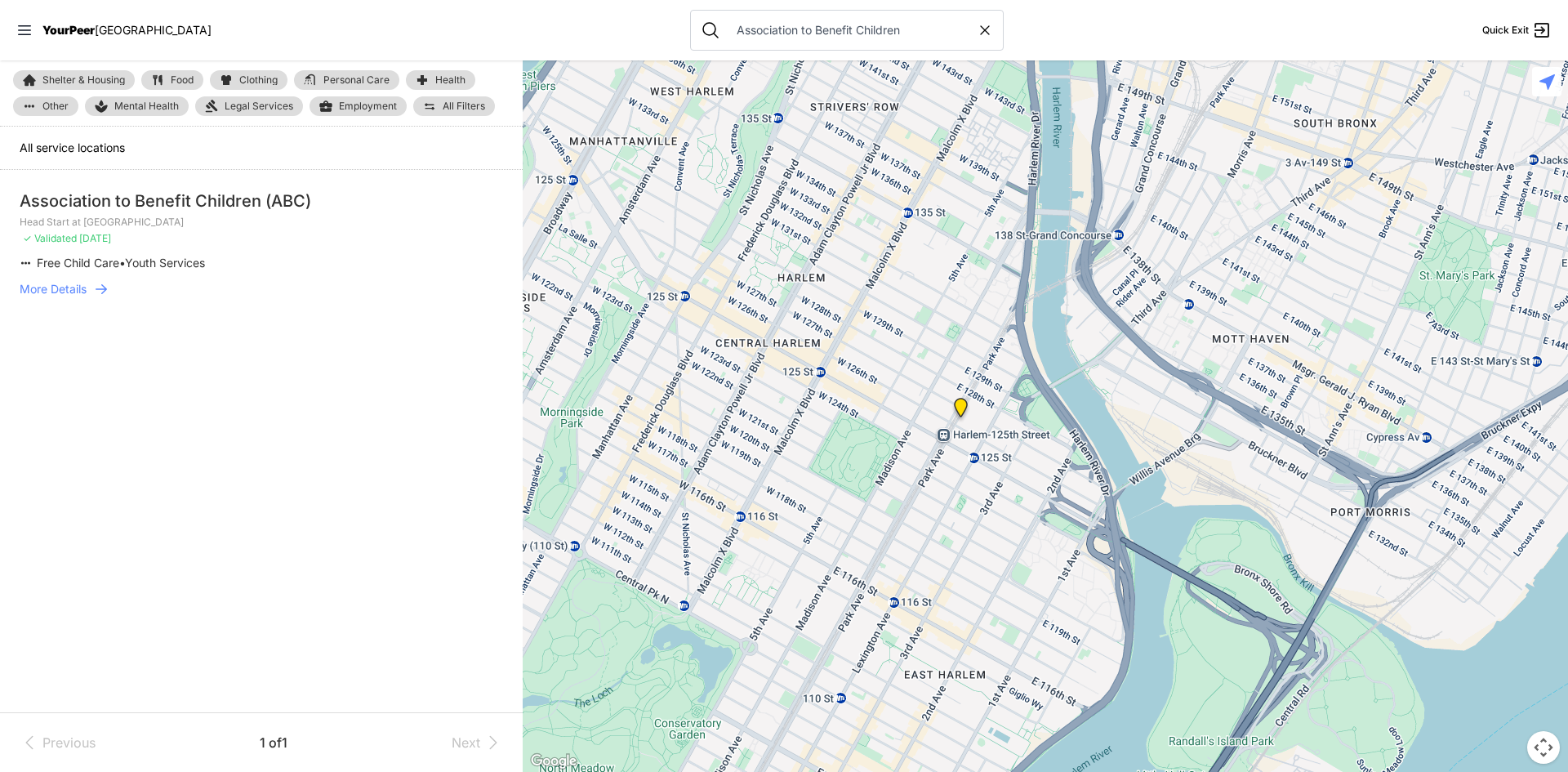
drag, startPoint x: 1275, startPoint y: 189, endPoint x: 930, endPoint y: 463, distance: 440.6
click at [924, 478] on div at bounding box center [1045, 416] width 1045 height 711
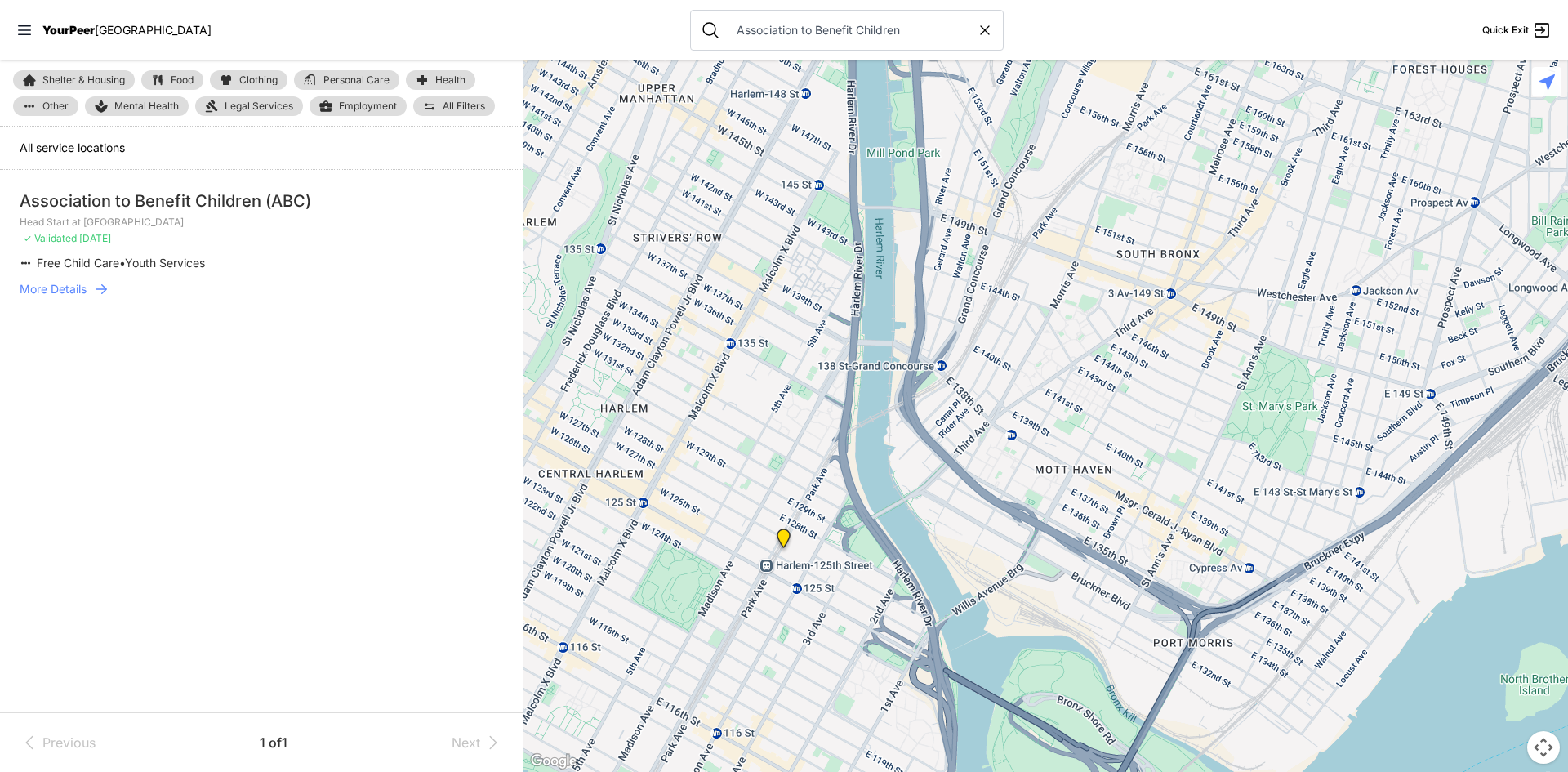
drag, startPoint x: 1294, startPoint y: 363, endPoint x: 1138, endPoint y: 524, distance: 224.2
click at [1138, 524] on div at bounding box center [1045, 416] width 1045 height 711
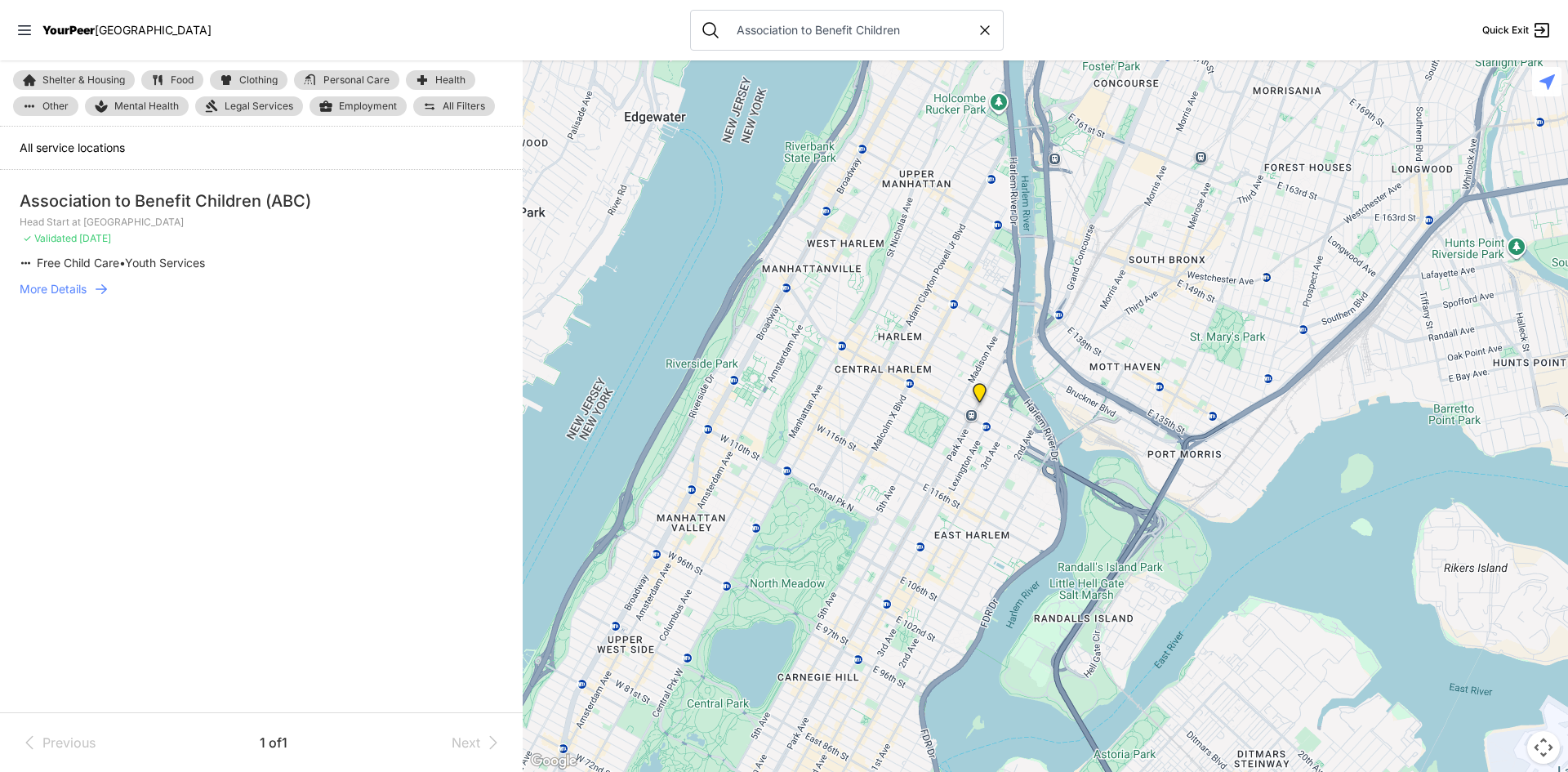
drag, startPoint x: 1151, startPoint y: 453, endPoint x: 1181, endPoint y: 336, distance: 120.8
click at [1181, 336] on div at bounding box center [1045, 416] width 1045 height 711
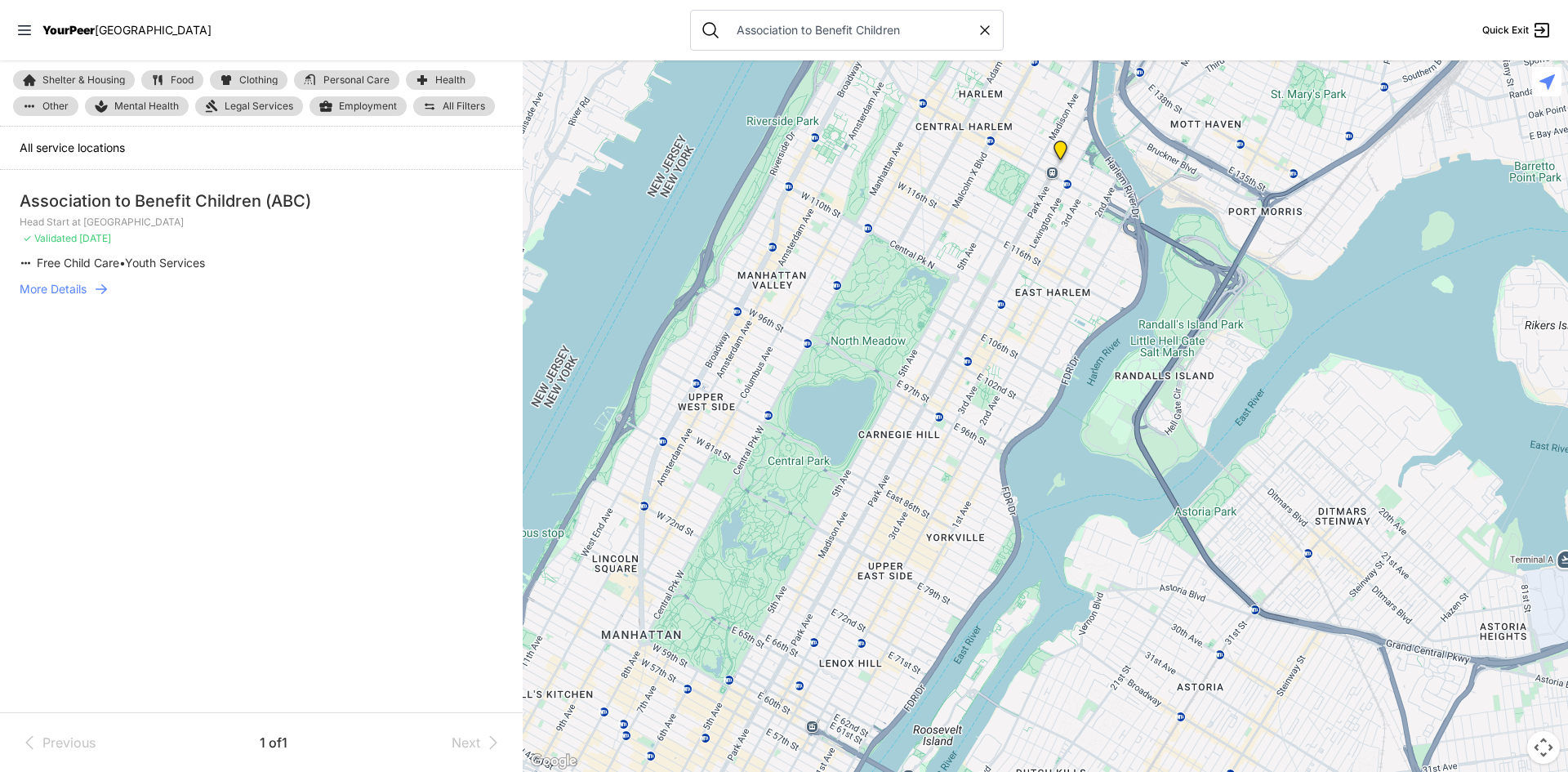
drag, startPoint x: 1103, startPoint y: 506, endPoint x: 1152, endPoint y: 339, distance: 174.0
click at [1152, 340] on div at bounding box center [1045, 416] width 1045 height 711
